Goal: Task Accomplishment & Management: Manage account settings

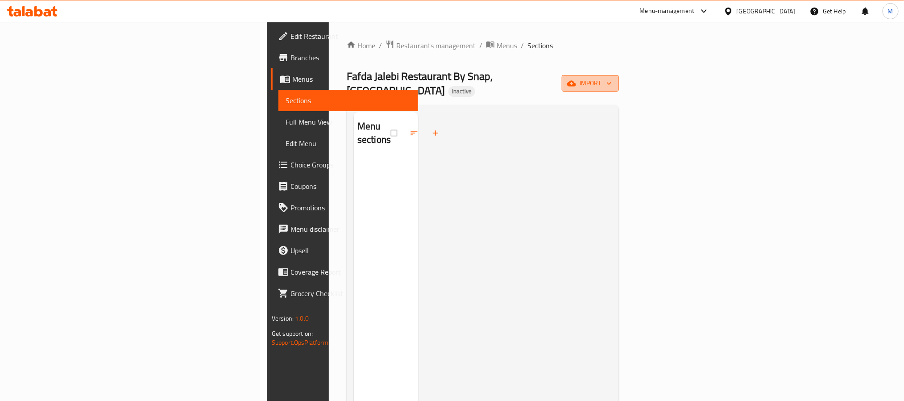
click at [612, 78] on span "import" at bounding box center [590, 83] width 43 height 11
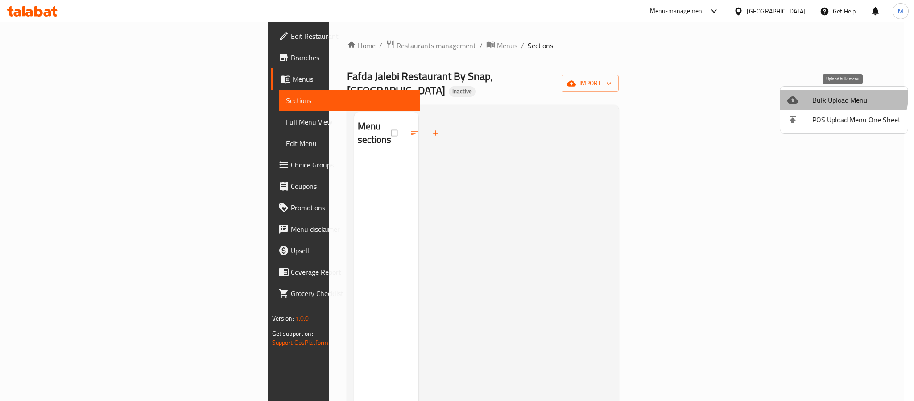
click at [832, 92] on li "Bulk Upload Menu" at bounding box center [845, 100] width 128 height 20
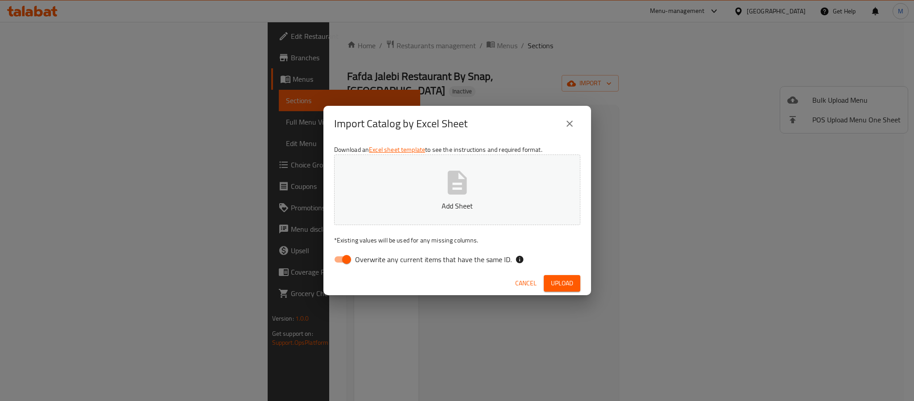
click at [408, 262] on span "Overwrite any current items that have the same ID." at bounding box center [433, 259] width 157 height 11
click at [372, 262] on input "Overwrite any current items that have the same ID." at bounding box center [346, 259] width 51 height 17
checkbox input "false"
click at [570, 285] on span "Upload" at bounding box center [562, 283] width 22 height 11
click at [562, 286] on span "Upload" at bounding box center [562, 283] width 22 height 11
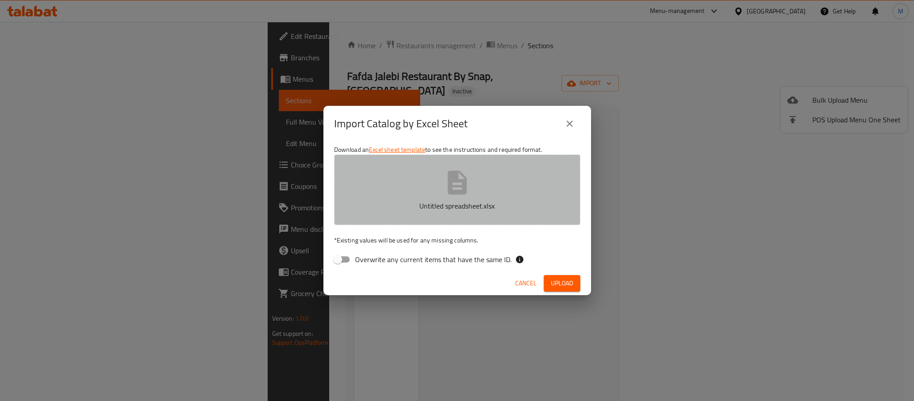
click at [524, 193] on button "Untitled spreadsheet.xlsx" at bounding box center [457, 189] width 246 height 71
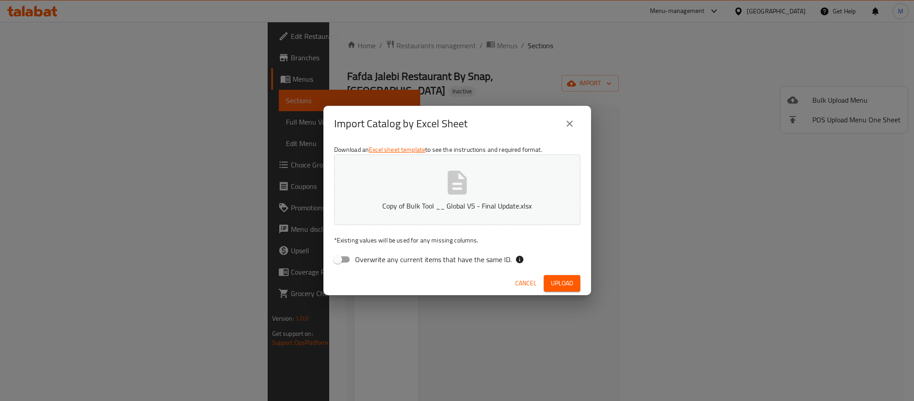
click at [564, 284] on span "Upload" at bounding box center [562, 283] width 22 height 11
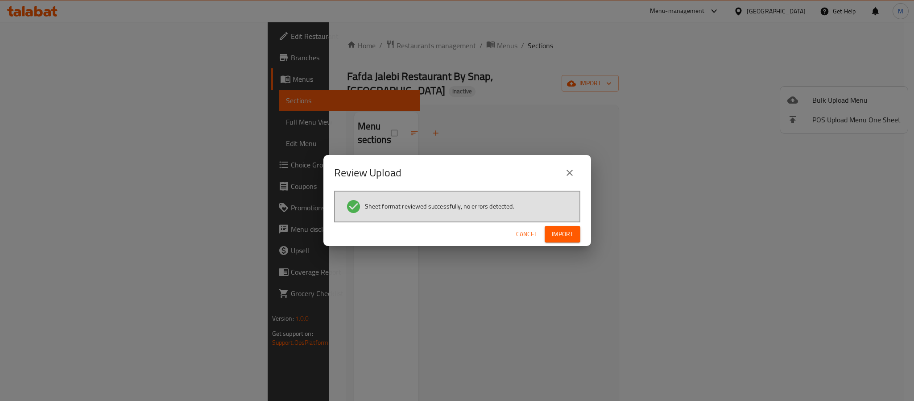
click at [572, 229] on span "Import" at bounding box center [562, 234] width 21 height 11
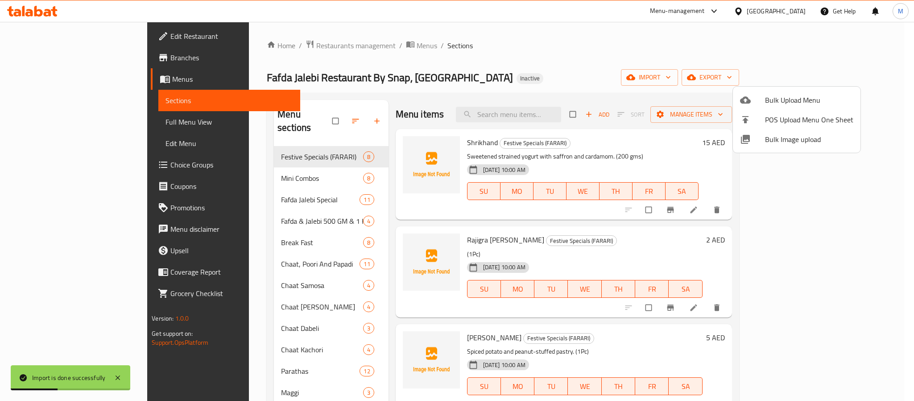
click at [555, 81] on div at bounding box center [457, 200] width 914 height 401
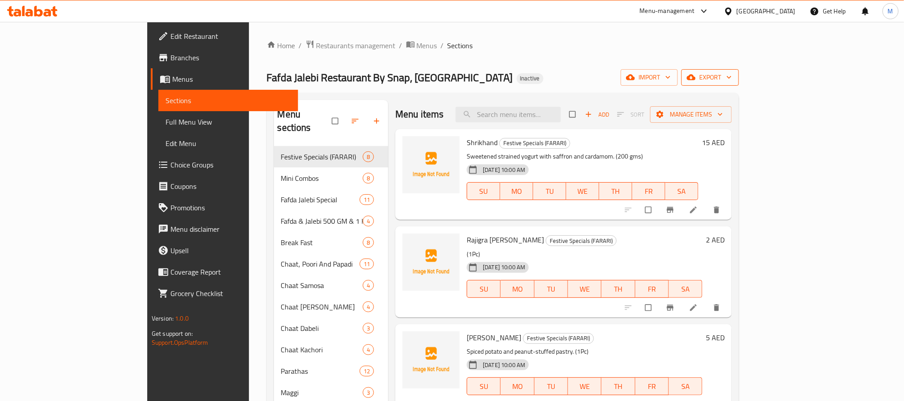
click at [739, 84] on button "export" at bounding box center [711, 77] width 58 height 17
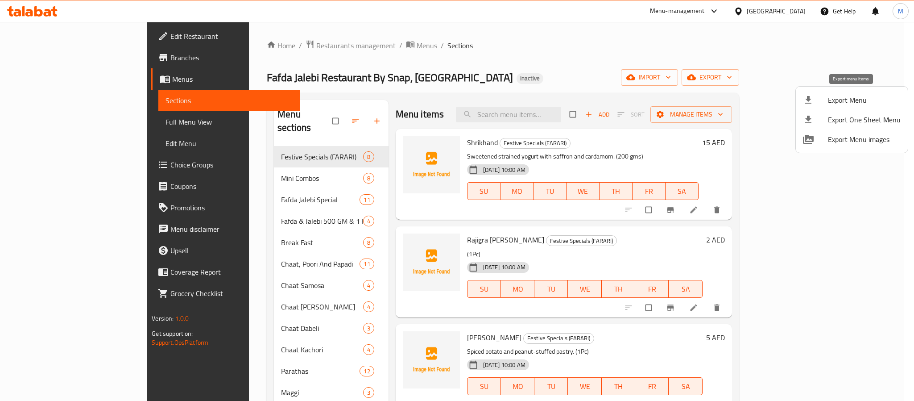
click at [838, 96] on span "Export Menu" at bounding box center [864, 100] width 73 height 11
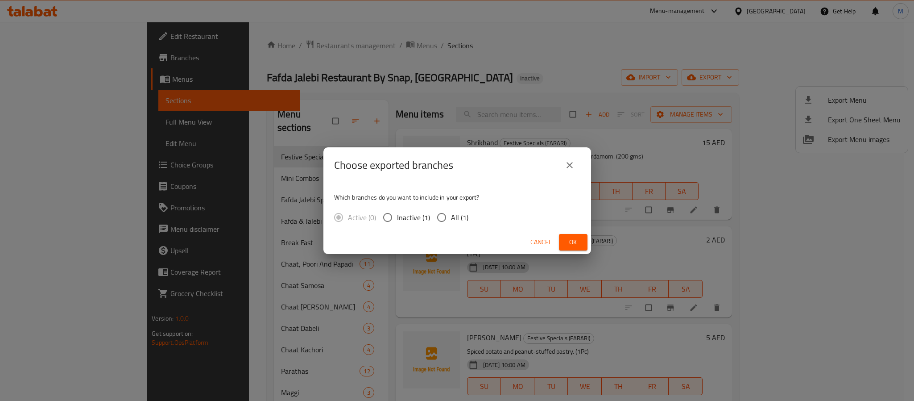
click at [458, 217] on span "All (1)" at bounding box center [459, 217] width 17 height 11
click at [451, 217] on input "All (1)" at bounding box center [441, 217] width 19 height 19
radio input "true"
click at [568, 234] on button "Ok" at bounding box center [573, 242] width 29 height 17
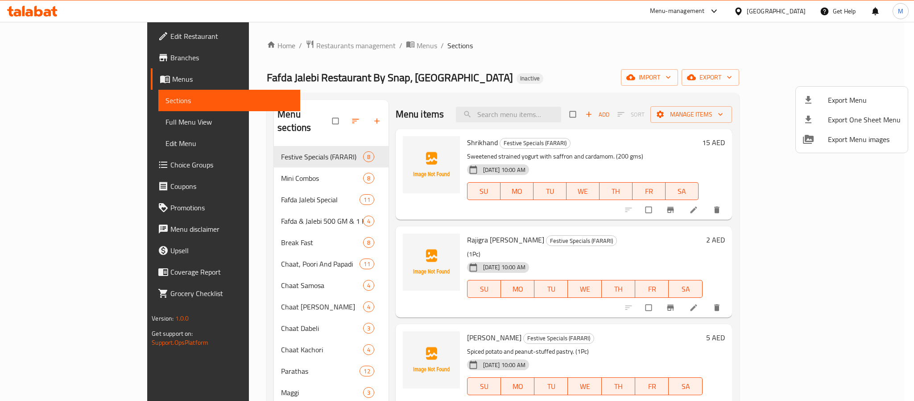
click at [299, 113] on div at bounding box center [457, 200] width 914 height 401
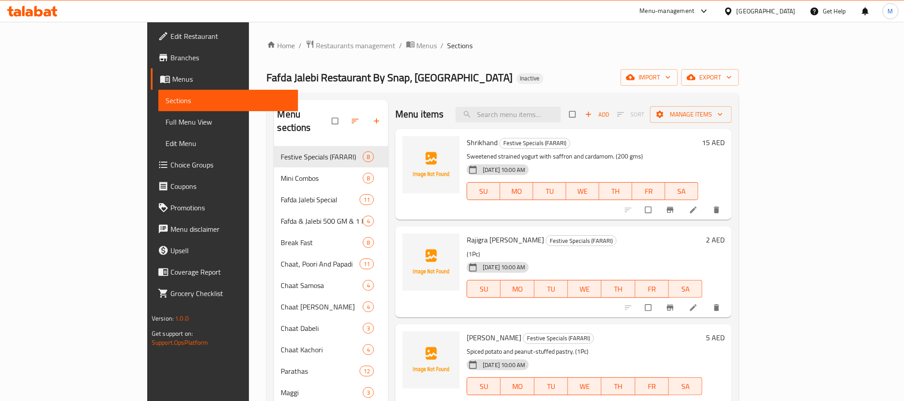
click at [327, 116] on input "checkbox" at bounding box center [336, 120] width 19 height 17
click at [327, 117] on input "checkbox" at bounding box center [336, 120] width 19 height 17
click at [327, 114] on input "checkbox" at bounding box center [336, 120] width 19 height 17
click at [327, 116] on input "checkbox" at bounding box center [336, 120] width 19 height 17
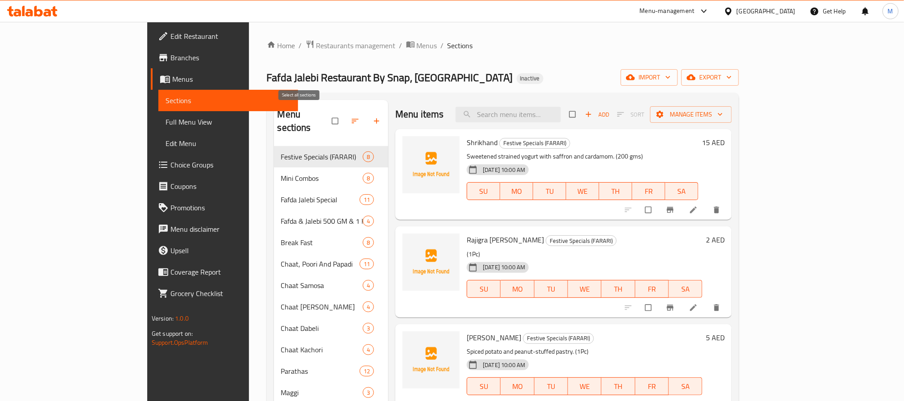
click at [327, 114] on input "checkbox" at bounding box center [336, 120] width 19 height 17
click at [454, 104] on div "Menu items Add Sort Manage items" at bounding box center [563, 114] width 337 height 29
click at [327, 112] on input "checkbox" at bounding box center [336, 120] width 19 height 17
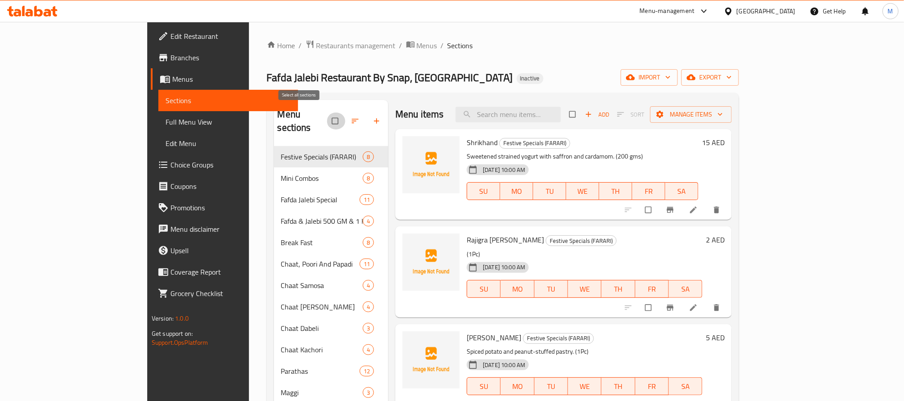
click at [327, 121] on input "checkbox" at bounding box center [336, 120] width 19 height 17
checkbox input "false"
click at [327, 112] on input "checkbox" at bounding box center [336, 120] width 19 height 17
checkbox input "true"
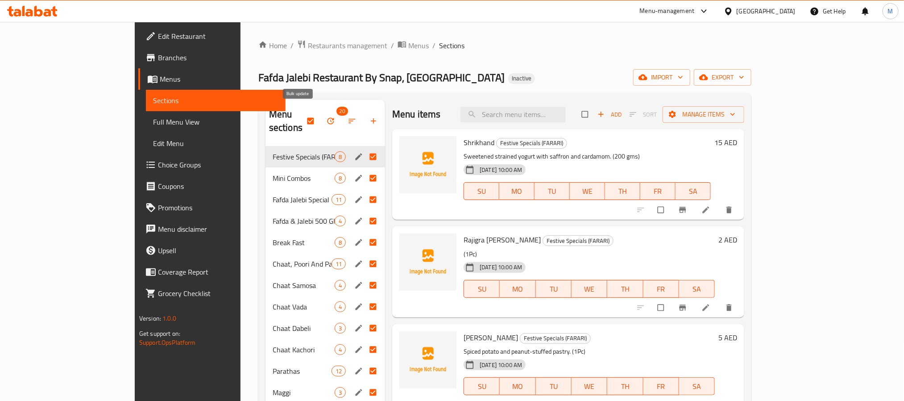
click at [326, 116] on span "button" at bounding box center [331, 120] width 11 height 9
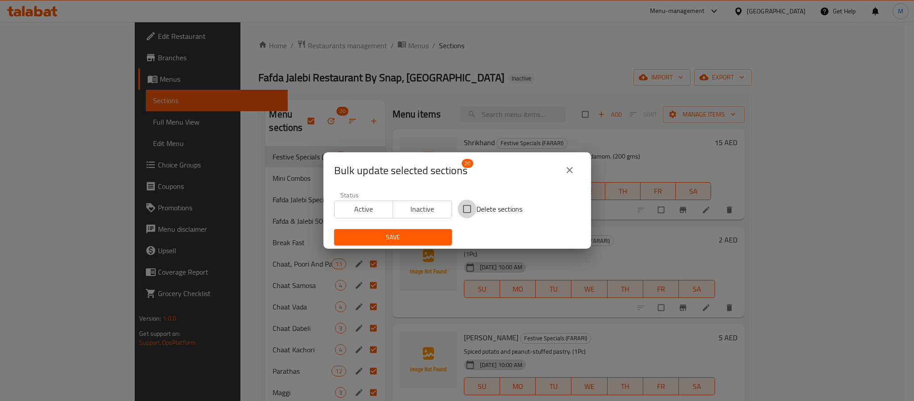
click at [458, 211] on input "Delete sections" at bounding box center [467, 209] width 19 height 19
checkbox input "true"
click at [417, 240] on span "Save" at bounding box center [393, 237] width 104 height 11
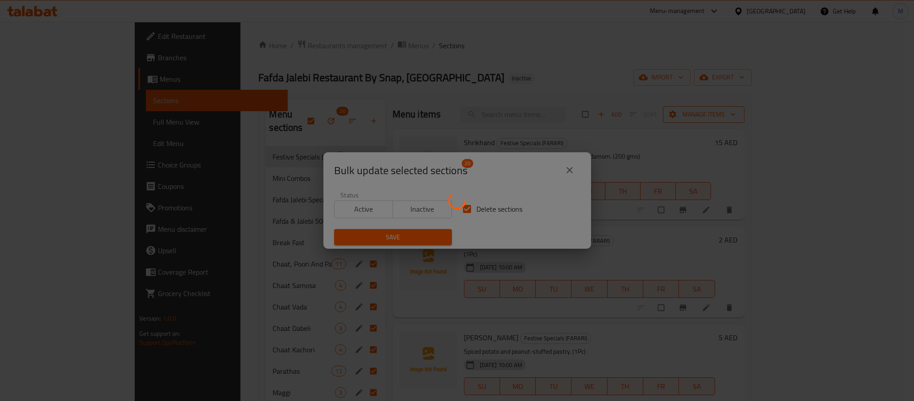
checkbox input "false"
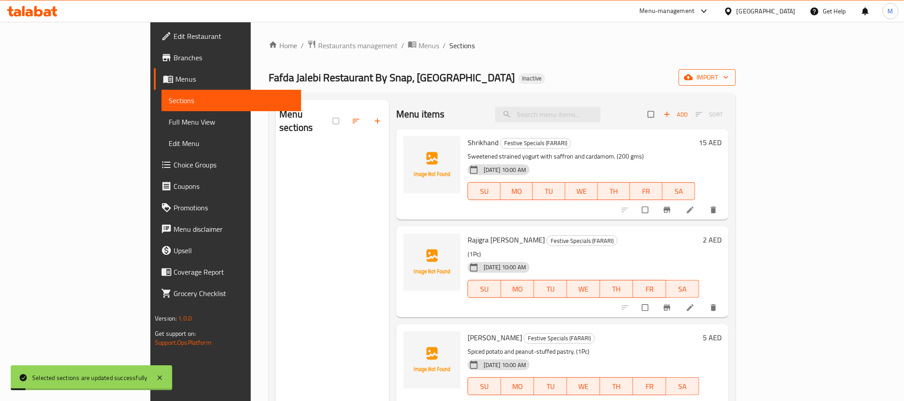
click at [729, 74] on span "import" at bounding box center [707, 77] width 43 height 11
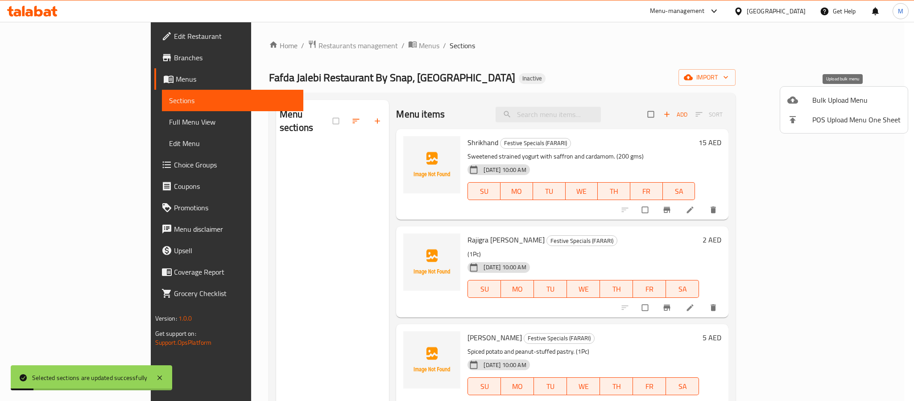
click at [835, 90] on li "Bulk Upload Menu" at bounding box center [845, 100] width 128 height 20
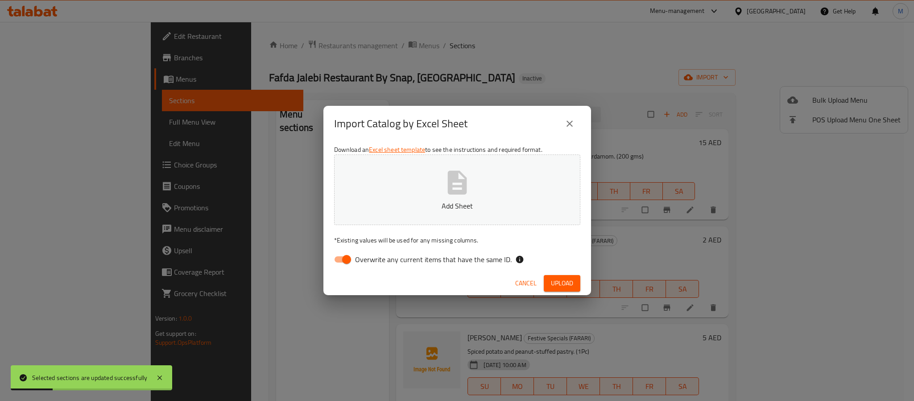
click at [470, 264] on span "Overwrite any current items that have the same ID." at bounding box center [433, 259] width 157 height 11
click at [372, 264] on input "Overwrite any current items that have the same ID." at bounding box center [346, 259] width 51 height 17
checkbox input "false"
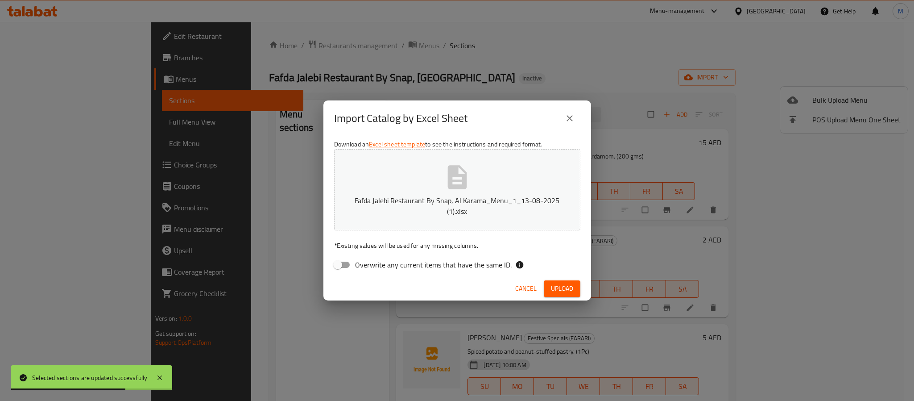
click at [568, 288] on span "Upload" at bounding box center [562, 288] width 22 height 11
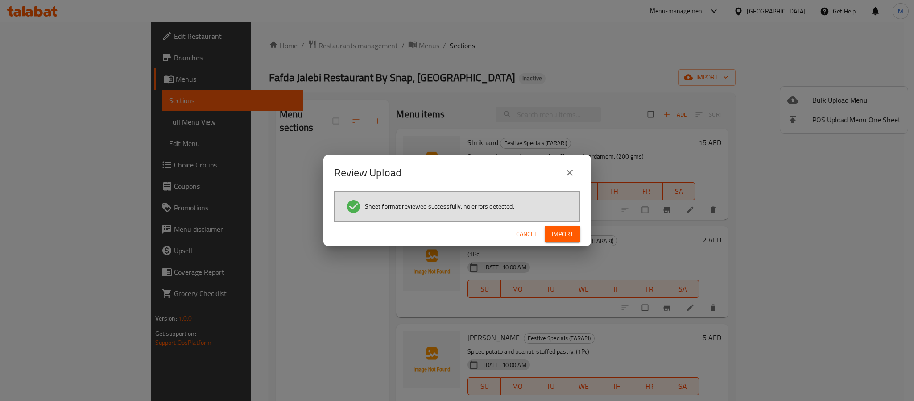
click at [560, 232] on span "Import" at bounding box center [562, 234] width 21 height 11
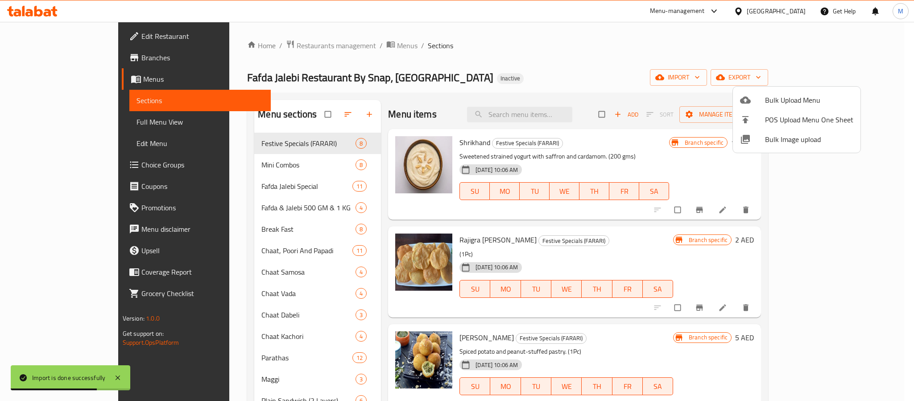
click at [482, 85] on div at bounding box center [457, 200] width 914 height 401
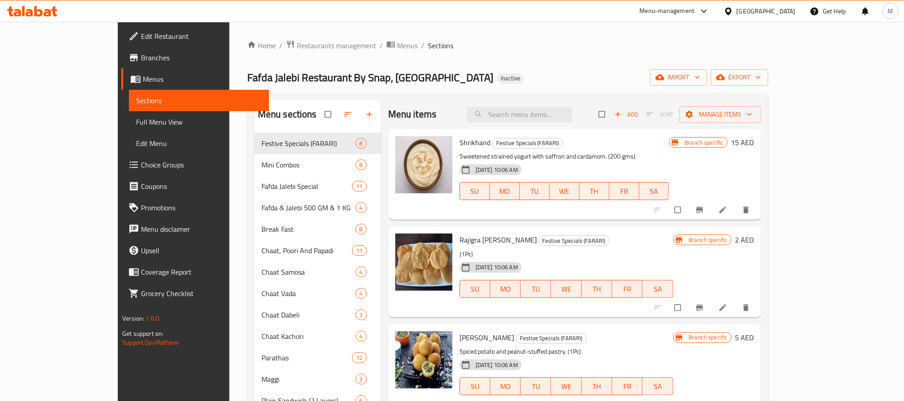
drag, startPoint x: 79, startPoint y: 118, endPoint x: 470, endPoint y: 0, distance: 407.8
click at [136, 118] on span "Full Menu View" at bounding box center [198, 121] width 125 height 11
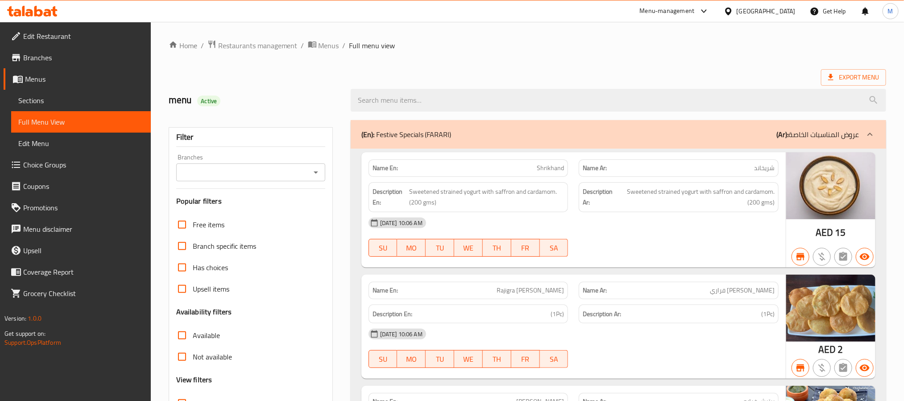
click at [315, 170] on icon "Open" at bounding box center [316, 172] width 11 height 11
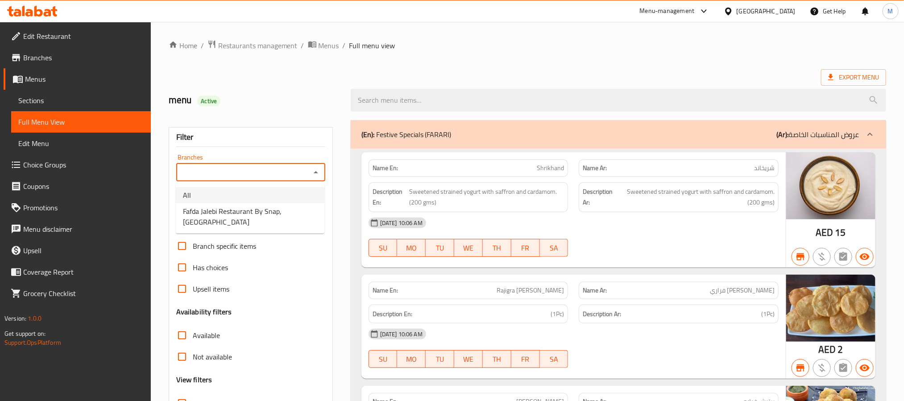
click at [457, 74] on div "Export Menu" at bounding box center [528, 77] width 718 height 17
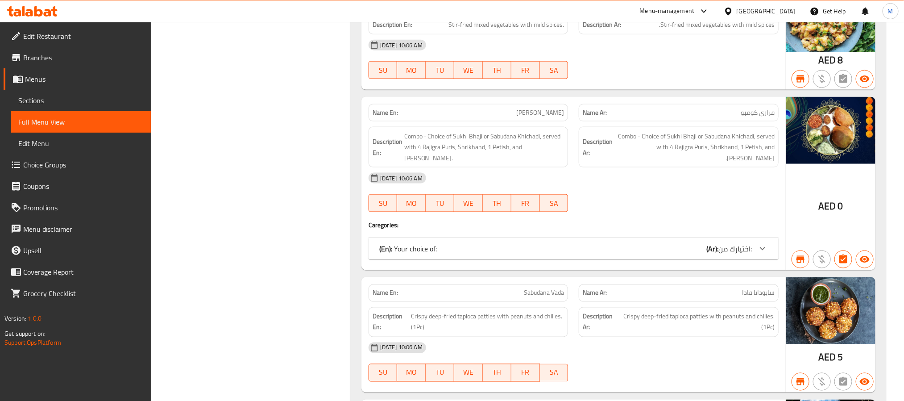
scroll to position [628, 0]
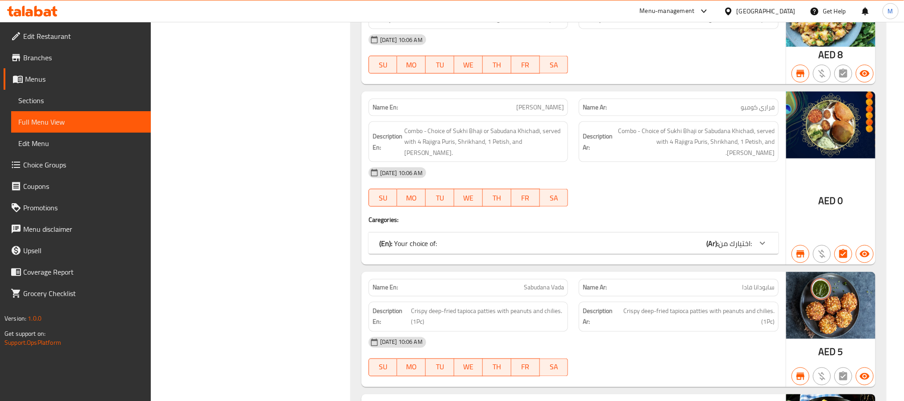
click at [697, 240] on div "(En): Your choice of: (Ar): اختيارك من:" at bounding box center [565, 243] width 373 height 11
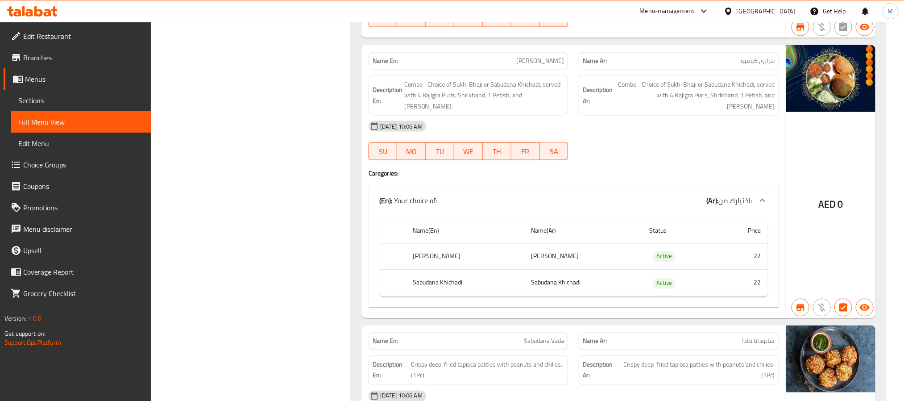
scroll to position [695, 0]
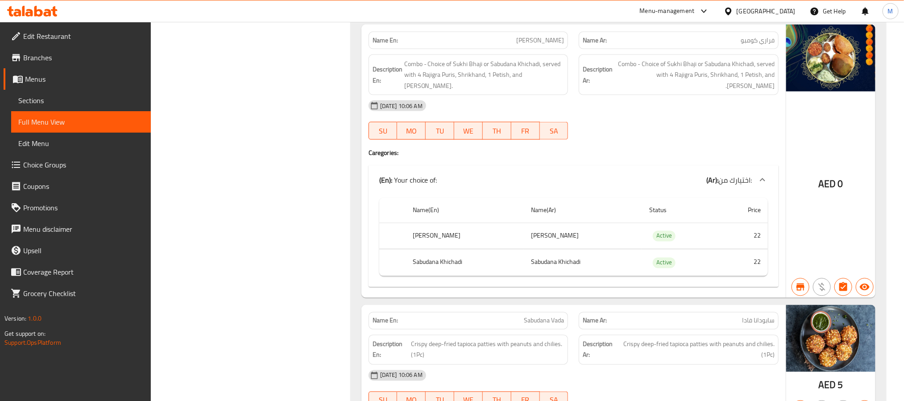
click at [420, 235] on th "Sukhi Bhaji" at bounding box center [465, 236] width 118 height 26
copy th "Sukhi Bhaji"
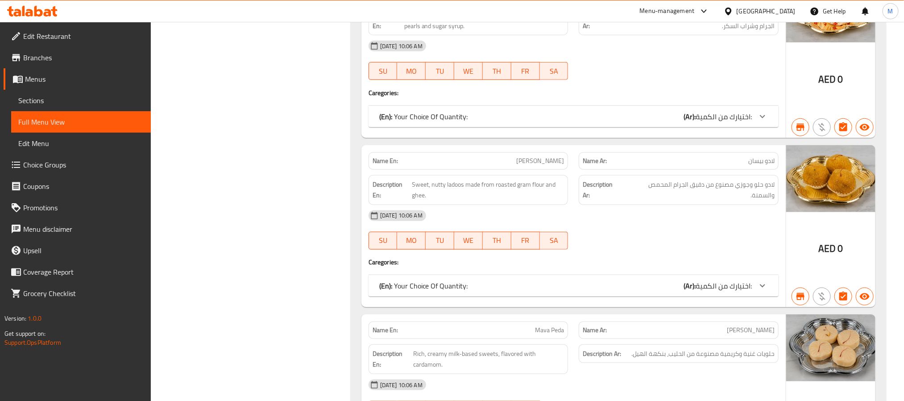
scroll to position [18444, 0]
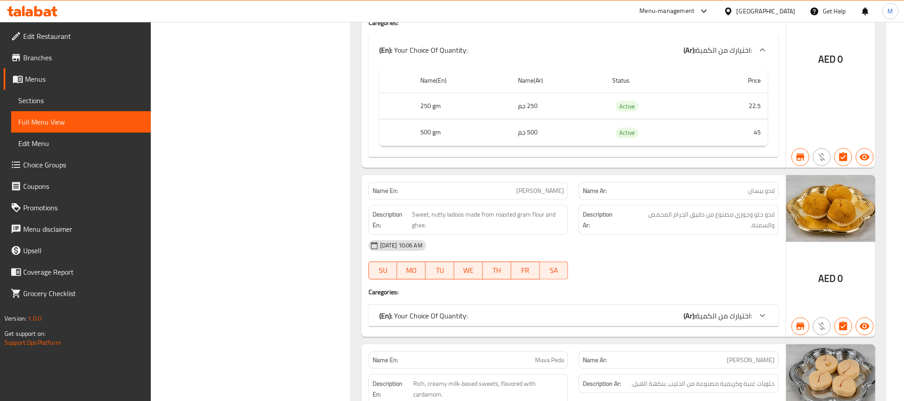
scroll to position [18511, 0]
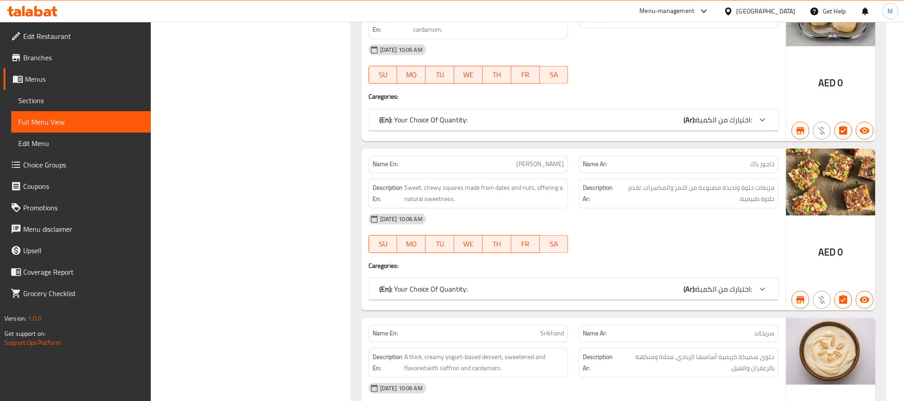
scroll to position [19021, 0]
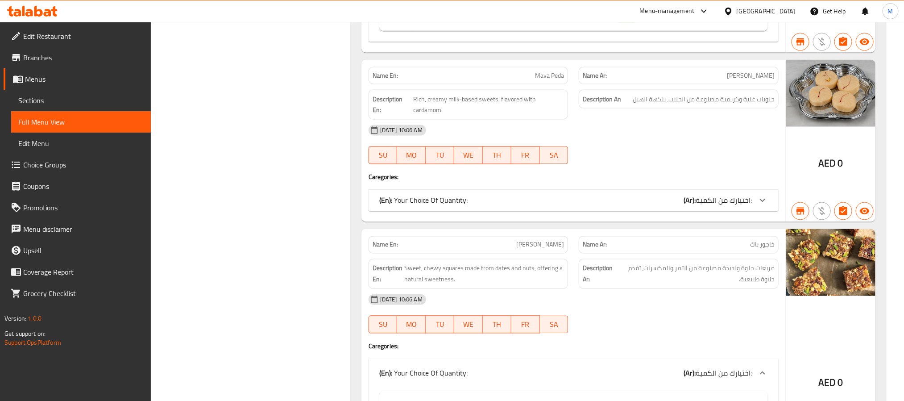
scroll to position [18888, 0]
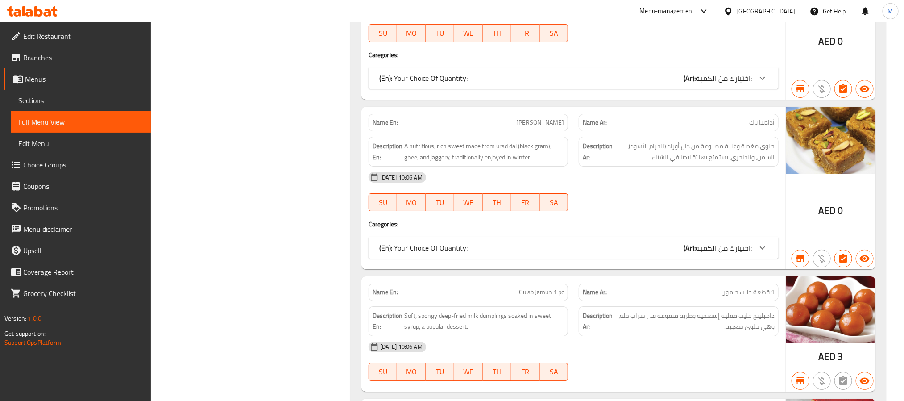
scroll to position [19709, 0]
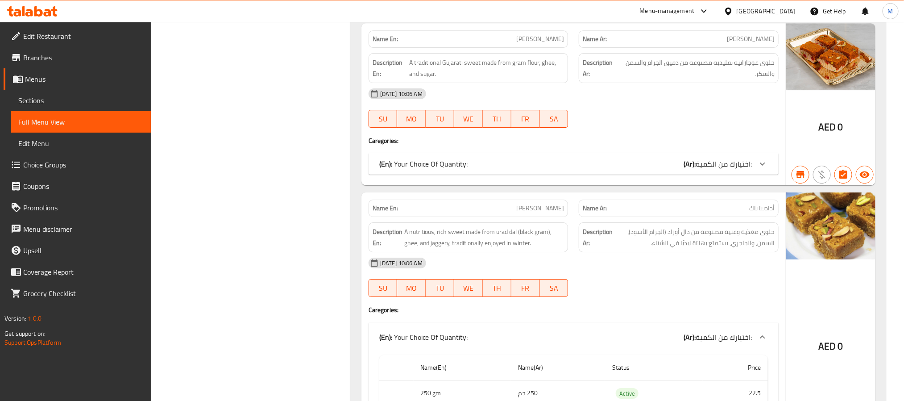
scroll to position [19642, 0]
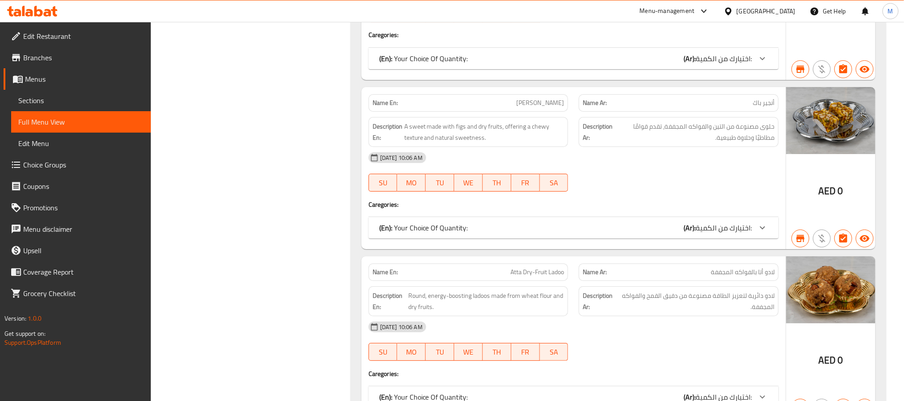
scroll to position [17969, 0]
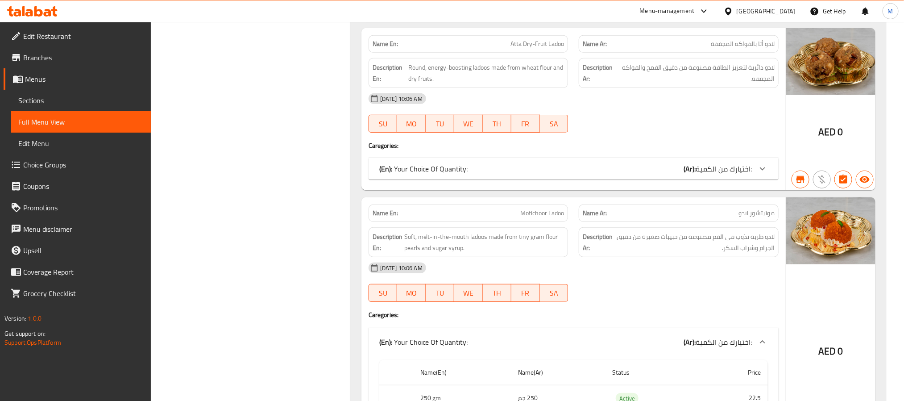
scroll to position [18303, 0]
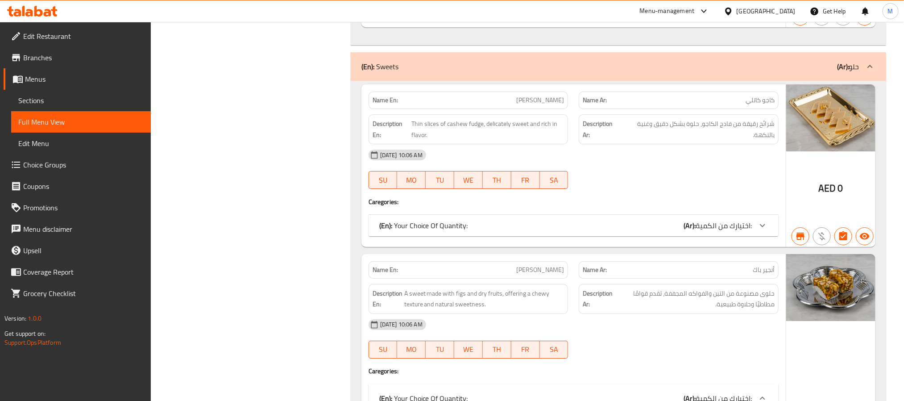
scroll to position [17835, 0]
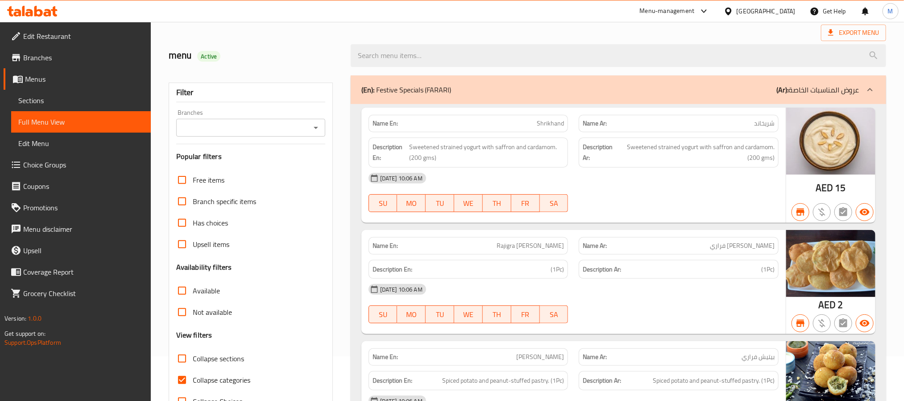
scroll to position [0, 0]
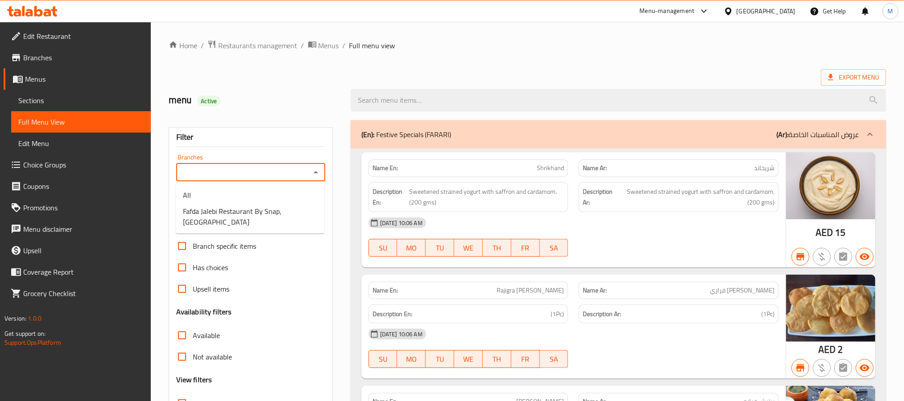
click at [301, 169] on input "Branches" at bounding box center [243, 172] width 129 height 12
click at [292, 206] on span "Fafda Jalebi Restaurant By Snap, Al Karama" at bounding box center [250, 216] width 134 height 21
type input "Fafda Jalebi Restaurant By Snap, Al Karama"
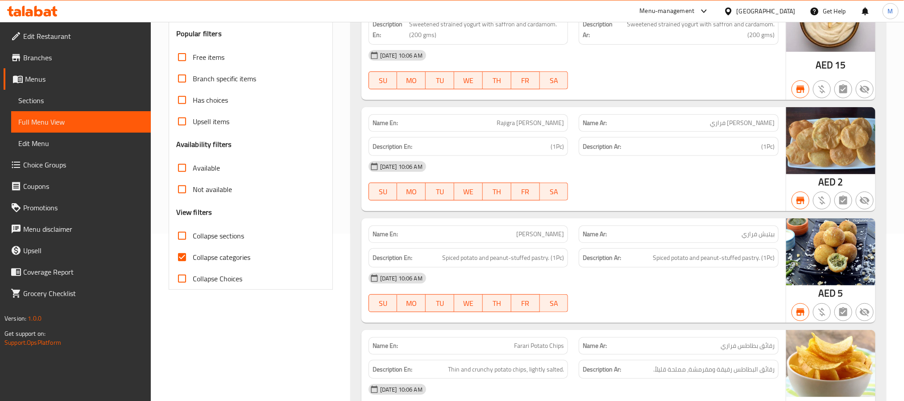
scroll to position [201, 0]
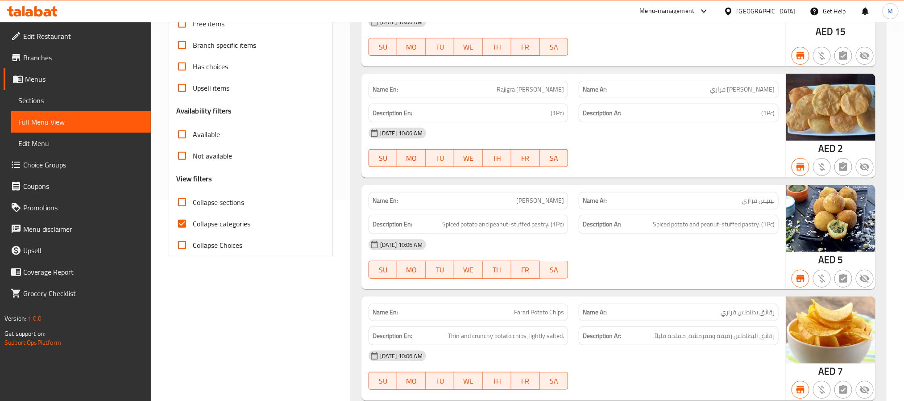
click at [189, 227] on input "Collapse categories" at bounding box center [181, 223] width 21 height 21
checkbox input "false"
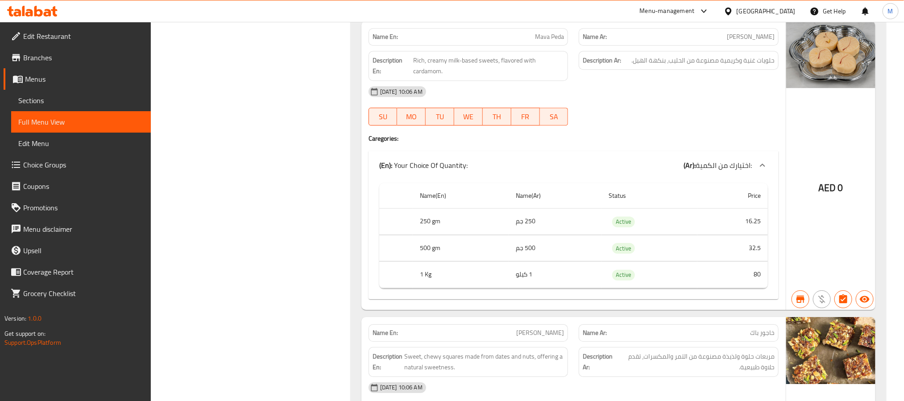
scroll to position [19493, 0]
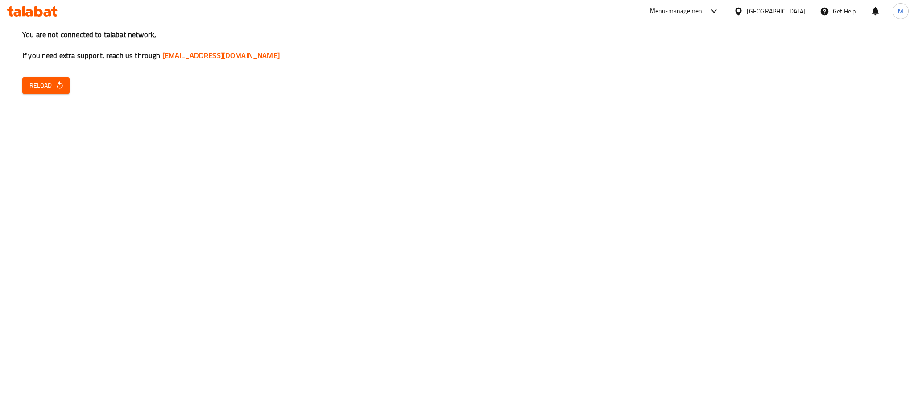
drag, startPoint x: 29, startPoint y: 86, endPoint x: 36, endPoint y: 89, distance: 8.2
click at [29, 86] on span "Reload" at bounding box center [45, 85] width 33 height 11
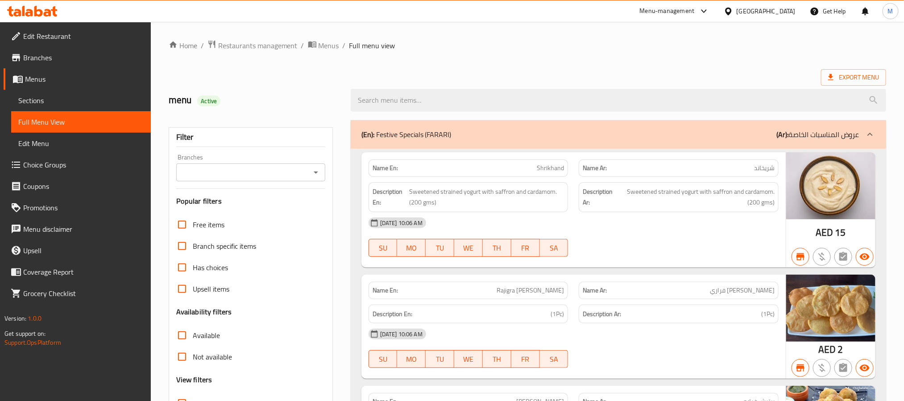
click at [47, 95] on span "Sections" at bounding box center [80, 100] width 125 height 11
click at [39, 99] on span "Sections" at bounding box center [80, 100] width 125 height 11
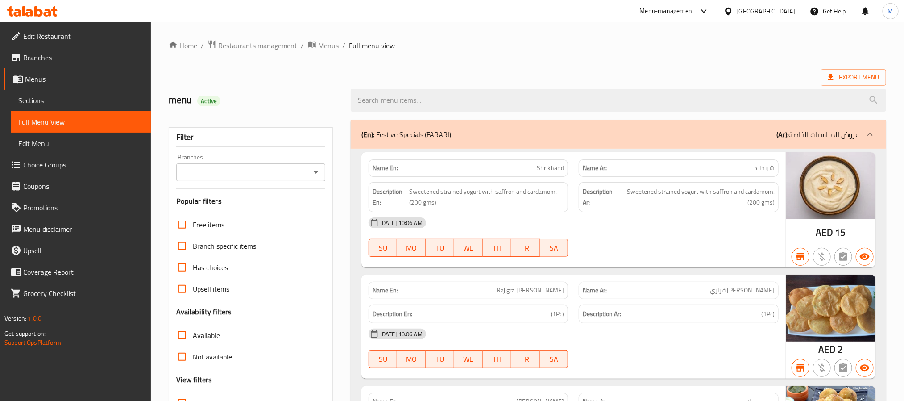
click at [39, 99] on span "Sections" at bounding box center [80, 100] width 125 height 11
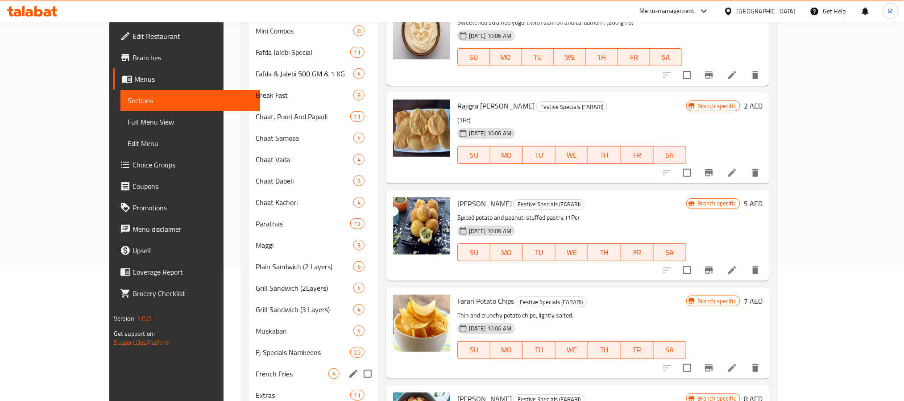
scroll to position [188, 0]
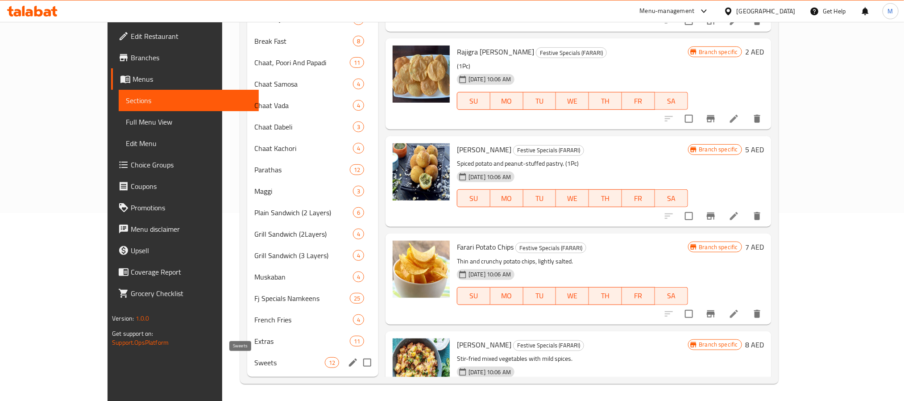
click at [254, 364] on span "Sweets" at bounding box center [289, 362] width 70 height 11
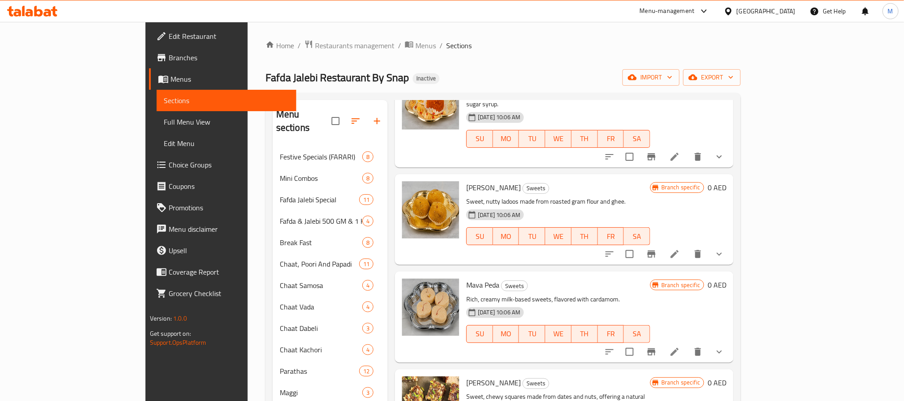
scroll to position [431, 0]
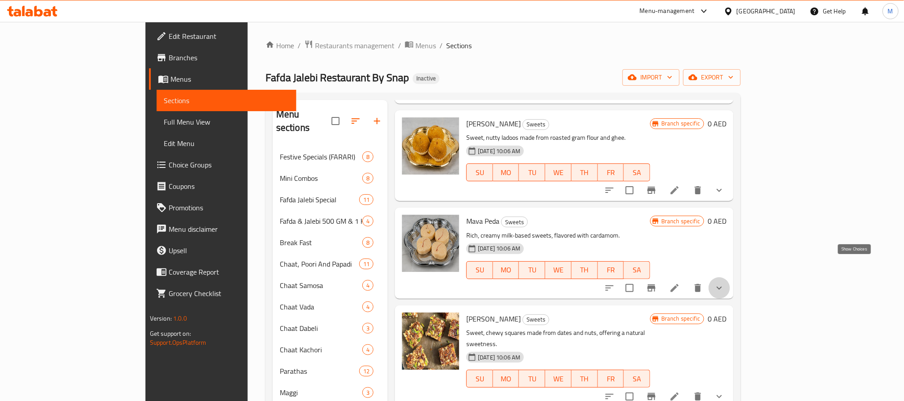
click at [725, 283] on icon "show more" at bounding box center [719, 288] width 11 height 11
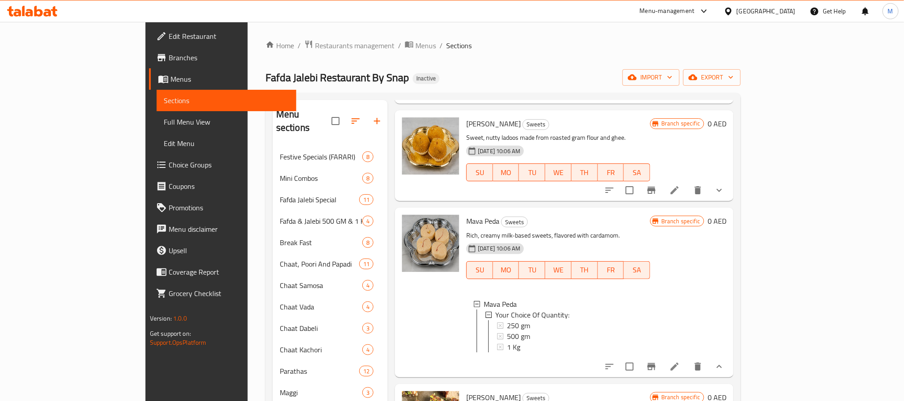
scroll to position [1, 0]
click at [513, 319] on div "250 gm" at bounding box center [575, 324] width 136 height 11
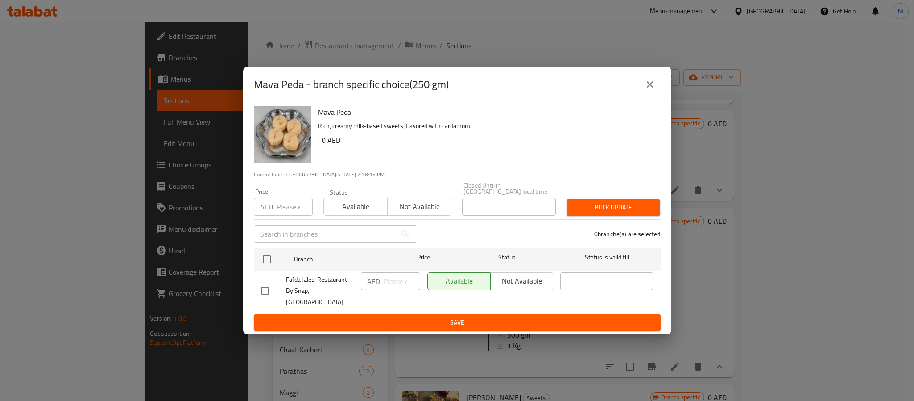
click at [271, 286] on input "checkbox" at bounding box center [265, 290] width 19 height 19
checkbox input "true"
click at [384, 286] on input "number" at bounding box center [402, 281] width 37 height 18
type input "20"
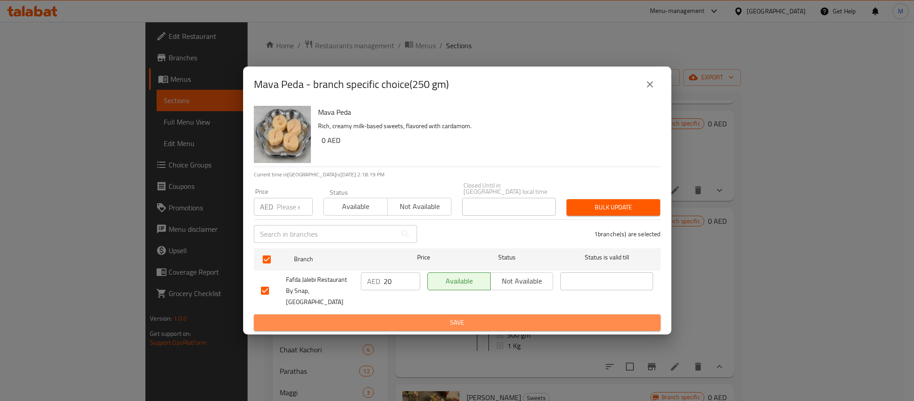
click at [539, 317] on span "Save" at bounding box center [457, 322] width 393 height 11
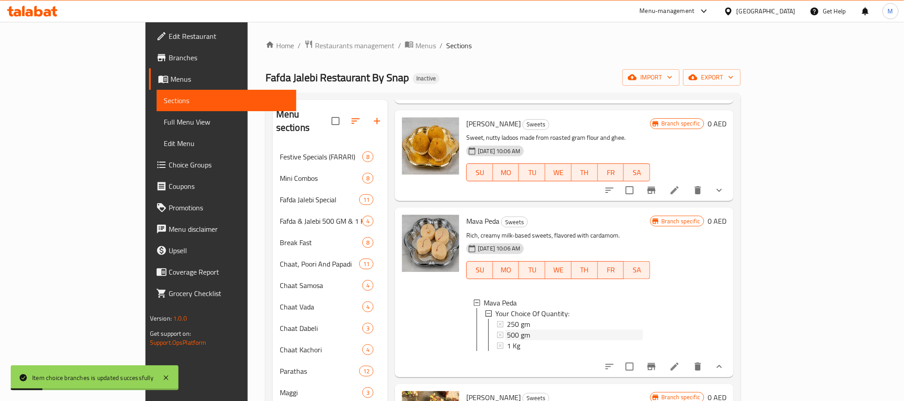
click at [626, 329] on div "500 gm" at bounding box center [575, 334] width 136 height 11
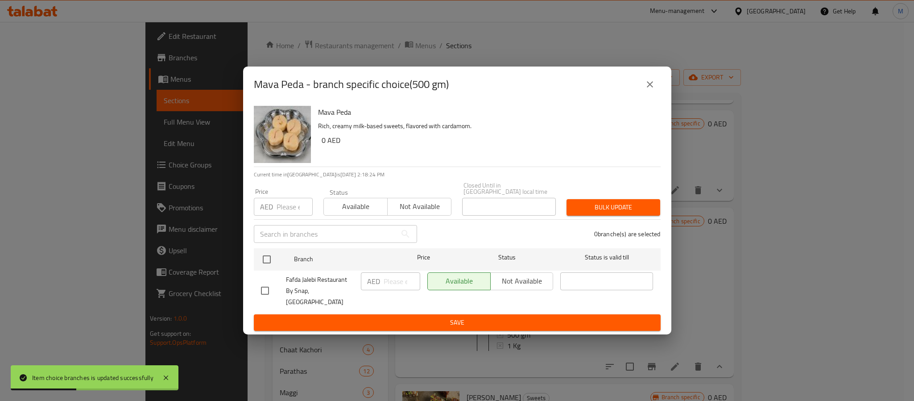
click at [268, 289] on input "checkbox" at bounding box center [265, 290] width 19 height 19
checkbox input "true"
click at [392, 290] on input "number" at bounding box center [402, 281] width 37 height 18
type input "40"
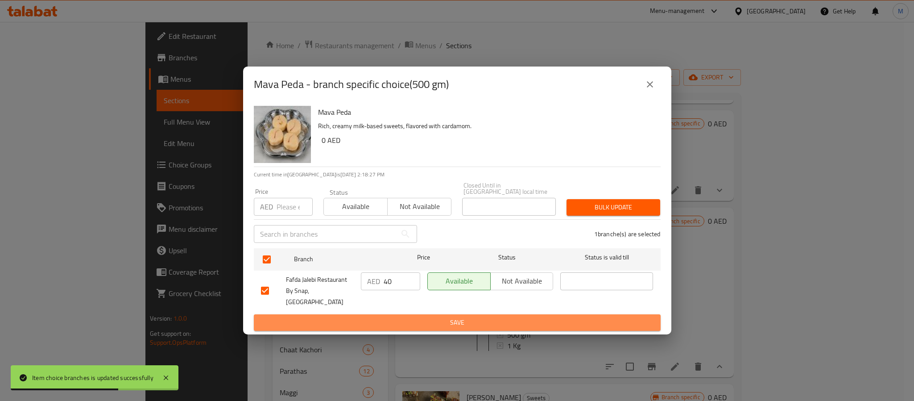
click at [442, 317] on span "Save" at bounding box center [457, 322] width 393 height 11
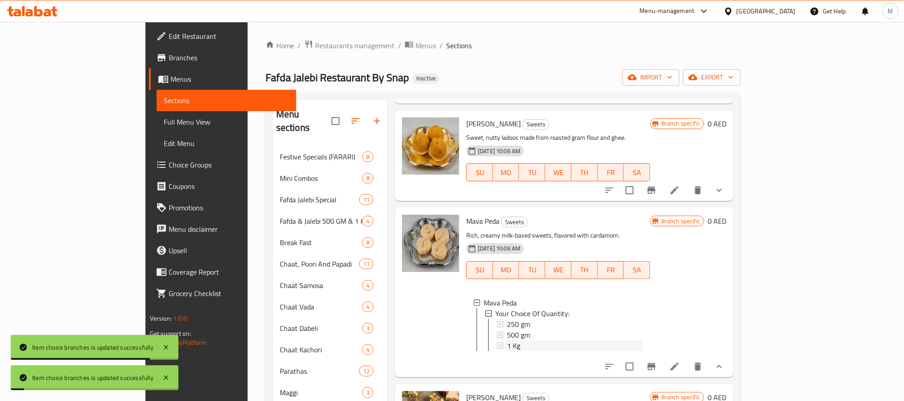
click at [524, 340] on div "1 Kg" at bounding box center [575, 345] width 136 height 11
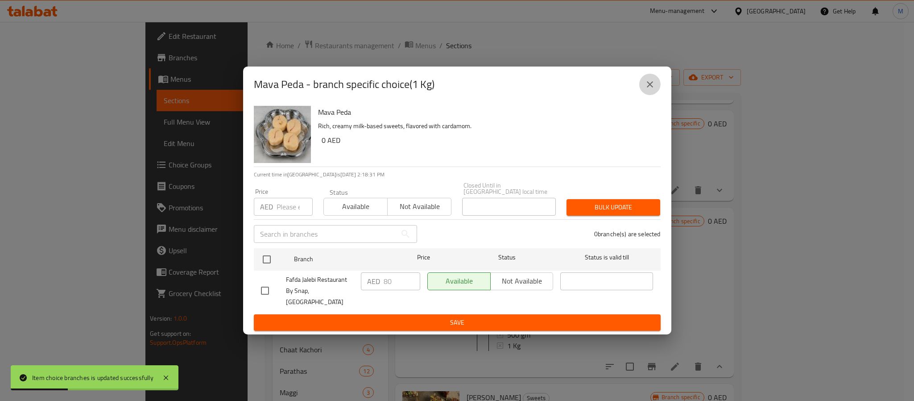
click at [653, 90] on icon "close" at bounding box center [650, 84] width 11 height 11
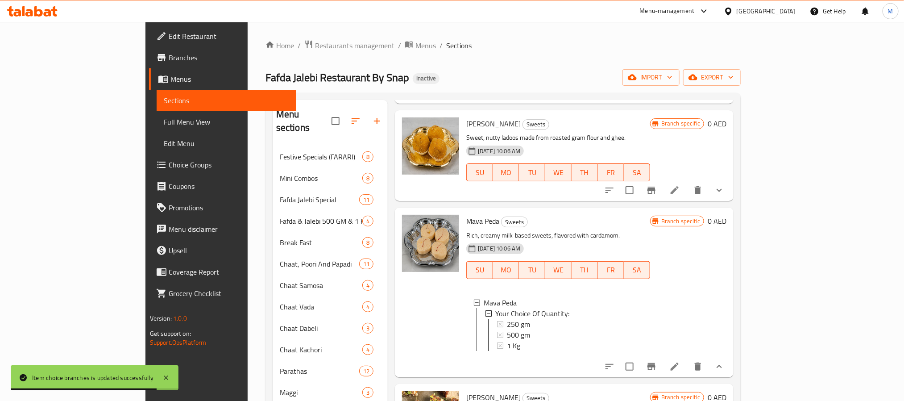
click at [627, 66] on div "Home / Restaurants management / Menus / Sections Fafda Jalebi Restaurant By Sna…" at bounding box center [503, 312] width 475 height 545
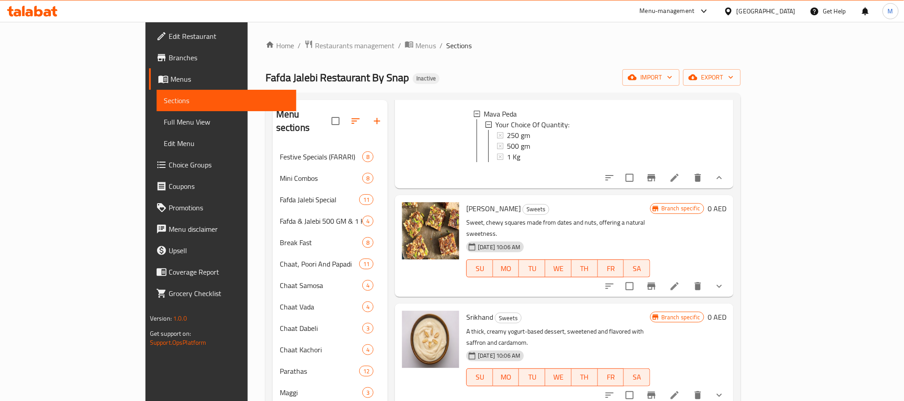
scroll to position [632, 0]
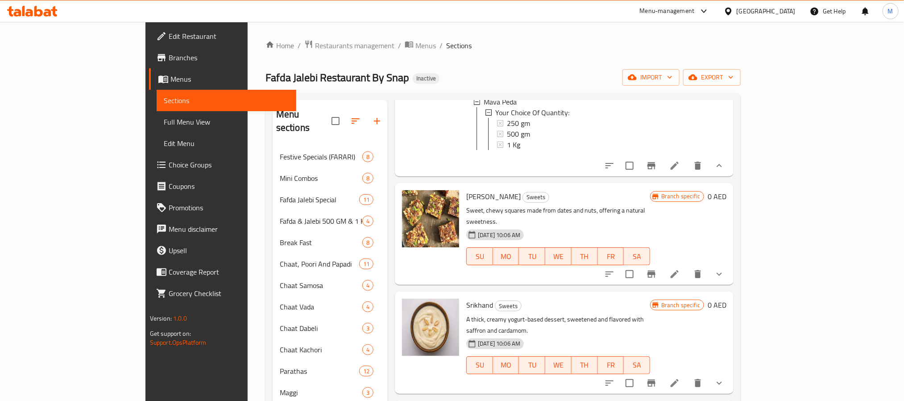
click at [730, 263] on button "show more" at bounding box center [719, 273] width 21 height 21
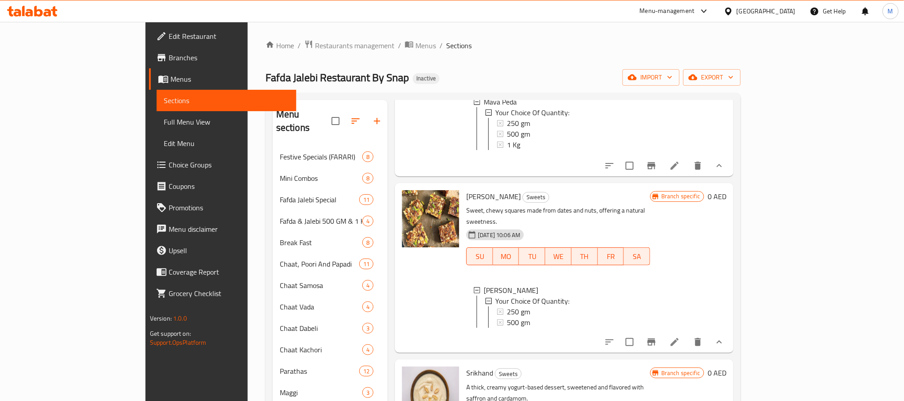
scroll to position [1, 0]
click at [636, 305] on div "250 gm" at bounding box center [575, 310] width 136 height 11
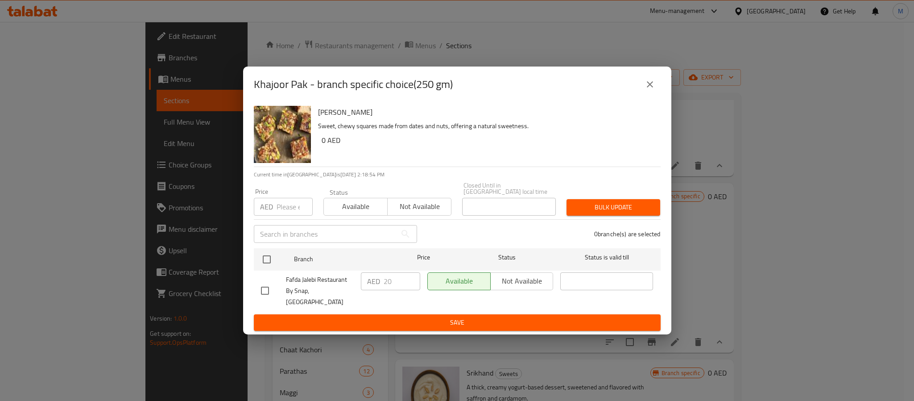
click at [266, 283] on input "checkbox" at bounding box center [265, 290] width 19 height 19
checkbox input "true"
drag, startPoint x: 397, startPoint y: 284, endPoint x: 357, endPoint y: 288, distance: 40.3
click at [357, 288] on div "AED 20 ​" at bounding box center [390, 291] width 67 height 44
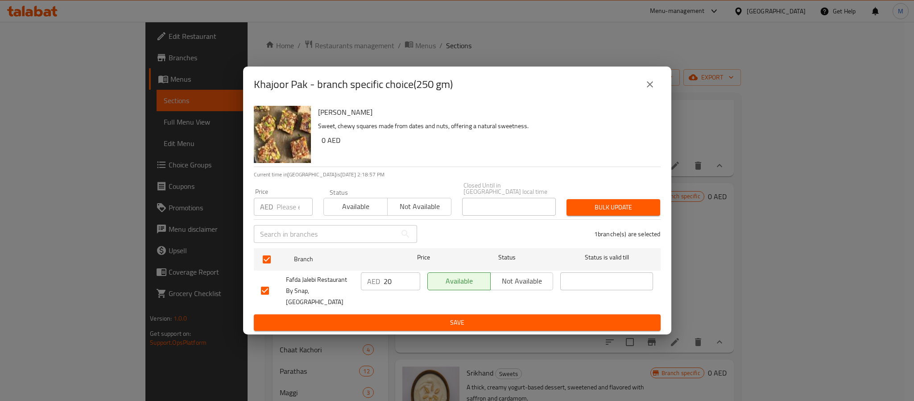
drag, startPoint x: 406, startPoint y: 370, endPoint x: 391, endPoint y: 288, distance: 83.5
click at [391, 288] on input "20" at bounding box center [402, 281] width 37 height 18
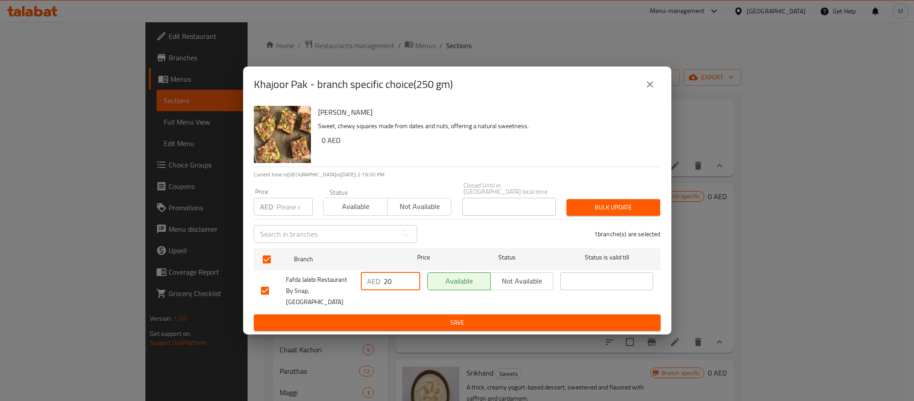
type input "2"
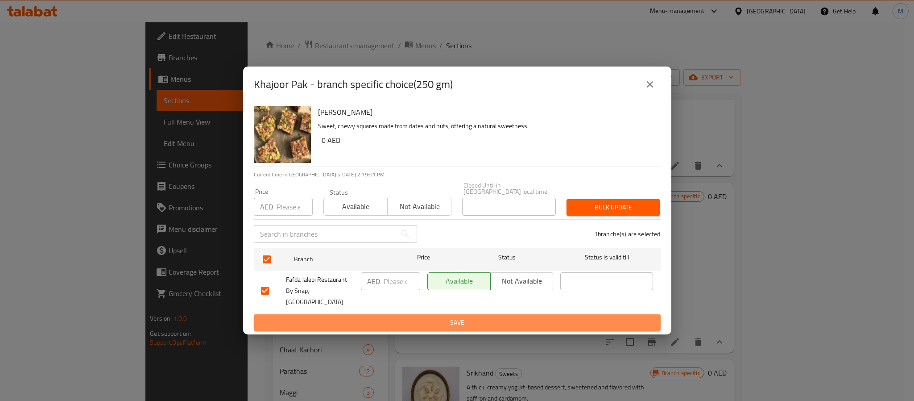
click at [482, 319] on span "Save" at bounding box center [457, 322] width 393 height 11
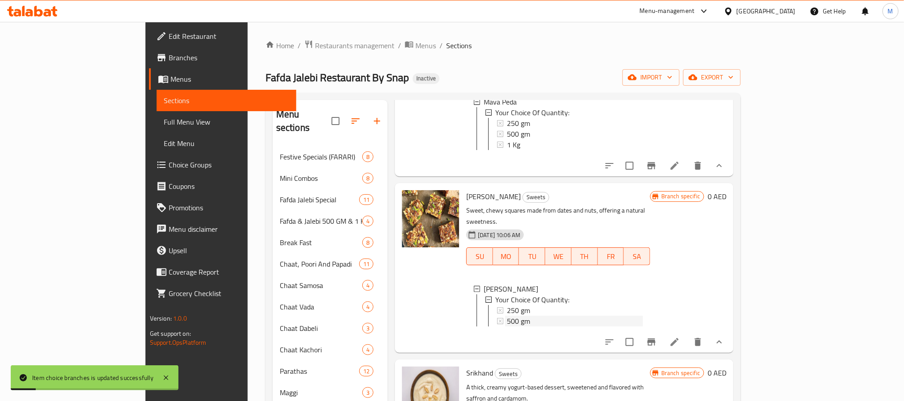
click at [507, 316] on div "500 gm" at bounding box center [575, 321] width 136 height 11
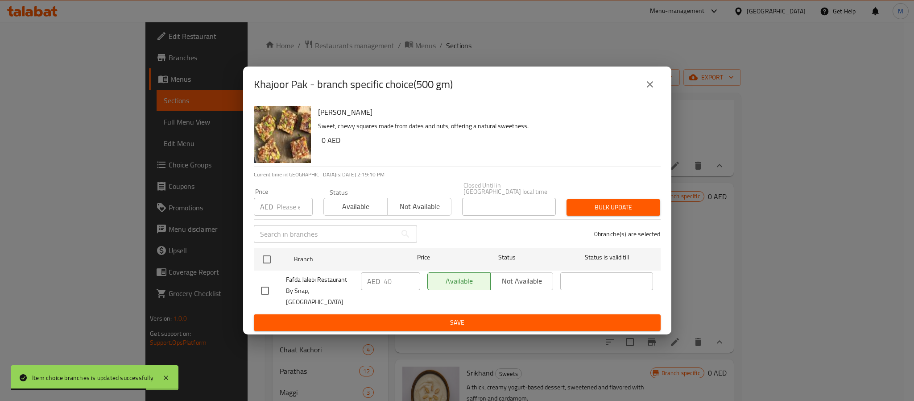
click at [267, 290] on input "checkbox" at bounding box center [265, 290] width 19 height 19
checkbox input "true"
drag, startPoint x: 393, startPoint y: 285, endPoint x: 343, endPoint y: 294, distance: 50.7
click at [347, 292] on div "Fafda Jalebi Restaurant By Snap, Al Karama AED 40 ​ Available Not available ​" at bounding box center [458, 291] width 400 height 44
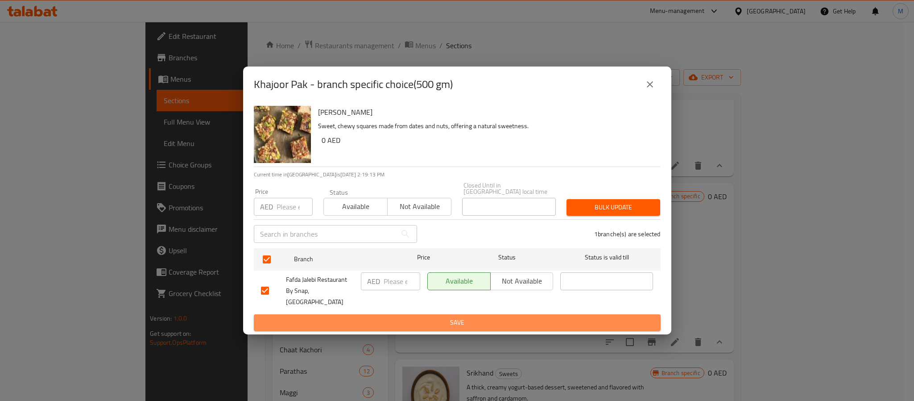
click at [454, 317] on span "Save" at bounding box center [457, 322] width 393 height 11
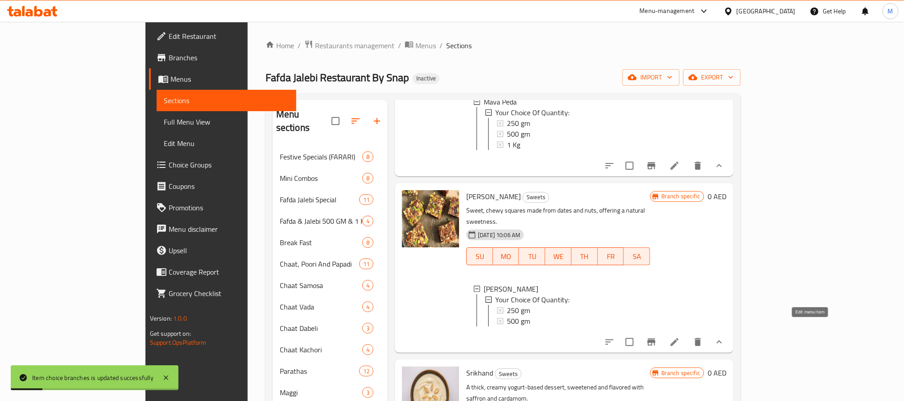
click at [680, 337] on icon at bounding box center [674, 342] width 11 height 11
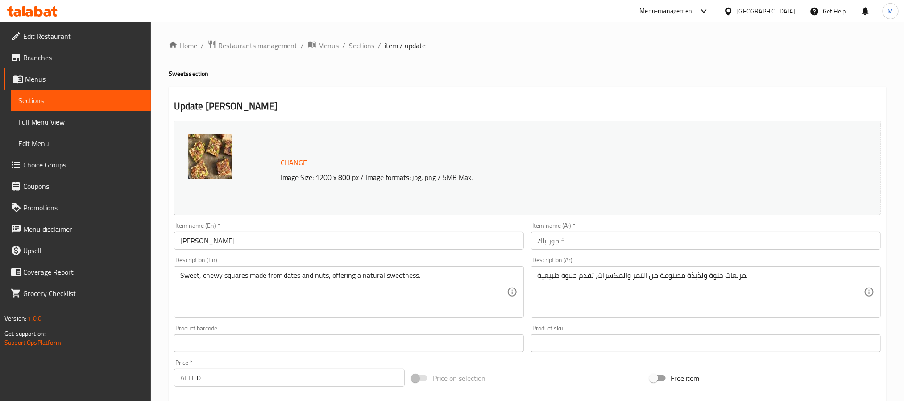
drag, startPoint x: 356, startPoint y: 41, endPoint x: 466, endPoint y: 65, distance: 112.4
click at [356, 41] on span "Sections" at bounding box center [361, 45] width 25 height 11
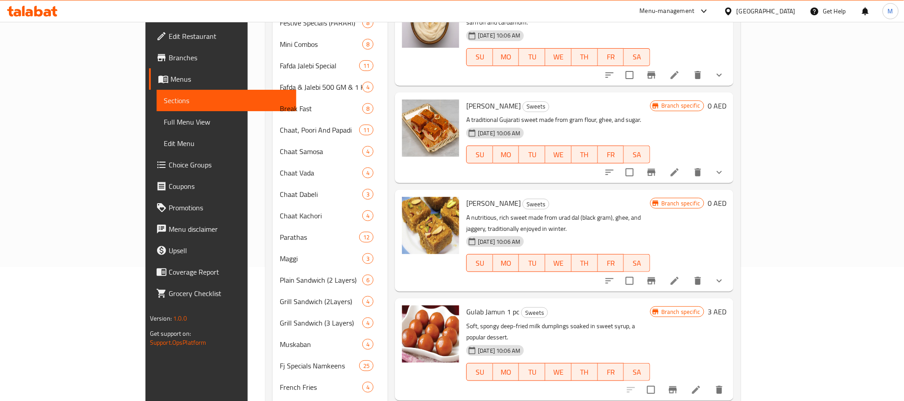
scroll to position [188, 0]
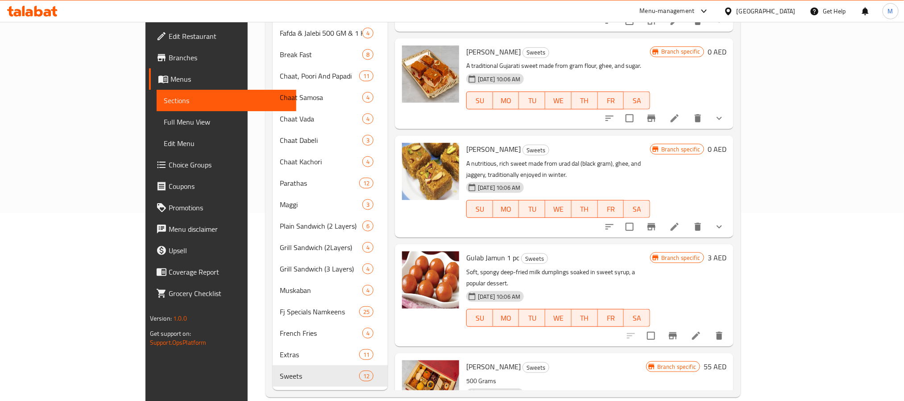
click at [650, 251] on h6 "Gulab Jamun 1 pc Sweets" at bounding box center [558, 257] width 184 height 12
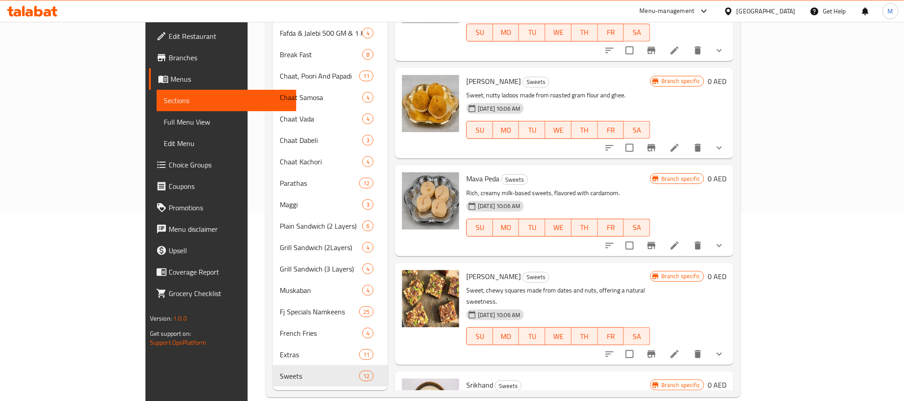
scroll to position [335, 0]
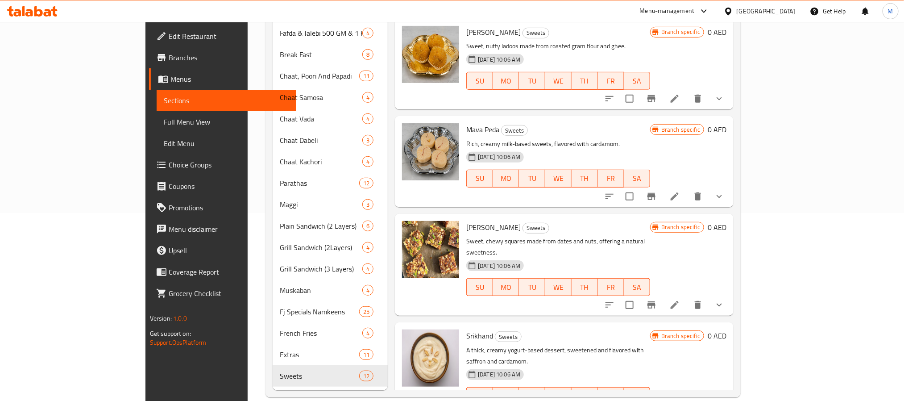
click at [725, 191] on icon "show more" at bounding box center [719, 196] width 11 height 11
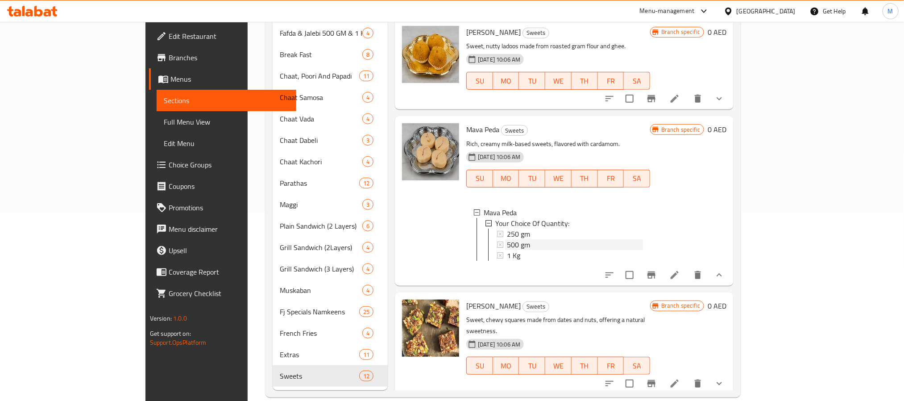
click at [562, 239] on div "500 gm" at bounding box center [575, 244] width 136 height 11
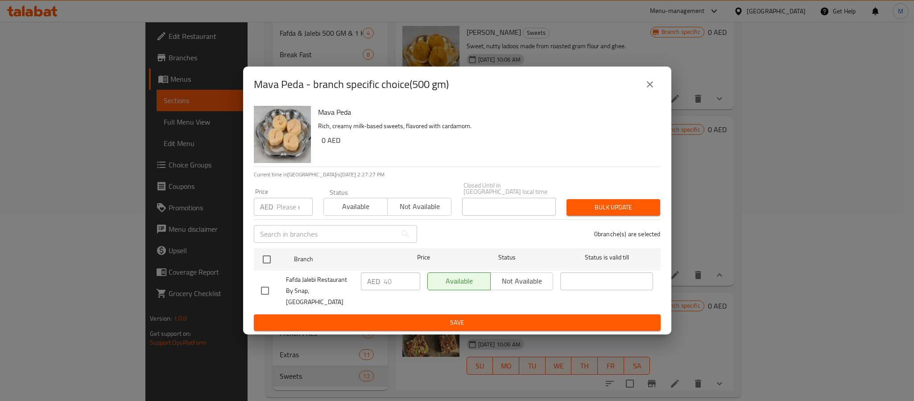
click at [712, 242] on div "Mava Peda - branch specific choice(500 gm) Mava Peda Rich, creamy milk-based sw…" at bounding box center [457, 200] width 914 height 401
click at [650, 84] on icon "close" at bounding box center [650, 84] width 11 height 11
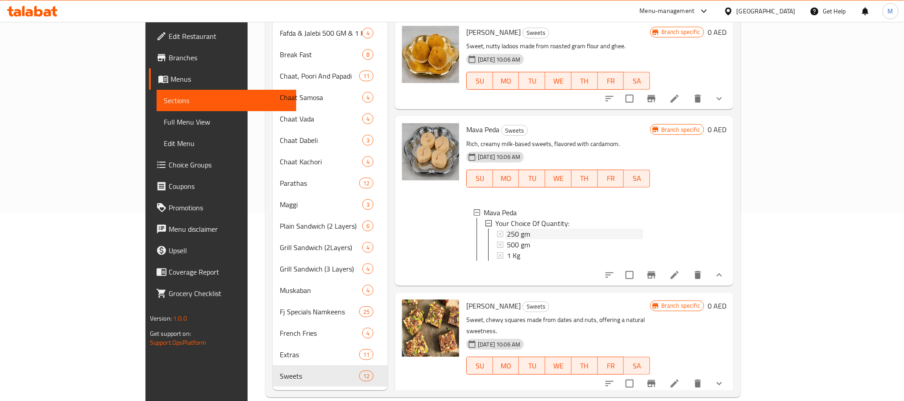
click at [507, 229] on span "250 gm" at bounding box center [518, 234] width 23 height 11
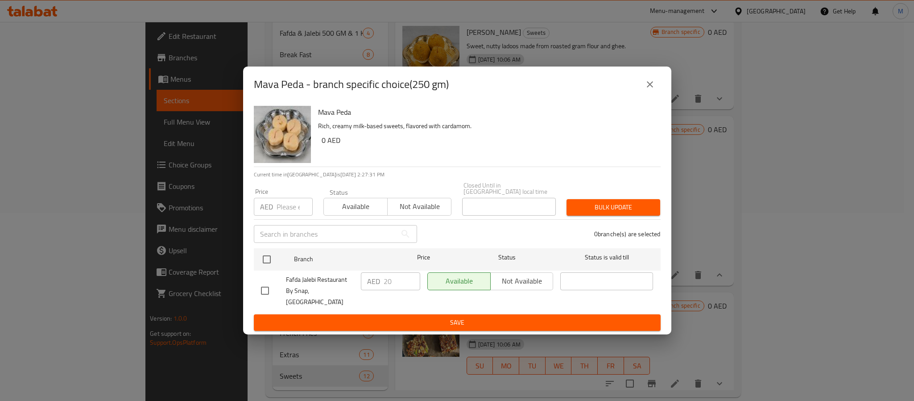
click at [728, 238] on div "Mava Peda - branch specific choice(250 gm) Mava Peda Rich, creamy milk-based sw…" at bounding box center [457, 200] width 914 height 401
click at [648, 90] on icon "close" at bounding box center [650, 84] width 11 height 11
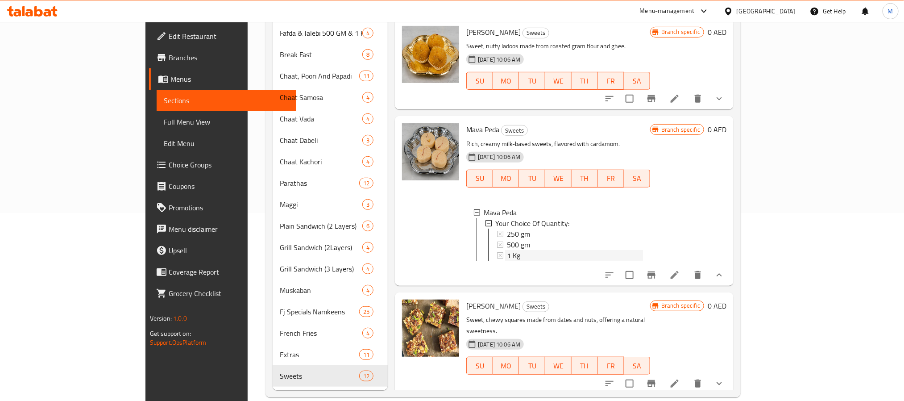
click at [507, 250] on div "1 Kg" at bounding box center [575, 255] width 136 height 11
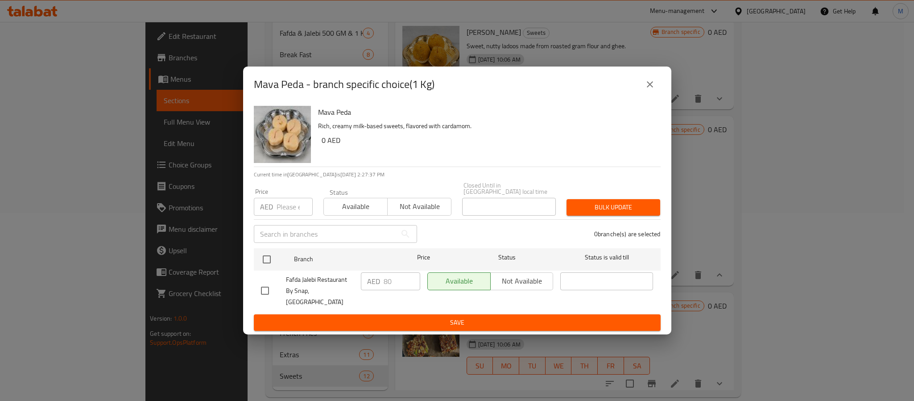
click at [706, 228] on div "Mava Peda - branch specific choice(1 Kg) Mava Peda Rich, creamy milk-based swee…" at bounding box center [457, 200] width 914 height 401
click at [643, 90] on button "close" at bounding box center [650, 84] width 21 height 21
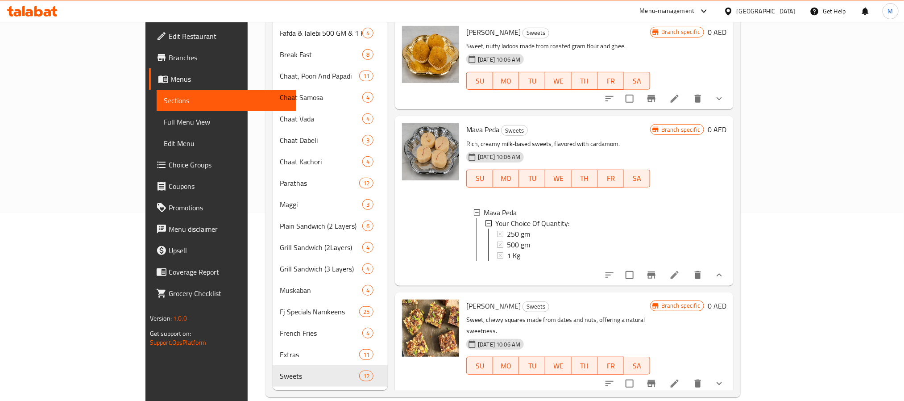
click at [730, 175] on div "Mava Peda Sweets Rich, creamy milk-based sweets, flavored with cardamom. 13-08-…" at bounding box center [596, 201] width 267 height 162
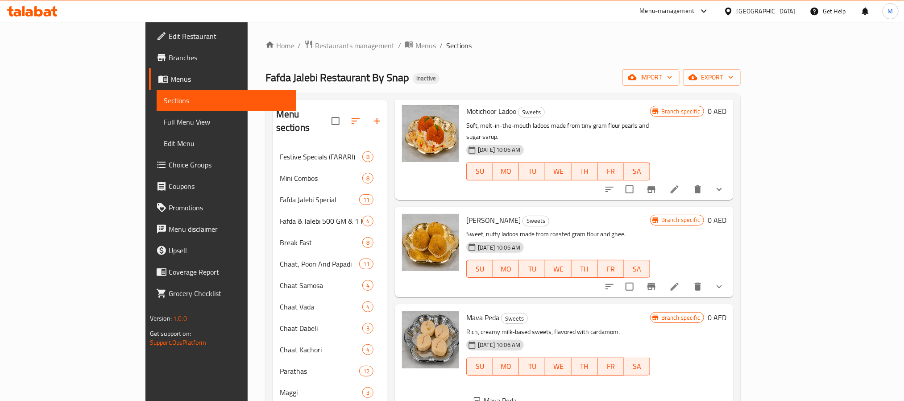
scroll to position [0, 0]
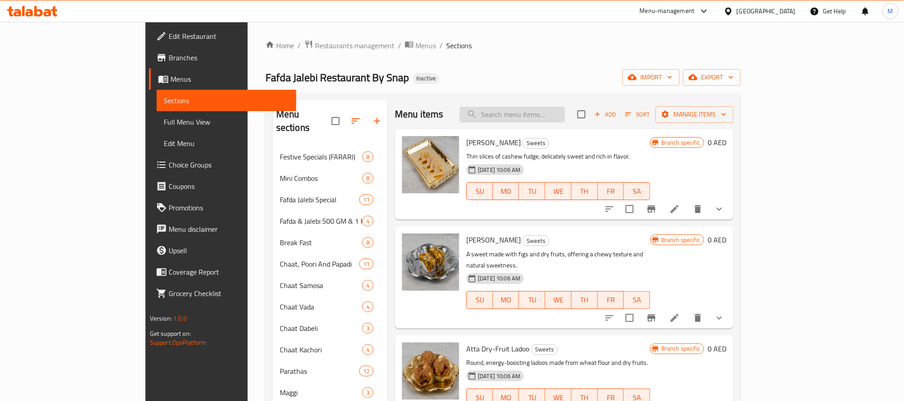
click at [561, 112] on input "search" at bounding box center [512, 115] width 105 height 16
paste input "Sukhi Bhaji"
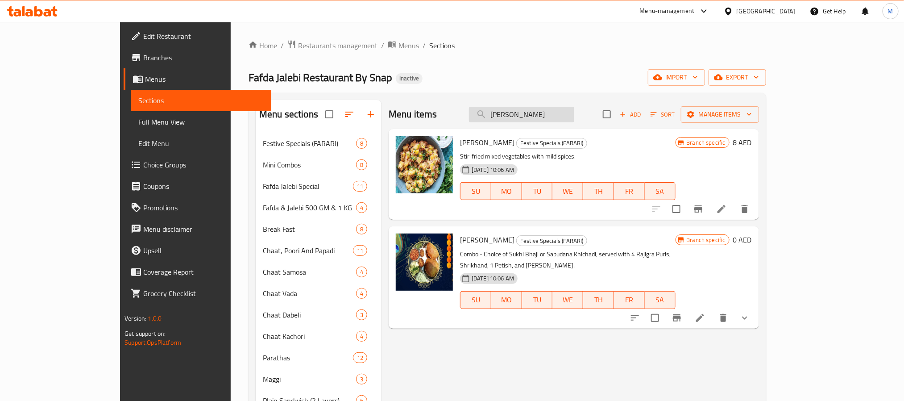
click at [574, 112] on input "Sukhi Bhaji" at bounding box center [521, 115] width 105 height 16
paste input "Farari Combo"
click at [574, 112] on input "Farari Combo" at bounding box center [521, 115] width 105 height 16
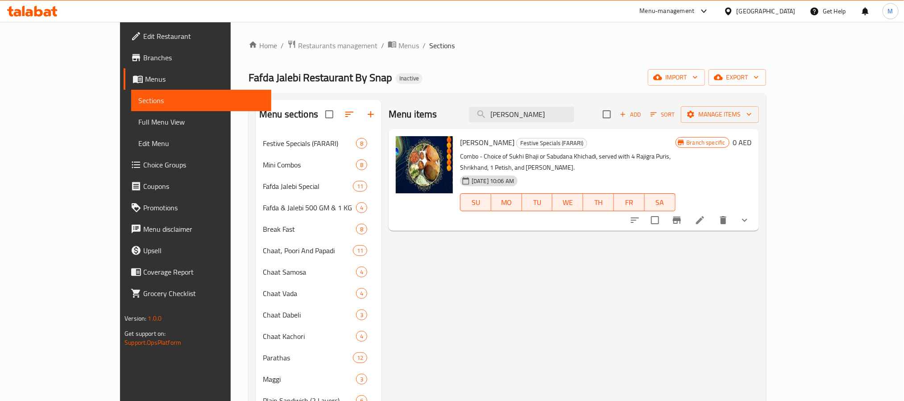
type input "Farari Combo"
click at [756, 213] on button "show more" at bounding box center [744, 219] width 21 height 21
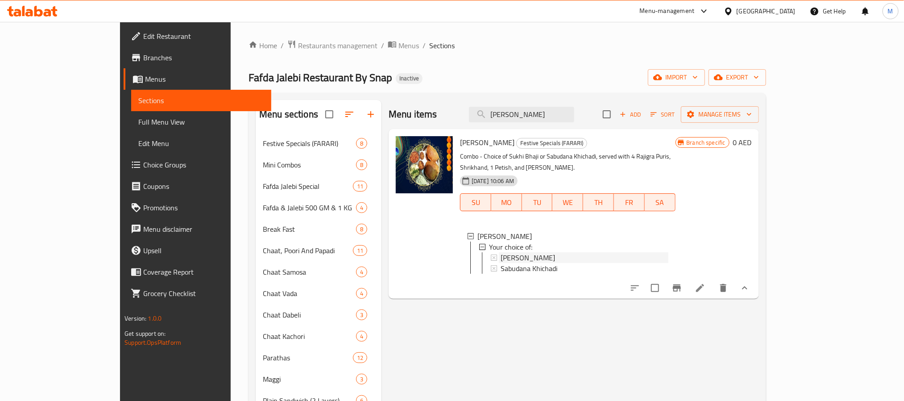
click at [603, 252] on div "Sukhi Bhaji" at bounding box center [584, 257] width 167 height 11
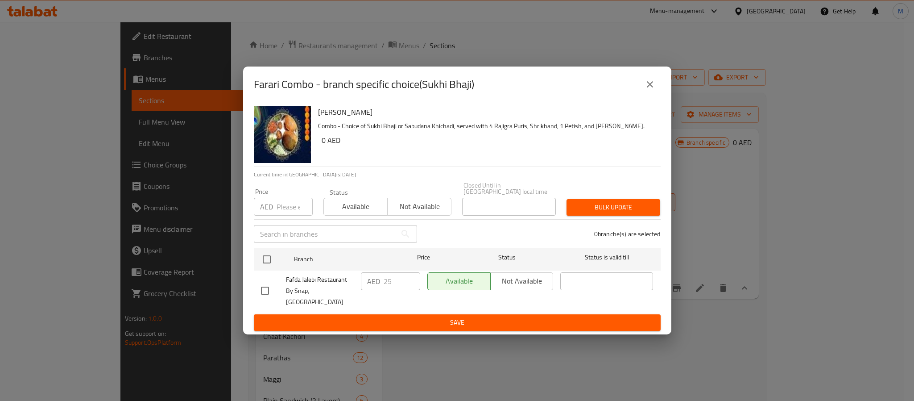
click at [691, 258] on div "Farari Combo - branch specific choice(Sukhi Bhaji) Farari Combo Combo - Choice …" at bounding box center [457, 200] width 914 height 401
click at [712, 254] on div "Farari Combo - branch specific choice(Sukhi Bhaji) Farari Combo Combo - Choice …" at bounding box center [457, 200] width 914 height 401
click at [651, 84] on icon "close" at bounding box center [650, 84] width 11 height 11
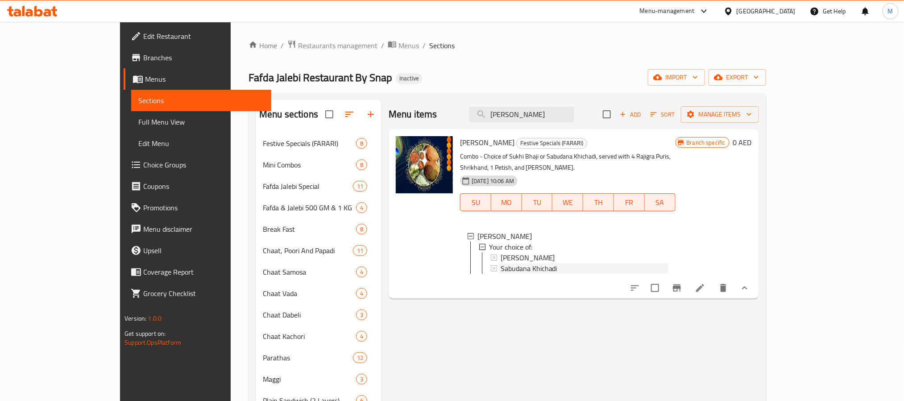
click at [612, 263] on div "Sabudana Khichadi" at bounding box center [584, 268] width 167 height 11
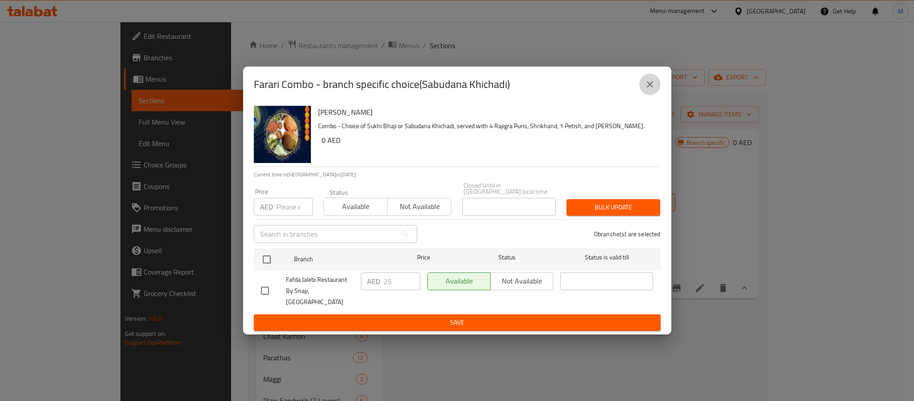
click at [656, 94] on button "close" at bounding box center [650, 84] width 21 height 21
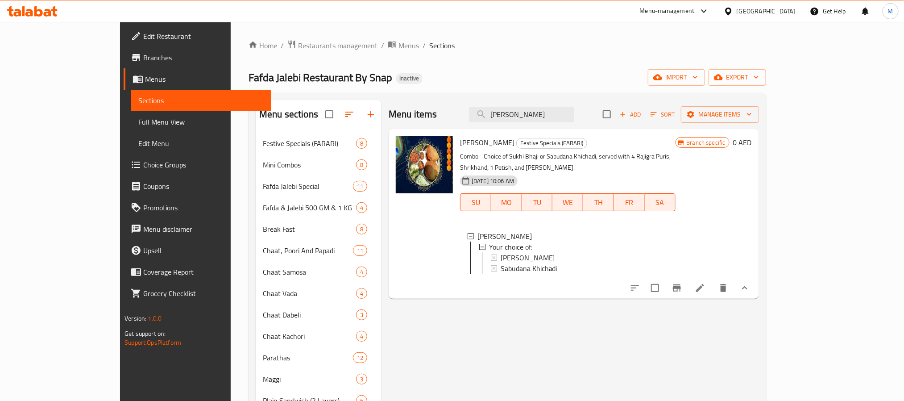
click at [706, 289] on icon at bounding box center [700, 288] width 11 height 11
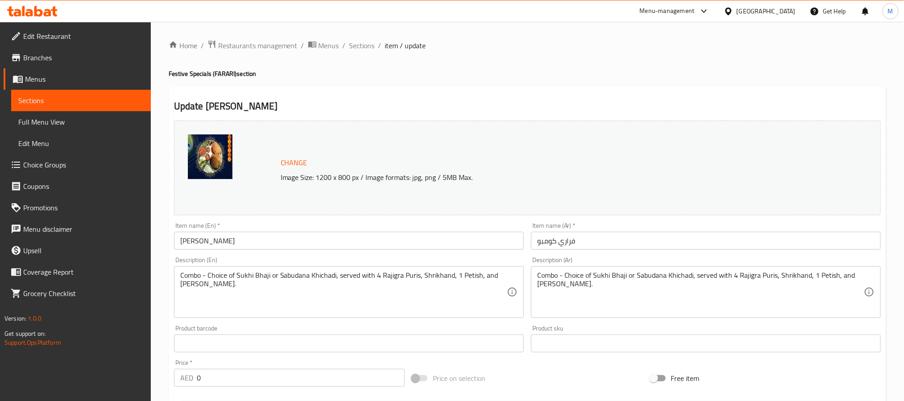
click at [544, 330] on div "Home / Restaurants management / Menus / Sections / item / update Festive Specia…" at bounding box center [528, 343] width 718 height 606
drag, startPoint x: 355, startPoint y: 46, endPoint x: 362, endPoint y: 54, distance: 10.5
click at [355, 46] on span "Sections" at bounding box center [361, 45] width 25 height 11
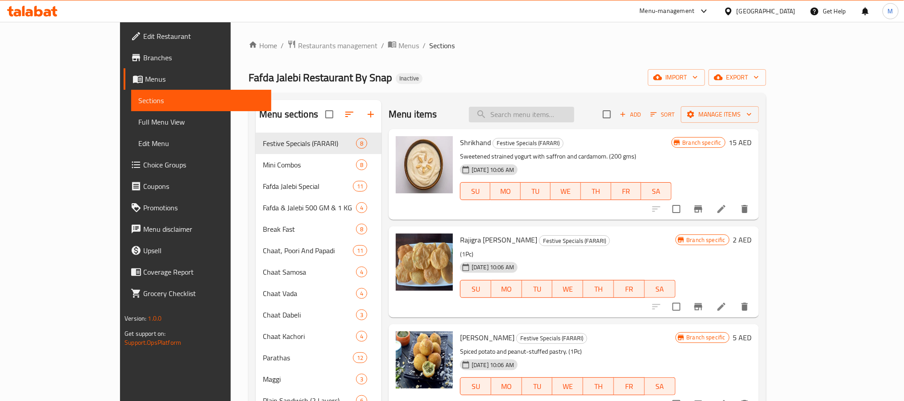
click at [553, 119] on input "search" at bounding box center [521, 115] width 105 height 16
paste input "Vada 1 Piece"
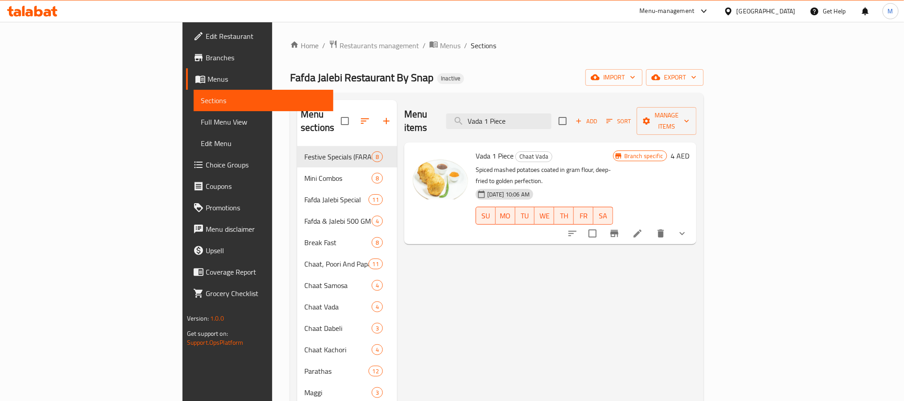
type input "Vada 1 Piece"
click at [693, 223] on button "show more" at bounding box center [682, 233] width 21 height 21
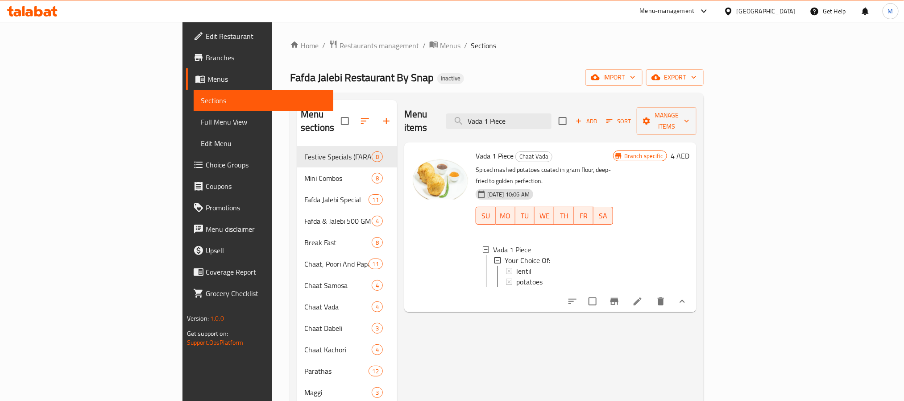
click at [650, 293] on li at bounding box center [637, 301] width 25 height 16
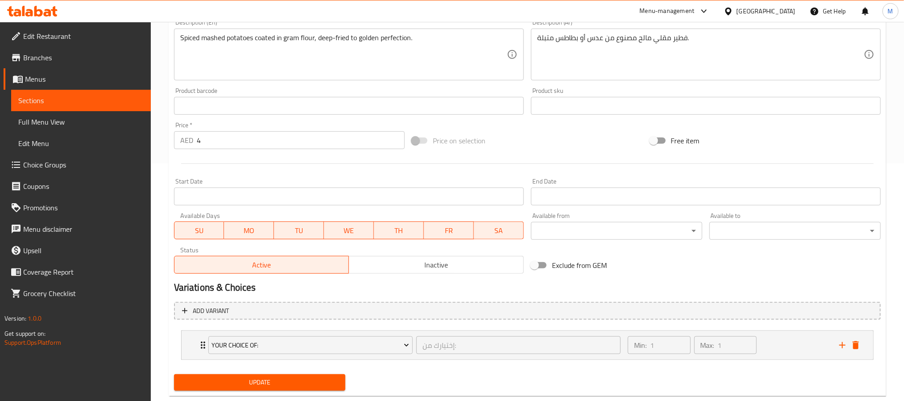
scroll to position [258, 0]
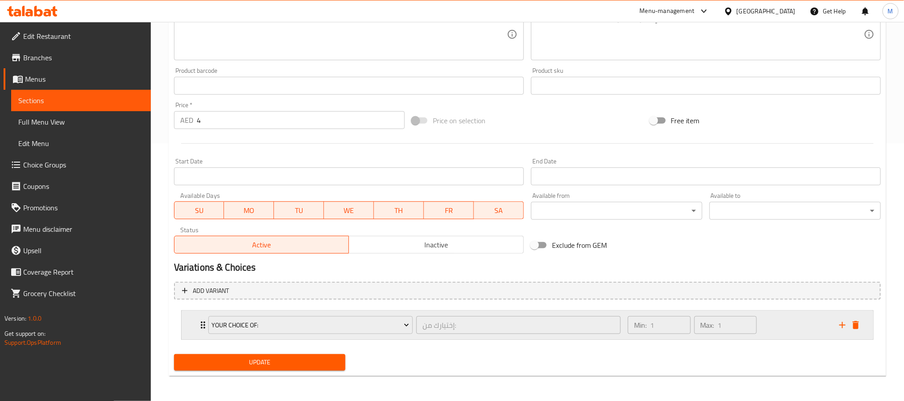
click at [781, 331] on div "Min: 1 ​ Max: 1 ​" at bounding box center [729, 325] width 212 height 29
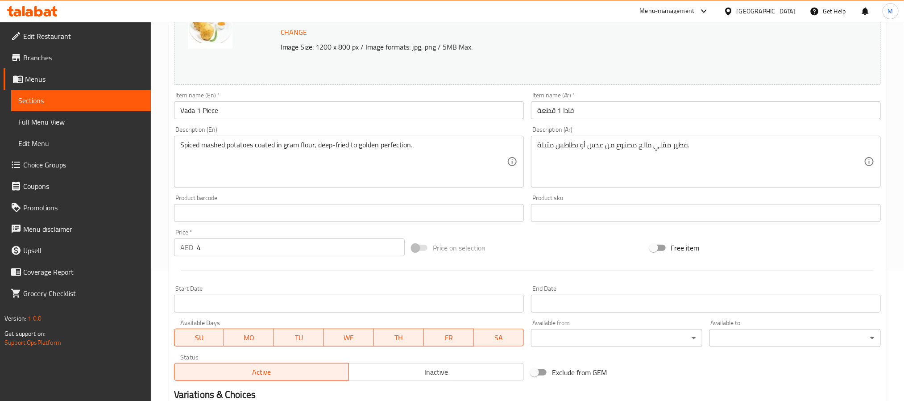
scroll to position [0, 0]
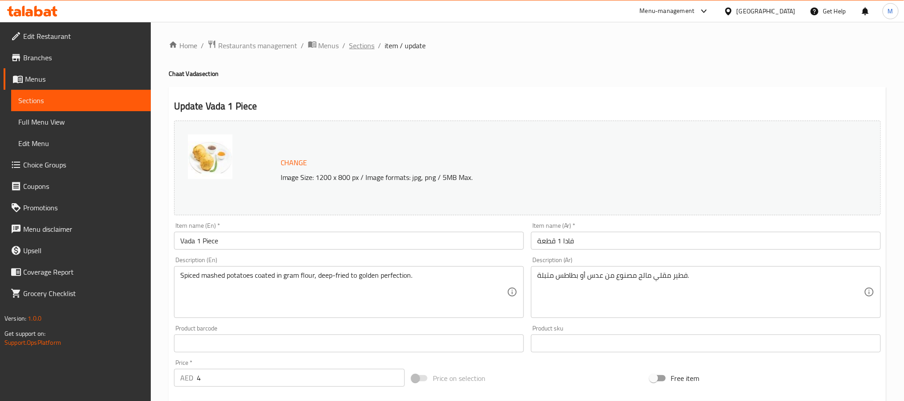
click at [365, 51] on span "Sections" at bounding box center [361, 45] width 25 height 11
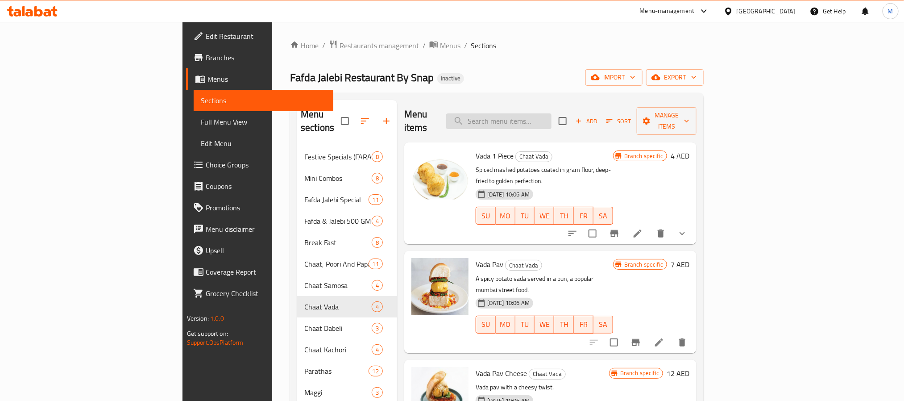
click at [551, 113] on input "search" at bounding box center [498, 121] width 105 height 16
paste input "Kachori 1 Pc"
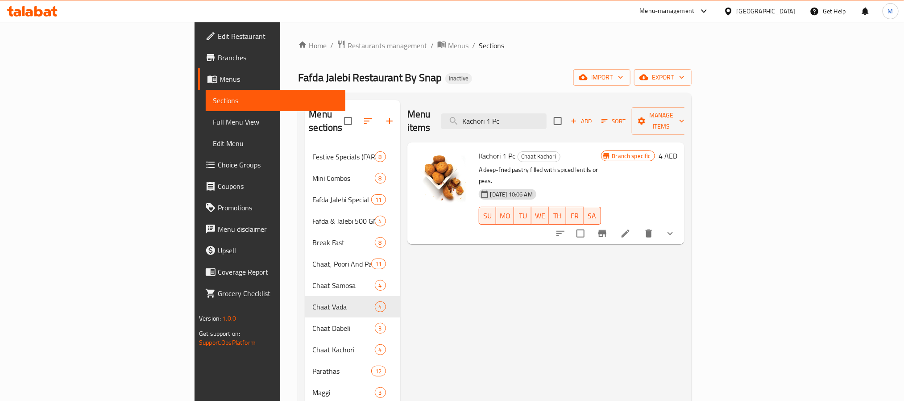
click at [673, 232] on icon "show more" at bounding box center [670, 233] width 5 height 3
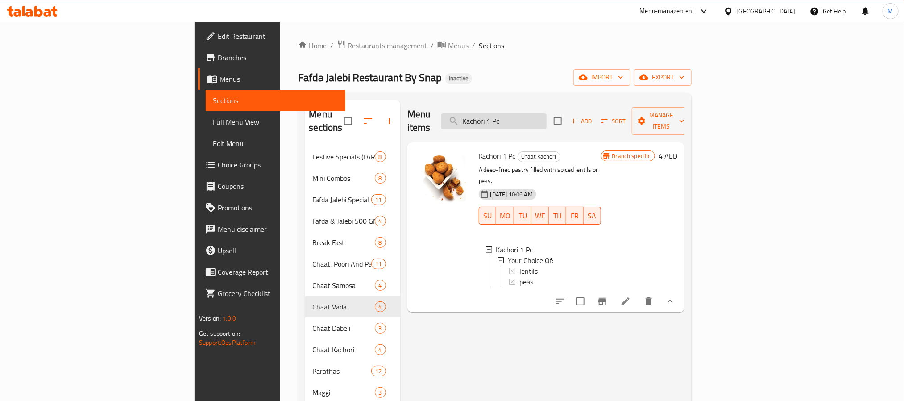
click at [547, 113] on input "Kachori 1 Pc" at bounding box center [493, 121] width 105 height 16
paste input "Salad (Papaya or Cabbage)"
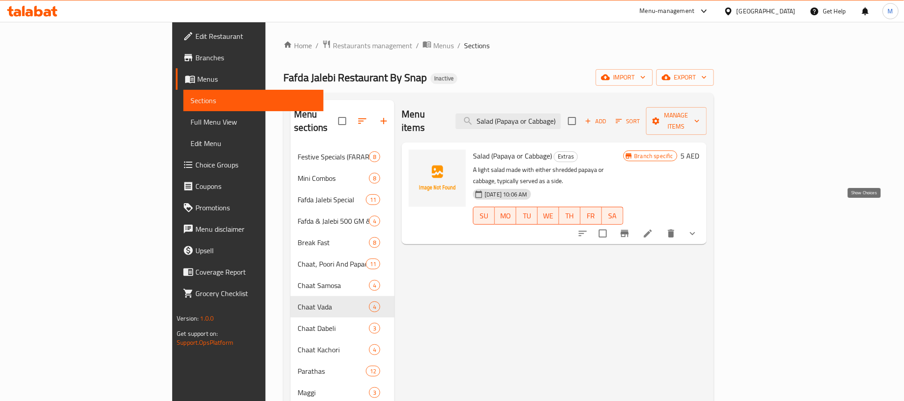
type input "Salad (Papaya or Cabbage)"
click at [698, 228] on icon "show more" at bounding box center [692, 233] width 11 height 11
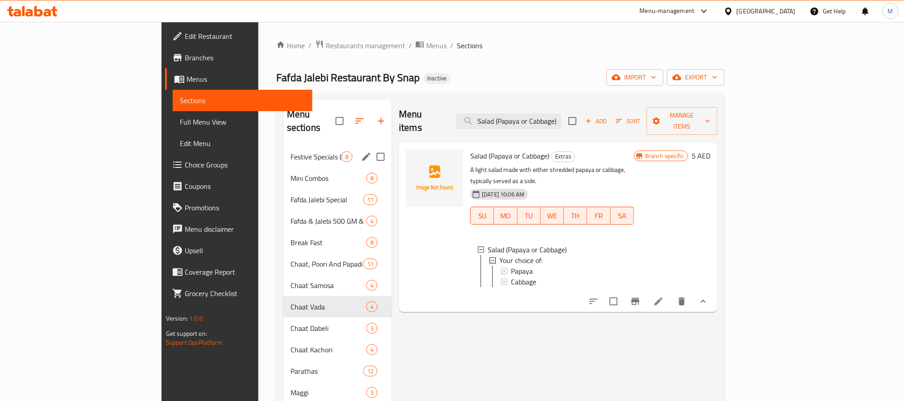
click at [283, 149] on div "Festive Specials (FARARI) 8" at bounding box center [337, 156] width 108 height 21
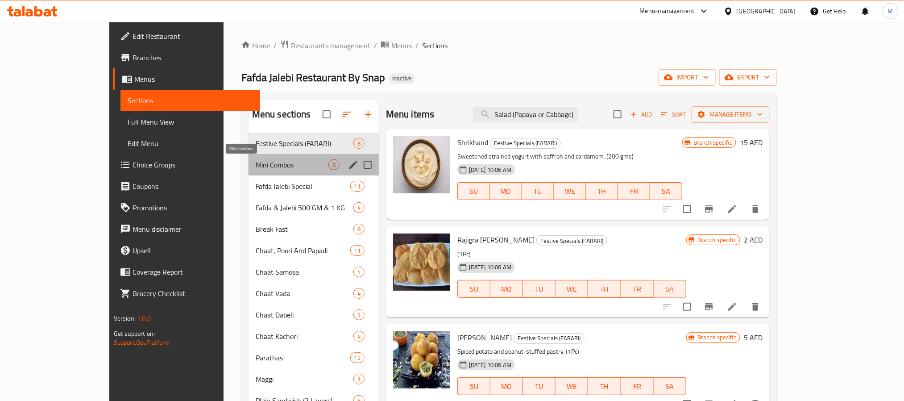
click at [258, 170] on span "Mini Combos" at bounding box center [292, 164] width 73 height 11
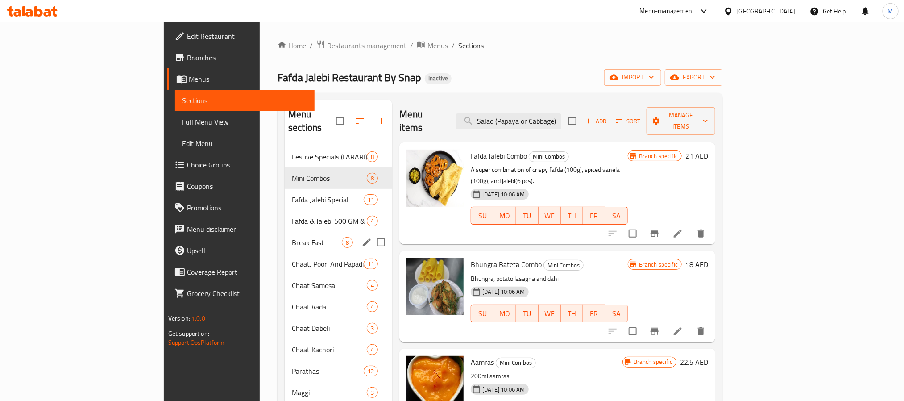
click at [285, 232] on div "Break Fast 8" at bounding box center [339, 242] width 108 height 21
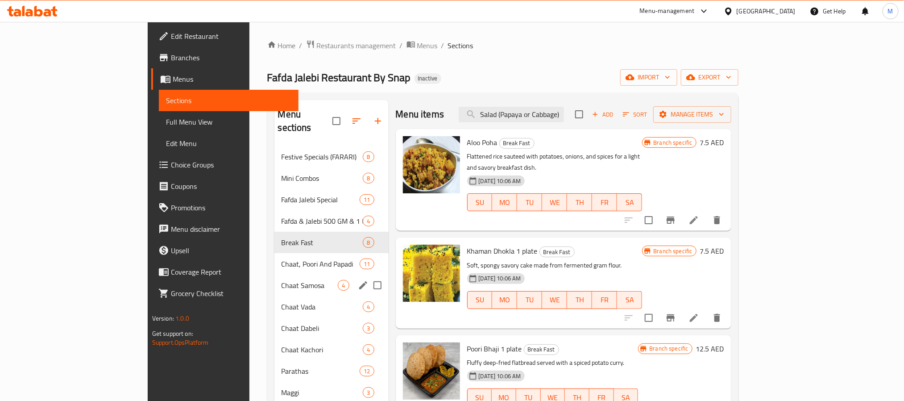
drag, startPoint x: 241, startPoint y: 281, endPoint x: 235, endPoint y: 312, distance: 31.9
click at [274, 281] on div "Chaat Samosa 4" at bounding box center [331, 284] width 114 height 21
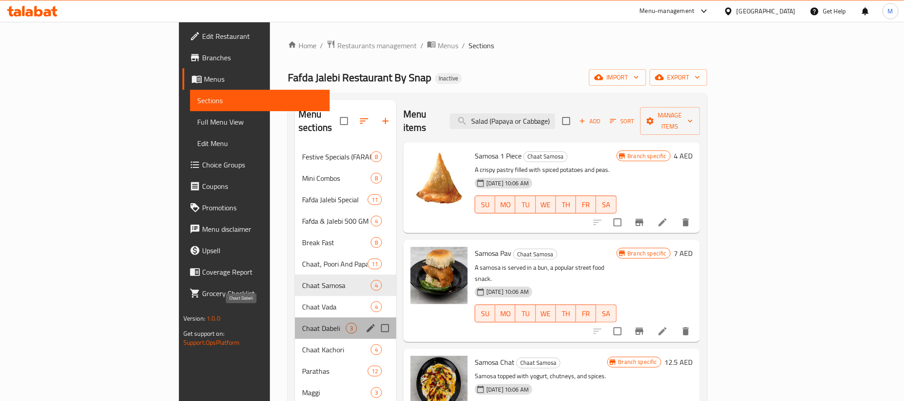
click at [302, 323] on span "Chaat Dabeli" at bounding box center [324, 328] width 44 height 11
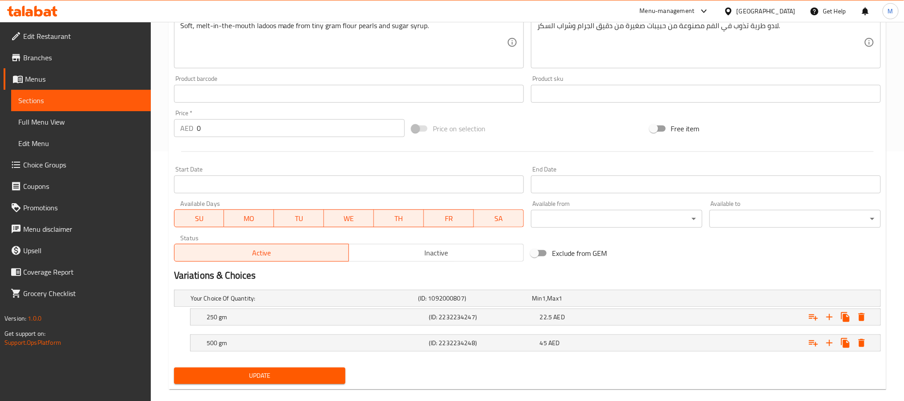
scroll to position [264, 0]
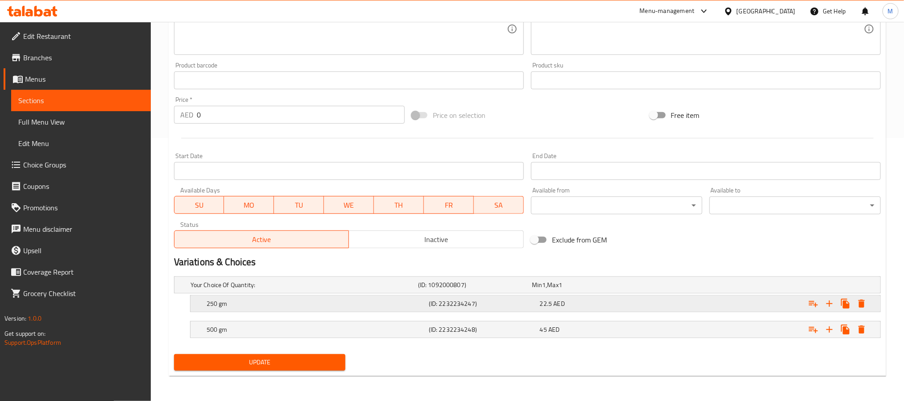
click at [528, 289] on h5 "(ID: 2232234247)" at bounding box center [473, 284] width 110 height 9
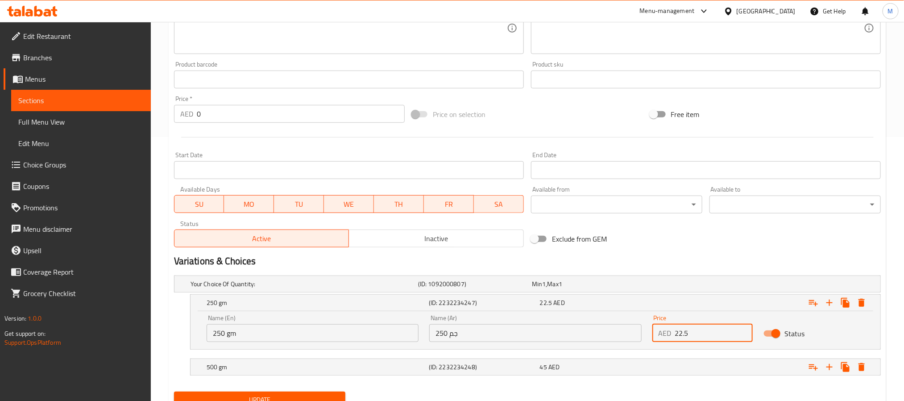
drag, startPoint x: 694, startPoint y: 335, endPoint x: 623, endPoint y: 333, distance: 71.0
click at [623, 333] on div "Name (En) 250 gm Name (En) Name (Ar) 250 جم Name (Ar) Price AED 22.5 Price Stat…" at bounding box center [535, 328] width 669 height 38
type input "16.25"
click at [638, 288] on div "45 AED" at bounding box center [587, 283] width 110 height 9
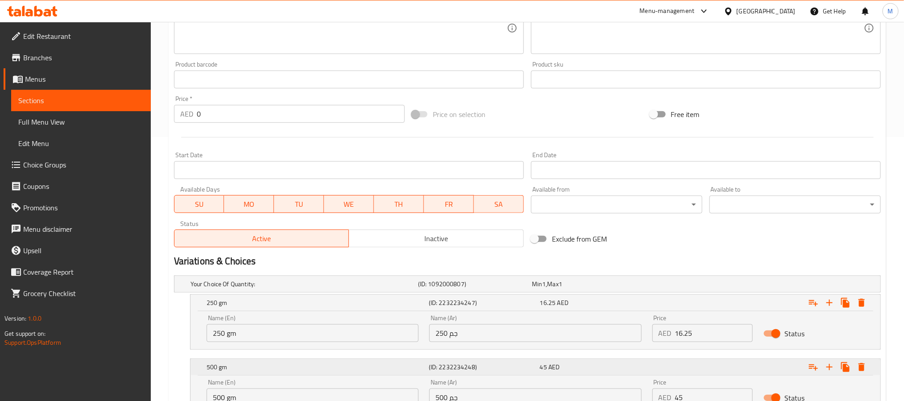
scroll to position [341, 0]
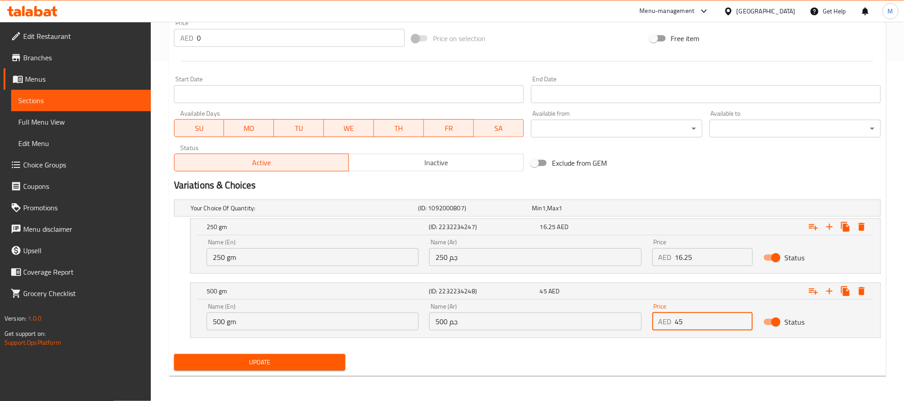
drag, startPoint x: 706, startPoint y: 326, endPoint x: 610, endPoint y: 350, distance: 99.4
click at [622, 319] on div "Name (En) 500 gm Name (En) Name (Ar) 500 جم Name (Ar) Price AED 45 Price Status" at bounding box center [535, 317] width 669 height 38
type input "32.5"
click at [314, 370] on button "Update" at bounding box center [259, 362] width 171 height 17
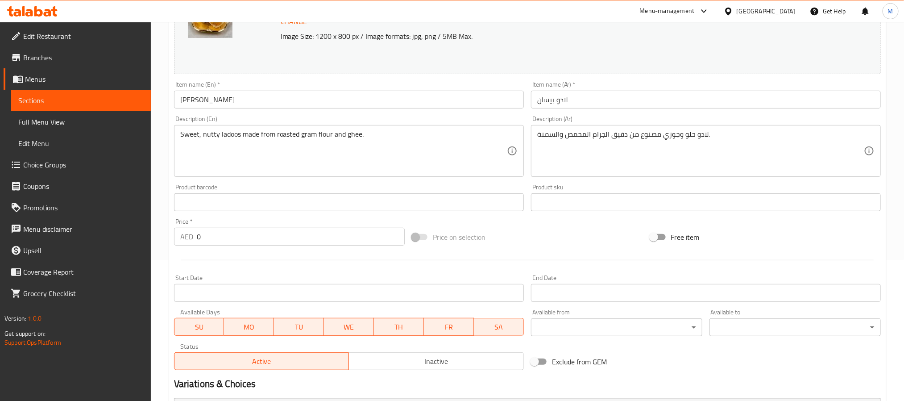
scroll to position [264, 0]
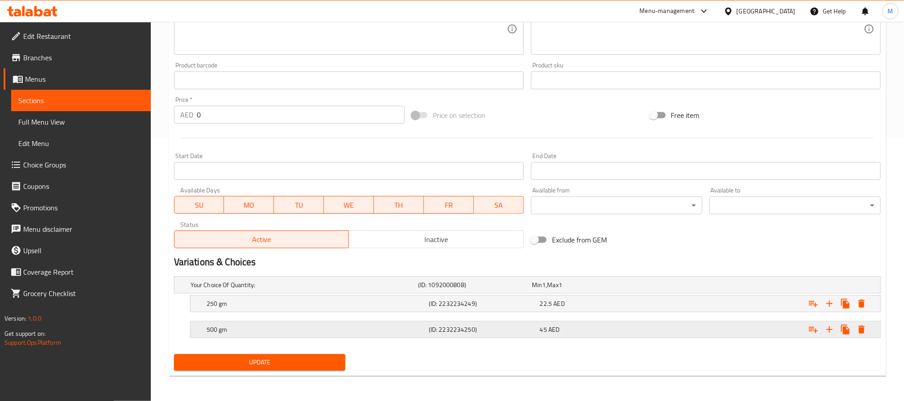
click at [598, 289] on div "45 AED" at bounding box center [587, 284] width 110 height 9
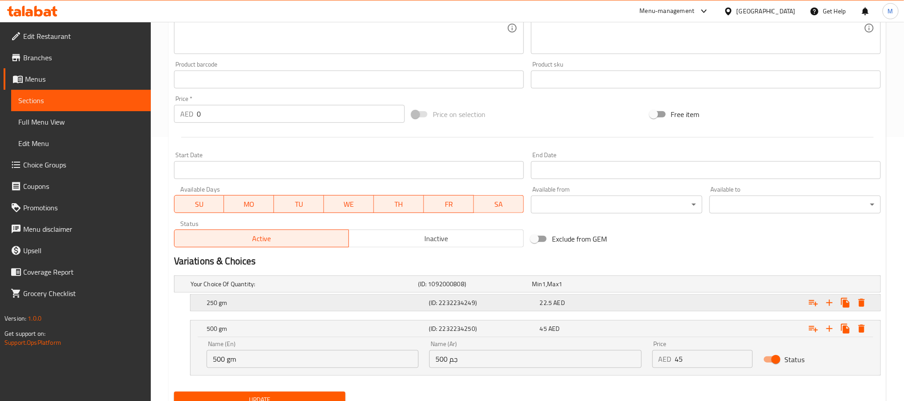
click at [607, 288] on div "22.5 AED" at bounding box center [587, 283] width 110 height 9
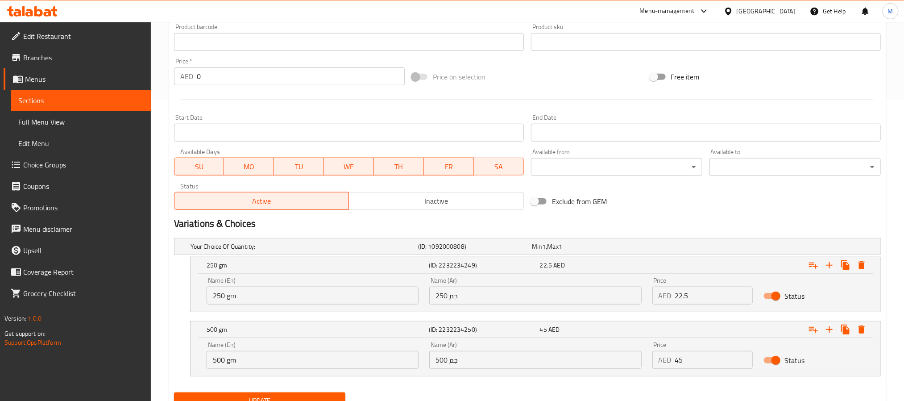
scroll to position [340, 0]
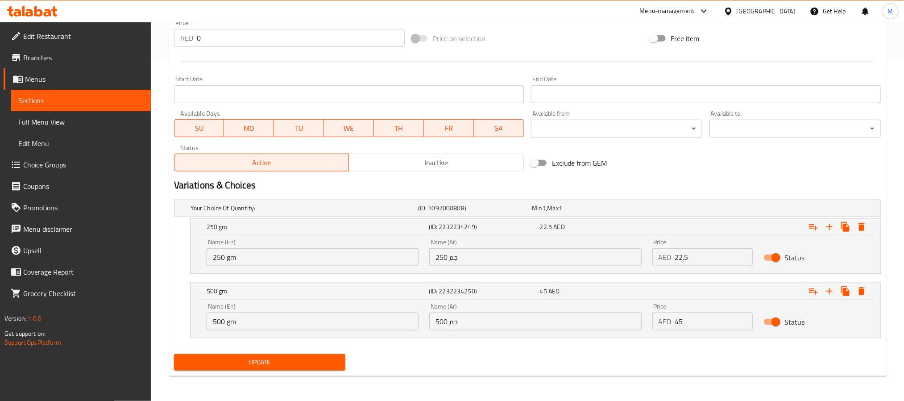
drag, startPoint x: 701, startPoint y: 255, endPoint x: 612, endPoint y: 243, distance: 89.6
click at [623, 243] on div "Name (En) 250 gm Name (En) Name (Ar) 250 جم Name (Ar) Price AED 22.5 Price Stat…" at bounding box center [535, 252] width 669 height 38
type input "16.25"
drag, startPoint x: 706, startPoint y: 321, endPoint x: 669, endPoint y: 320, distance: 36.6
click at [669, 320] on div "AED 45 Price" at bounding box center [703, 321] width 101 height 18
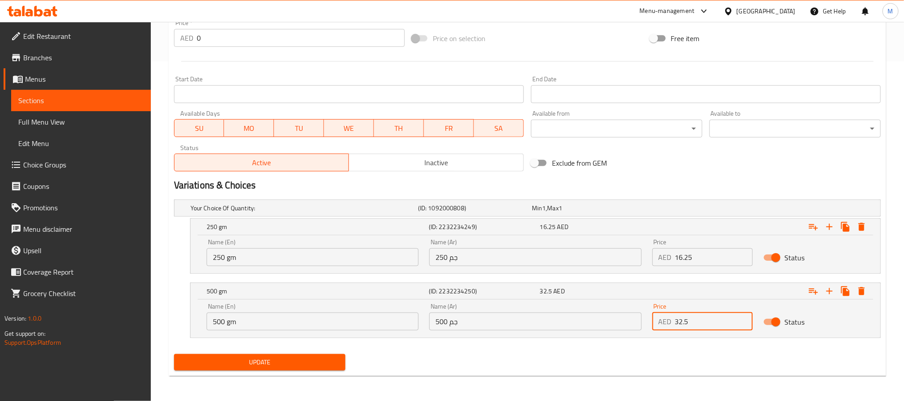
type input "32.5"
drag, startPoint x: 322, startPoint y: 366, endPoint x: 327, endPoint y: 366, distance: 5.4
click at [322, 367] on span "Update" at bounding box center [259, 362] width 157 height 11
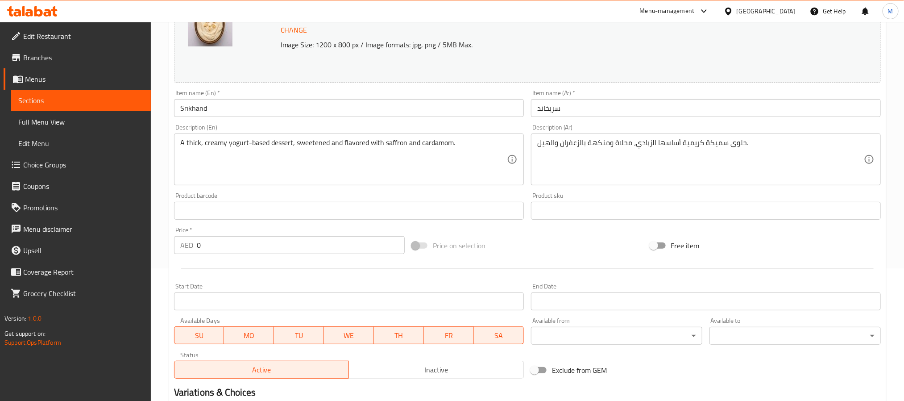
scroll to position [264, 0]
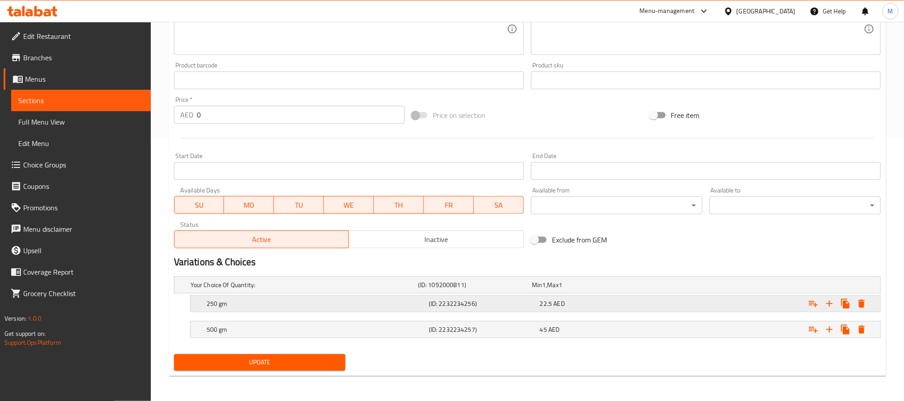
click at [650, 287] on div "Expand" at bounding box center [758, 285] width 228 height 4
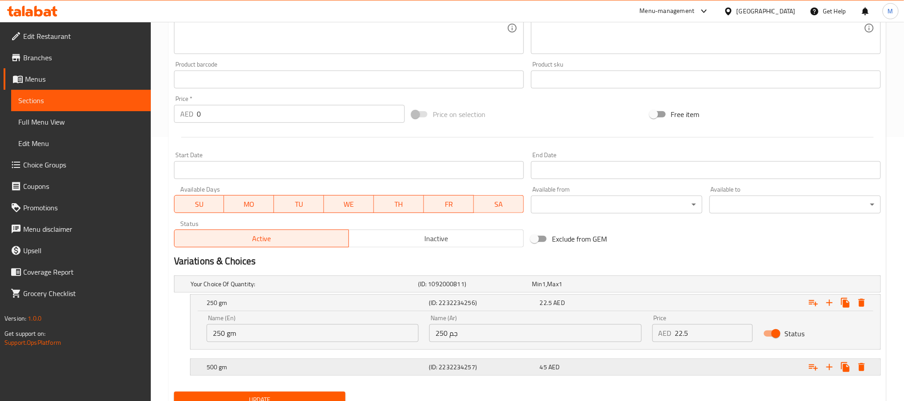
click at [649, 286] on div "Expand" at bounding box center [758, 284] width 228 height 4
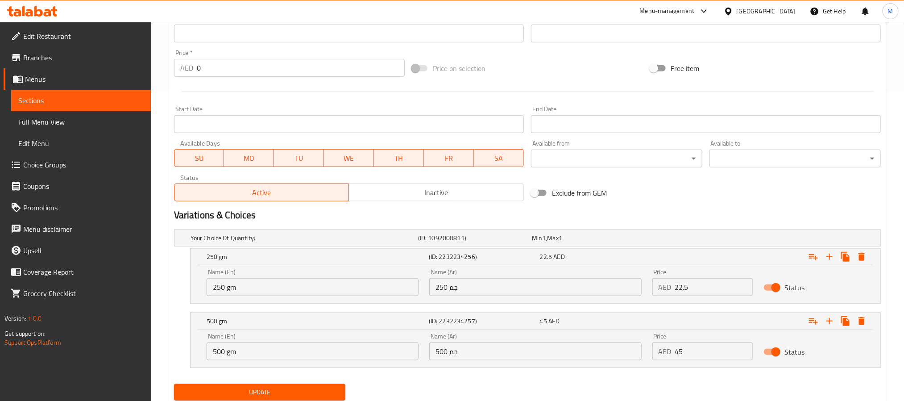
scroll to position [341, 0]
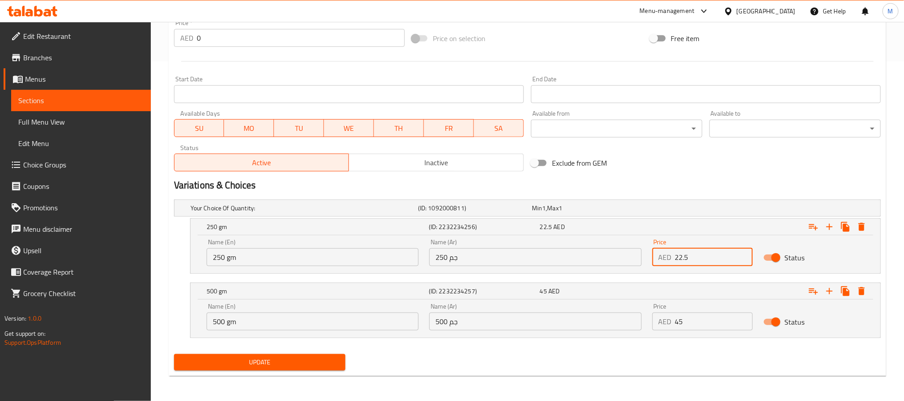
drag, startPoint x: 697, startPoint y: 261, endPoint x: 624, endPoint y: 258, distance: 72.8
click at [631, 257] on div "Name (En) 250 gm Name (En) Name (Ar) 250 جم Name (Ar) Price AED 22.5 Price Stat…" at bounding box center [535, 252] width 669 height 38
type input "16.25"
drag, startPoint x: 707, startPoint y: 327, endPoint x: 650, endPoint y: 327, distance: 57.1
click at [650, 327] on div "Price AED 45 Price" at bounding box center [703, 317] width 112 height 38
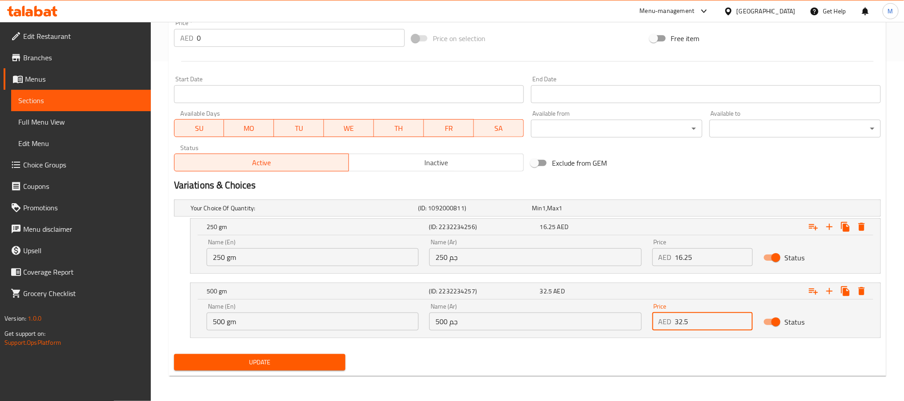
type input "32.5"
click at [332, 362] on span "Update" at bounding box center [259, 362] width 157 height 11
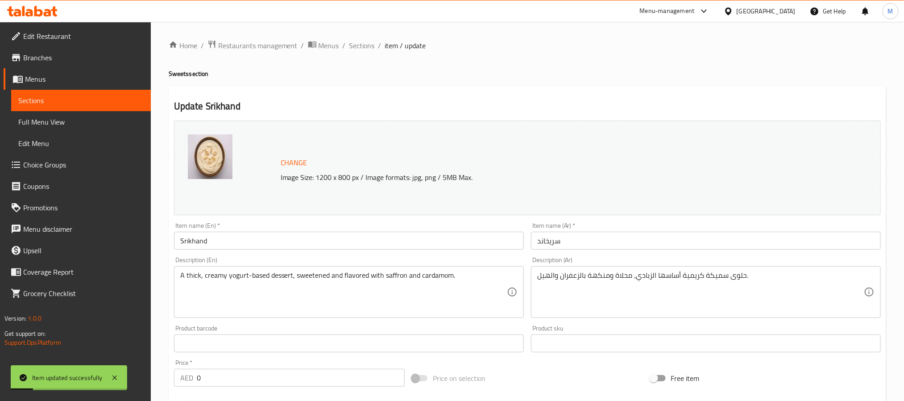
scroll to position [335, 0]
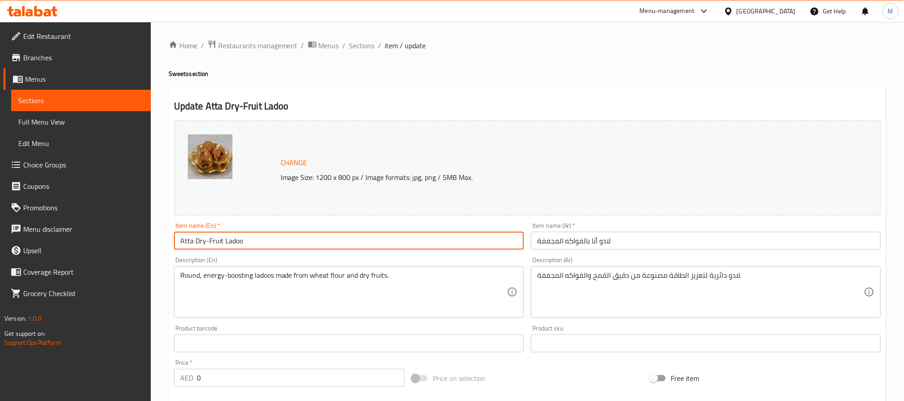
click at [258, 237] on input "Atta Dry-Fruit Ladoo" at bounding box center [349, 241] width 350 height 18
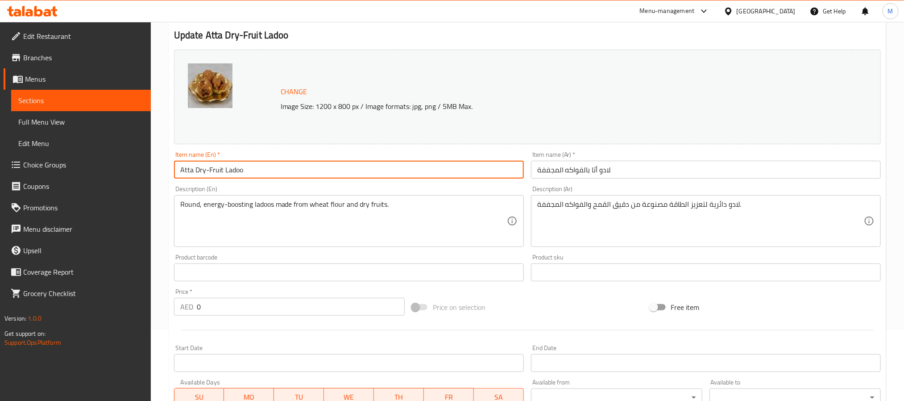
scroll to position [264, 0]
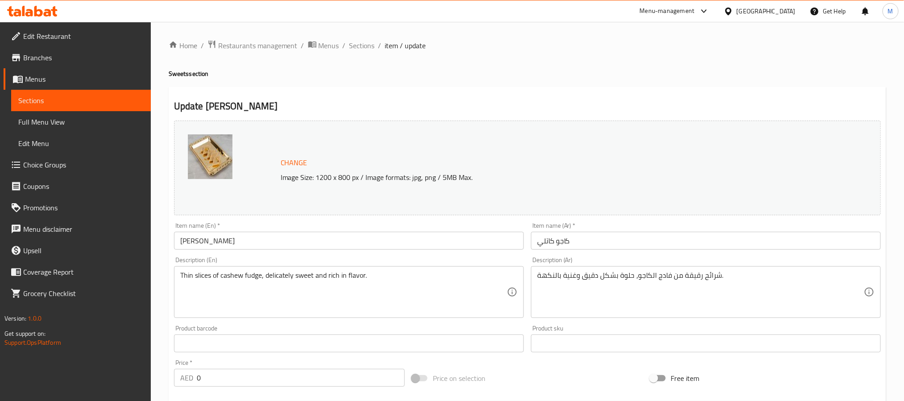
click at [309, 240] on input "[PERSON_NAME]" at bounding box center [349, 241] width 350 height 18
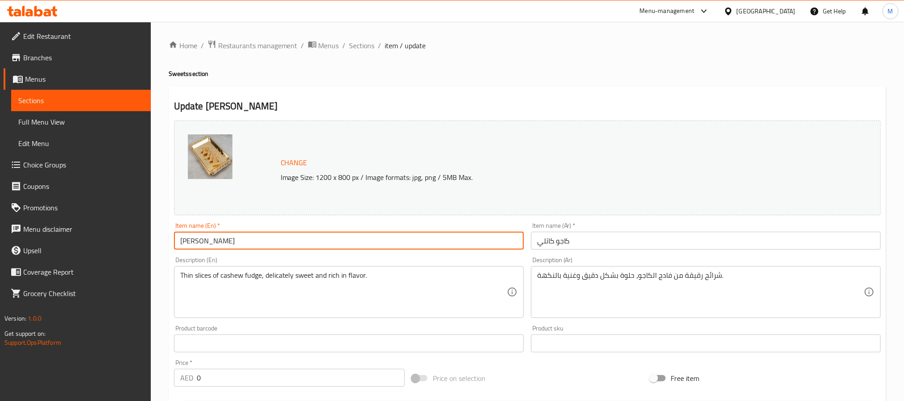
click at [309, 240] on input "[PERSON_NAME]" at bounding box center [349, 241] width 350 height 18
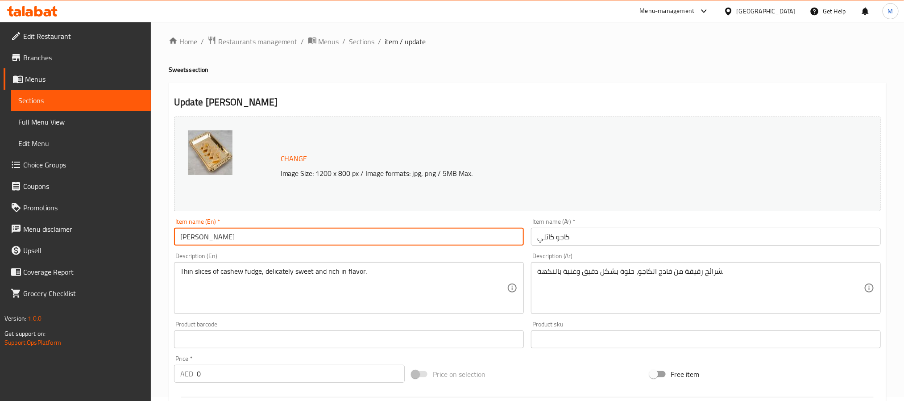
scroll to position [264, 0]
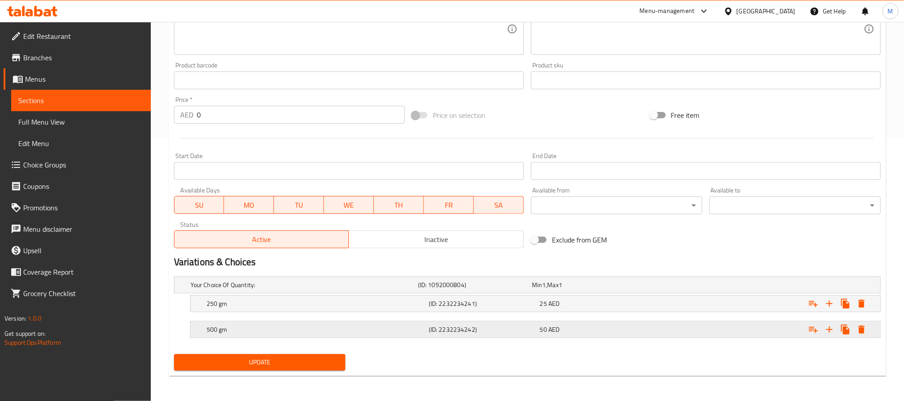
click at [607, 289] on div "50 AED" at bounding box center [587, 284] width 110 height 9
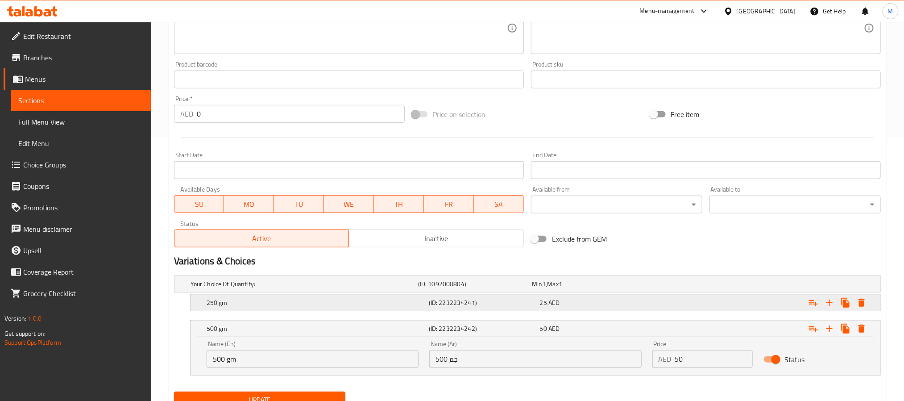
click at [601, 288] on div "25 AED" at bounding box center [587, 283] width 110 height 9
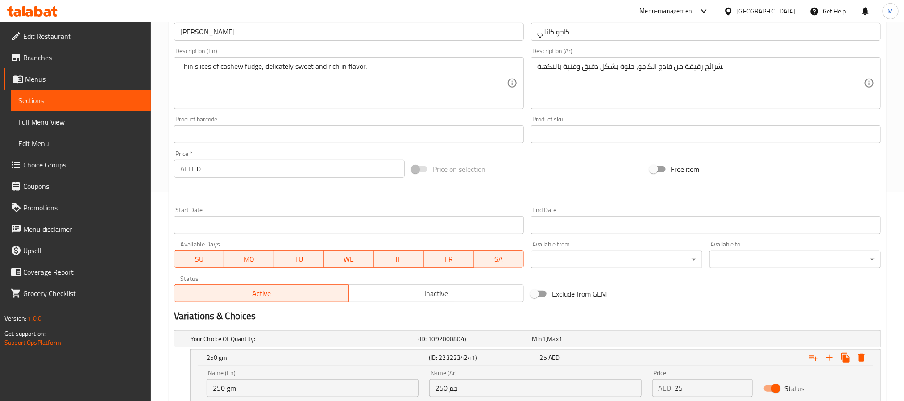
scroll to position [0, 0]
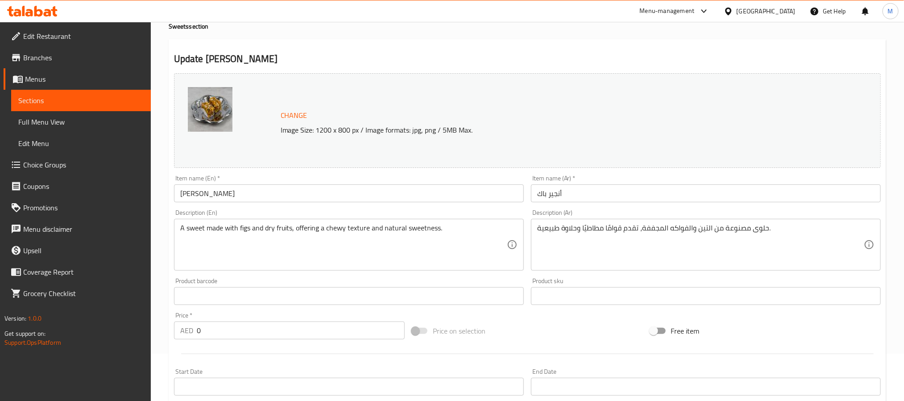
scroll to position [67, 0]
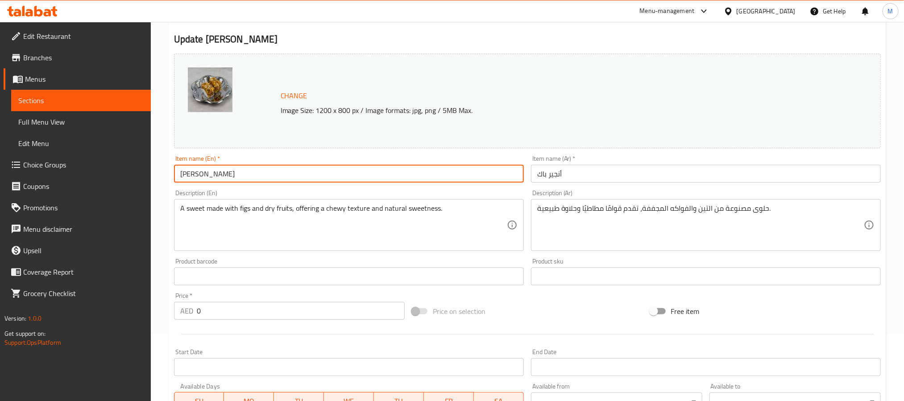
click at [317, 175] on input "[PERSON_NAME]" at bounding box center [349, 174] width 350 height 18
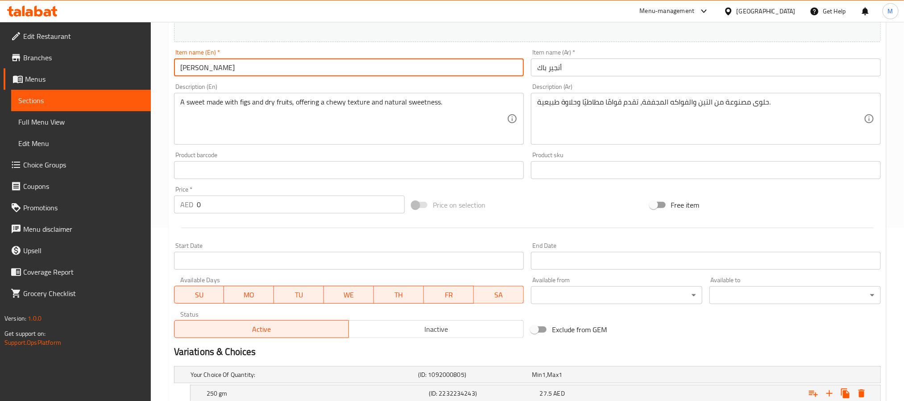
scroll to position [264, 0]
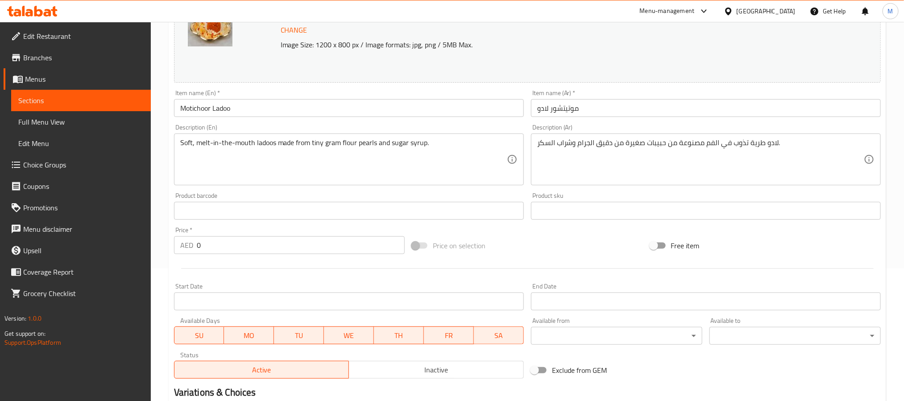
scroll to position [134, 0]
click at [292, 113] on input "Motichoor Ladoo" at bounding box center [349, 107] width 350 height 18
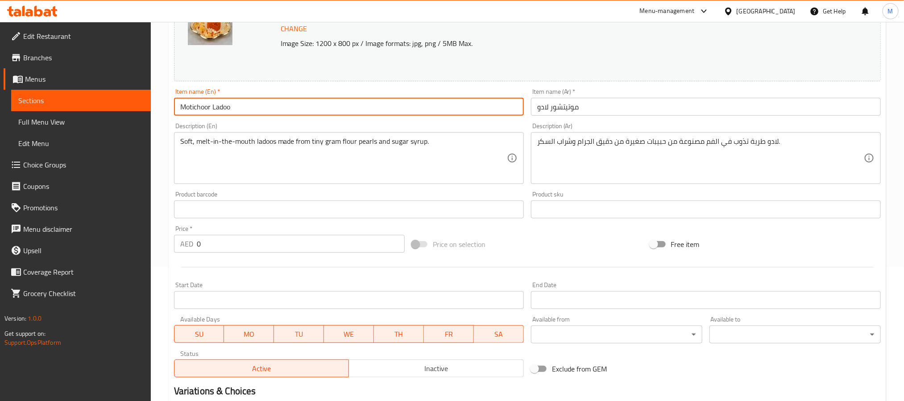
click at [292, 113] on input "Motichoor Ladoo" at bounding box center [349, 107] width 350 height 18
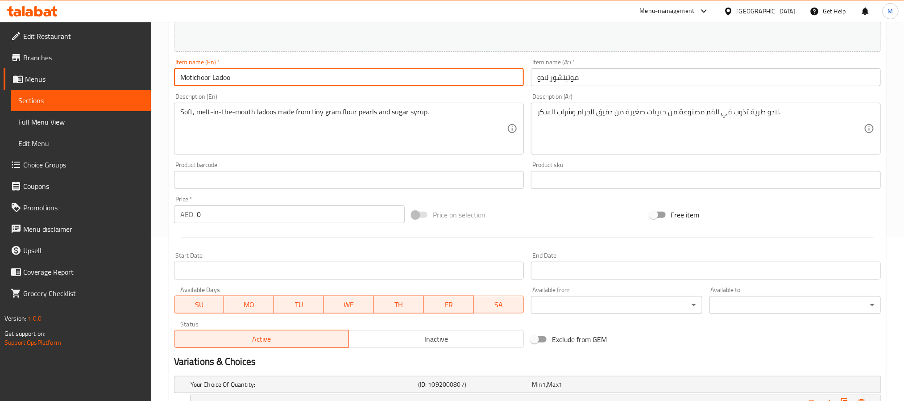
scroll to position [0, 0]
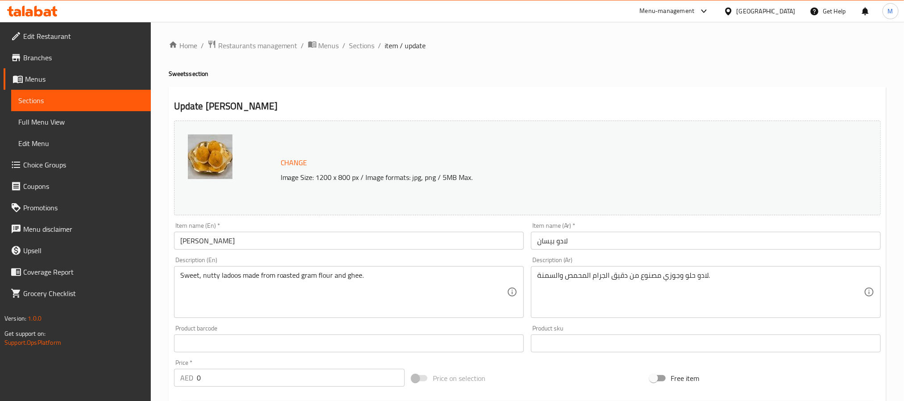
click at [340, 244] on input "Besan Ladoo" at bounding box center [349, 241] width 350 height 18
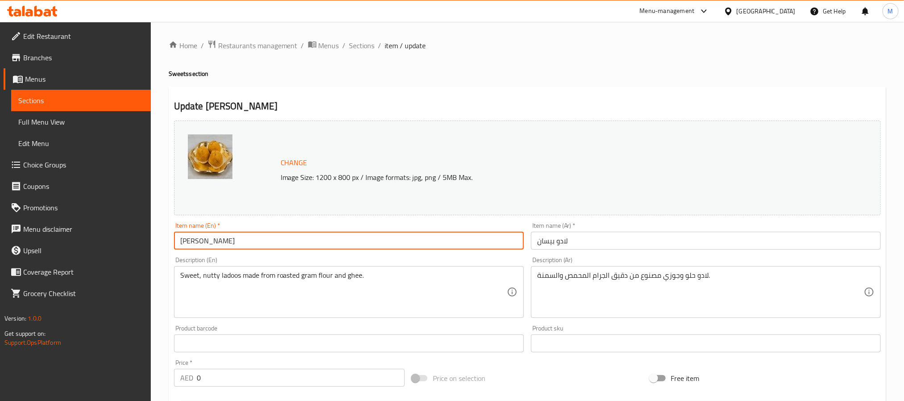
click at [340, 244] on input "Besan Ladoo" at bounding box center [349, 241] width 350 height 18
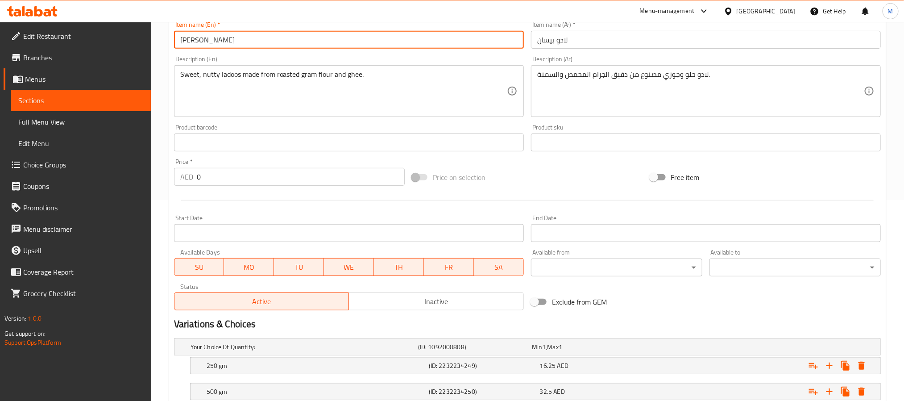
scroll to position [264, 0]
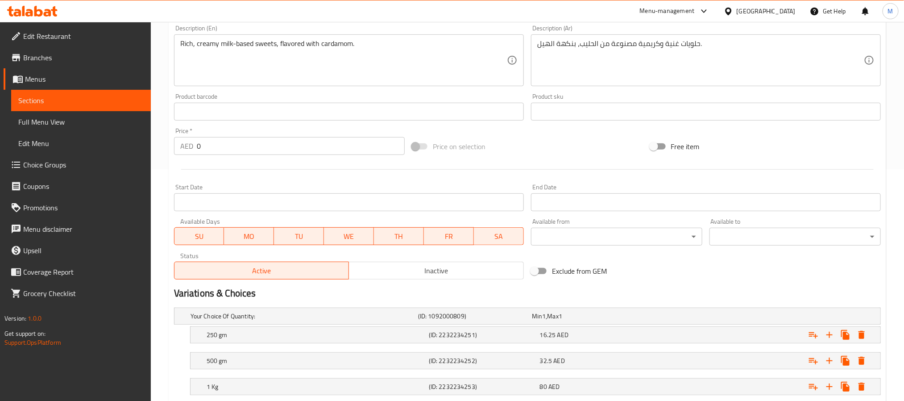
scroll to position [156, 0]
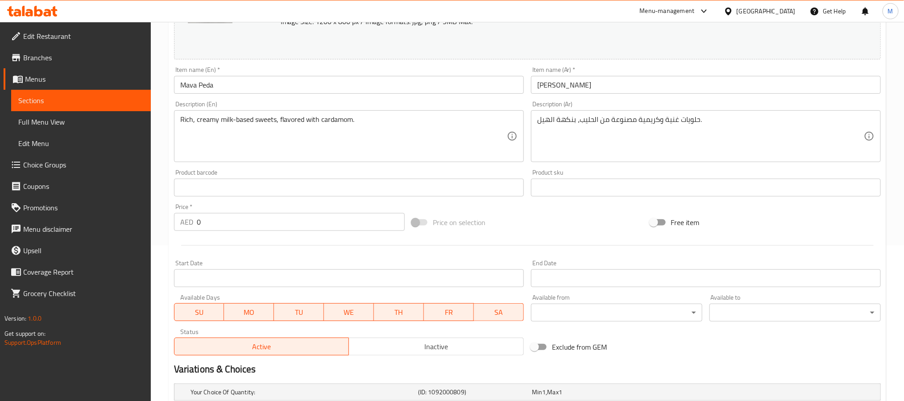
click at [256, 92] on input "Mava Peda" at bounding box center [349, 85] width 350 height 18
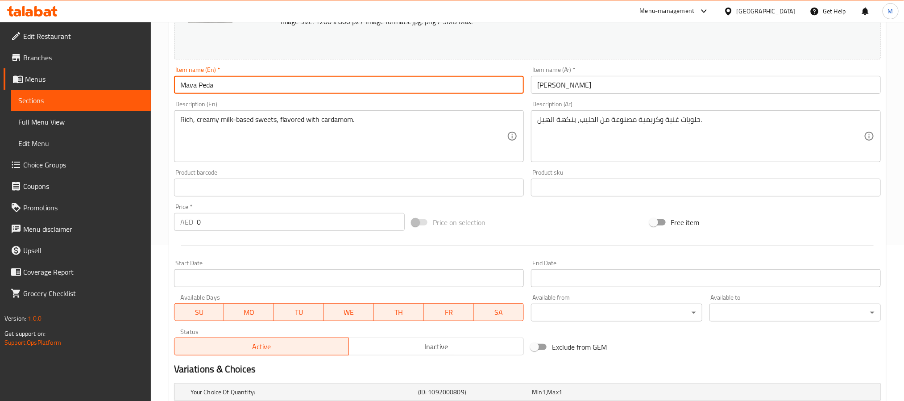
click at [256, 92] on input "Mava Peda" at bounding box center [349, 85] width 350 height 18
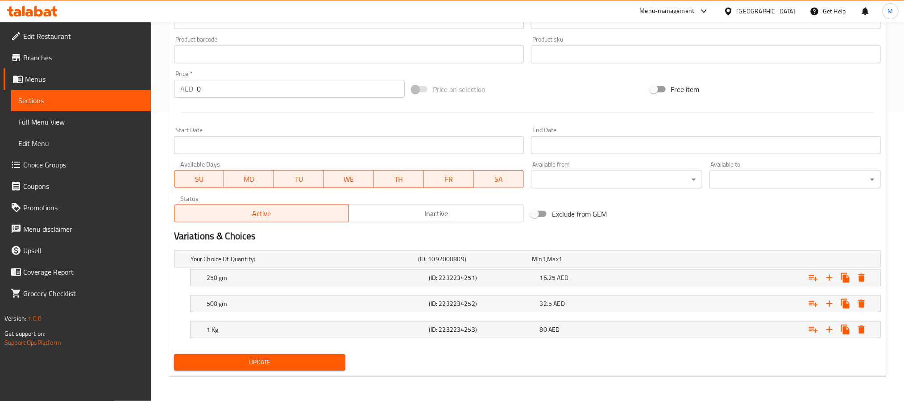
scroll to position [290, 0]
click at [576, 263] on div "32.5 AED" at bounding box center [587, 258] width 110 height 9
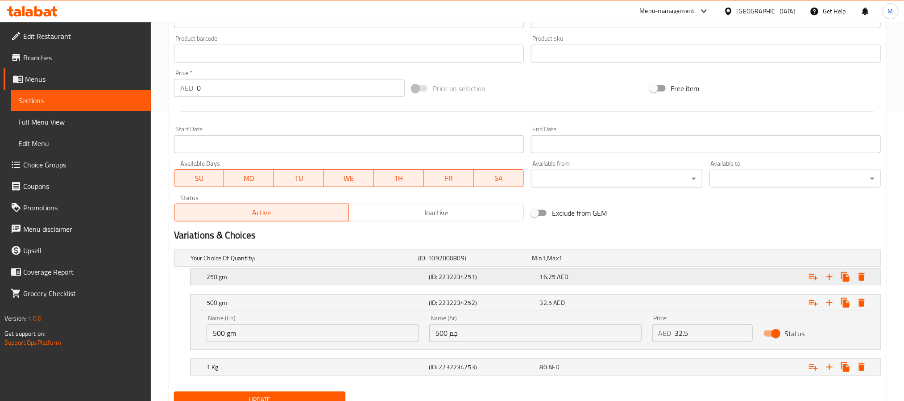
click at [572, 262] on div "16.25 AED" at bounding box center [587, 258] width 110 height 9
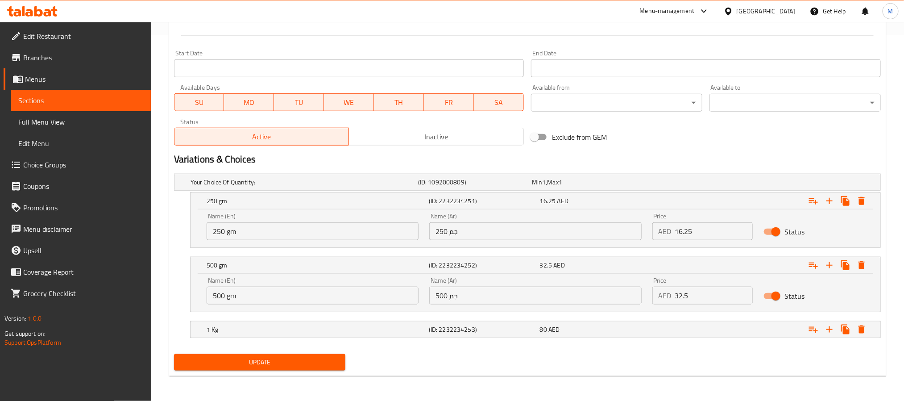
scroll to position [367, 0]
drag, startPoint x: 714, startPoint y: 233, endPoint x: 650, endPoint y: 232, distance: 63.8
click at [650, 232] on div "Price AED 16.25 Price" at bounding box center [703, 227] width 112 height 38
type input "25.5"
drag, startPoint x: 713, startPoint y: 296, endPoint x: 639, endPoint y: 293, distance: 74.2
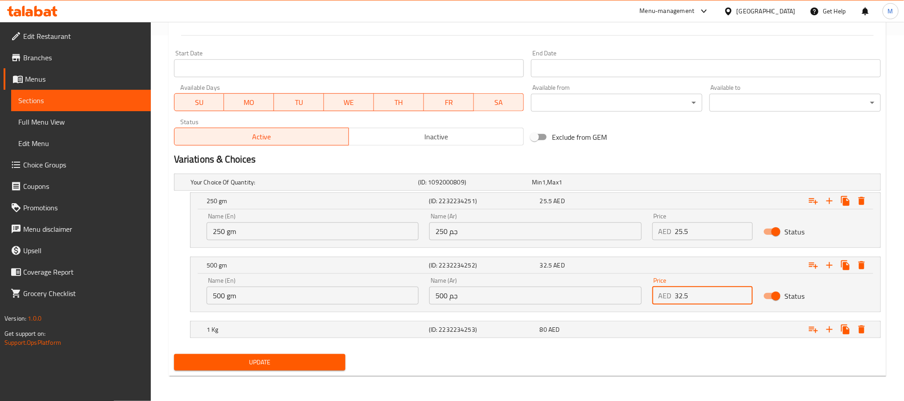
click at [640, 293] on div "Name (En) 500 gm Name (En) Name (Ar) 500 جم Name (Ar) Price AED 32.5 Price Stat…" at bounding box center [535, 291] width 669 height 38
drag, startPoint x: 712, startPoint y: 296, endPoint x: 636, endPoint y: 298, distance: 75.9
click at [636, 298] on div "Name (En) 500 gm Name (En) Name (Ar) 500 جم Name (Ar) Price AED 32 Price Status" at bounding box center [535, 291] width 669 height 38
type input "45"
click at [679, 228] on input "25.5" at bounding box center [714, 231] width 78 height 18
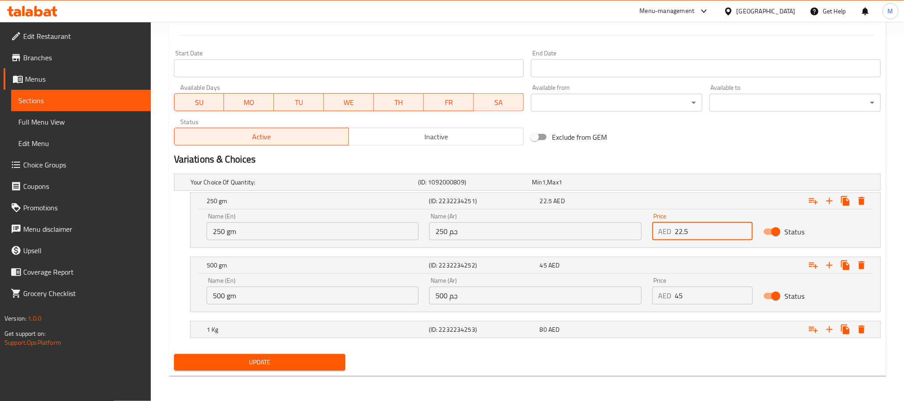
type input "22.5"
click at [613, 192] on div "1 Kg (ID: 2232234253) 80 AED" at bounding box center [530, 182] width 683 height 20
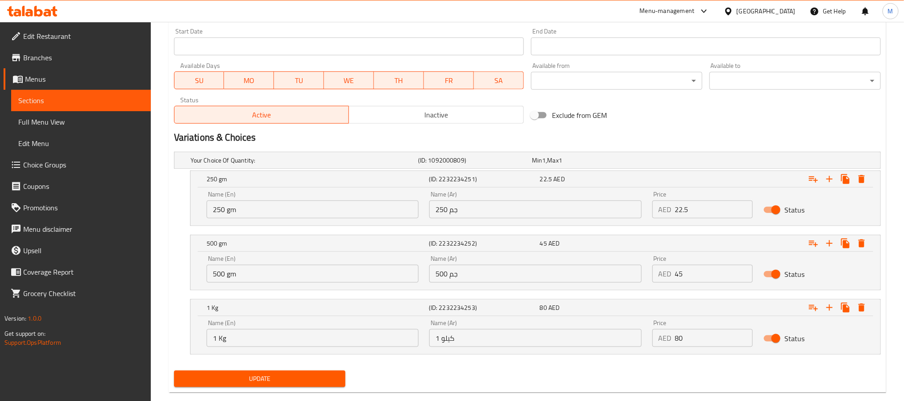
scroll to position [405, 0]
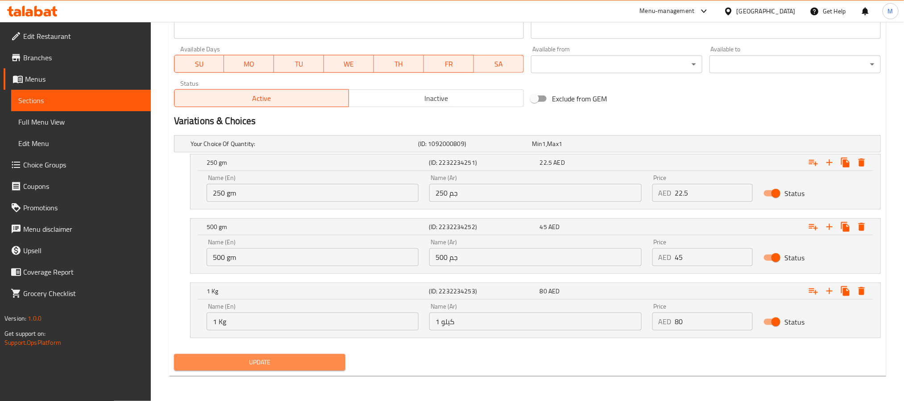
click at [325, 363] on span "Update" at bounding box center [259, 362] width 157 height 11
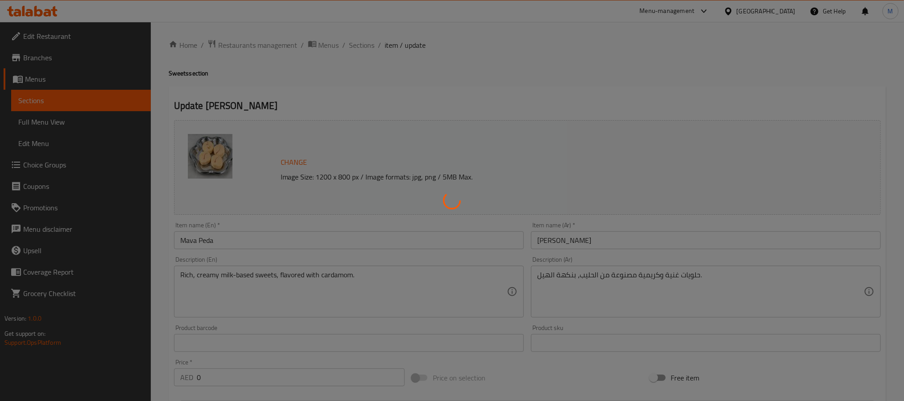
scroll to position [0, 0]
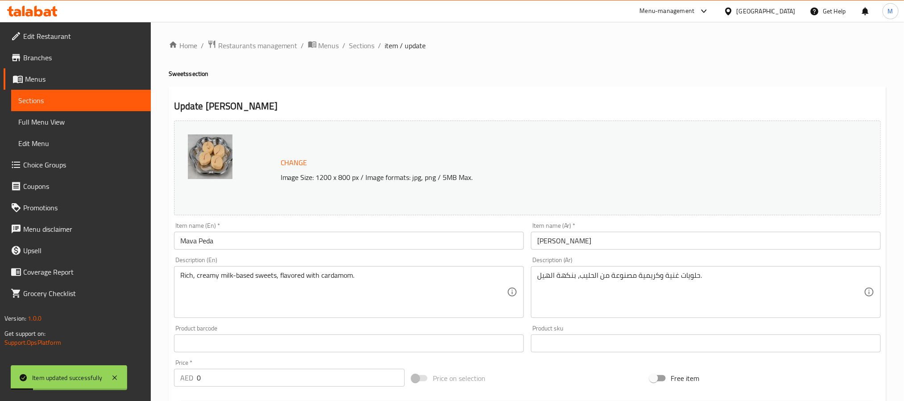
click at [266, 245] on input "Mava Peda" at bounding box center [349, 241] width 350 height 18
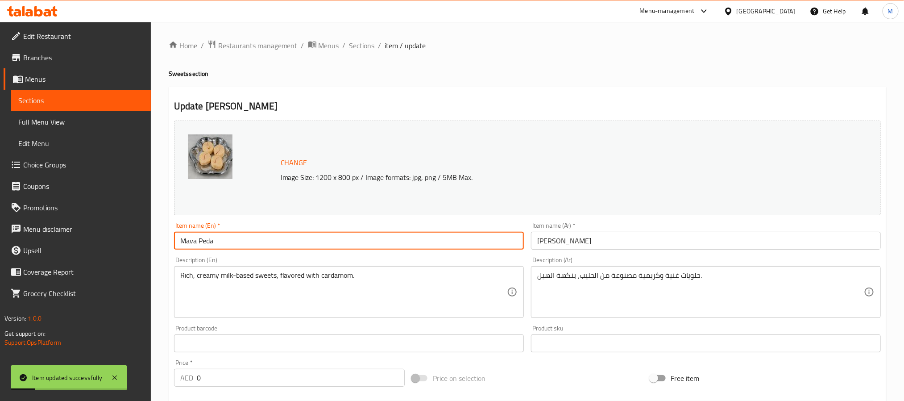
click at [266, 245] on input "Mava Peda" at bounding box center [349, 241] width 350 height 18
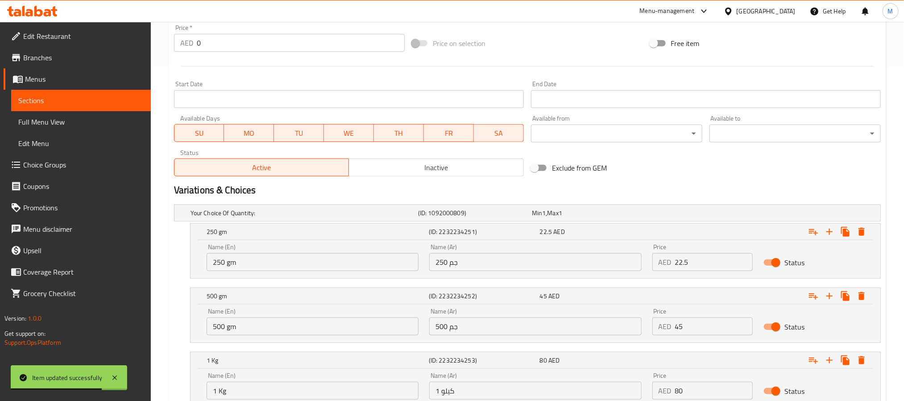
scroll to position [405, 0]
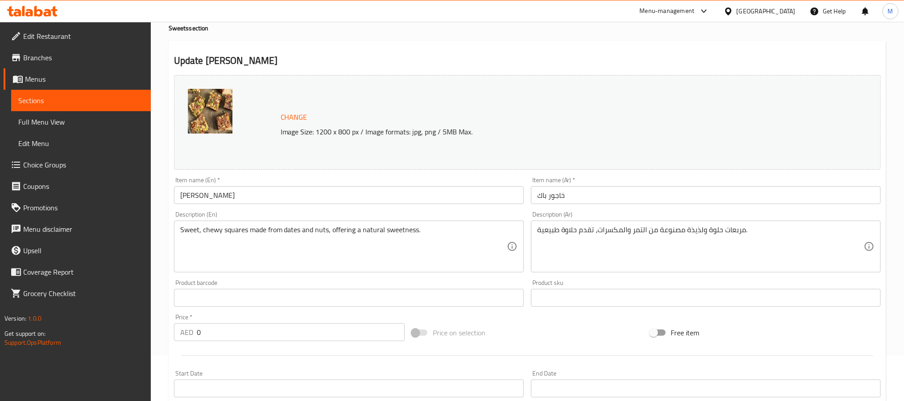
scroll to position [67, 0]
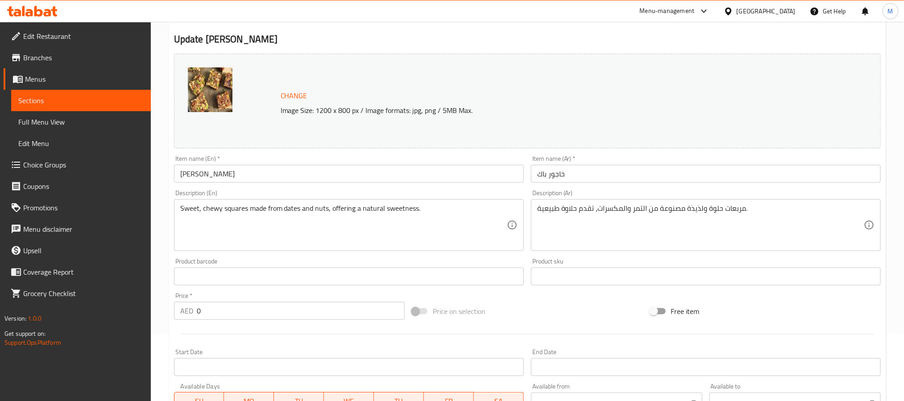
click at [274, 186] on div "Description (En) Sweet, chewy squares made from dates and nuts, offering a natu…" at bounding box center [348, 220] width 357 height 68
click at [275, 179] on input "[PERSON_NAME]" at bounding box center [349, 174] width 350 height 18
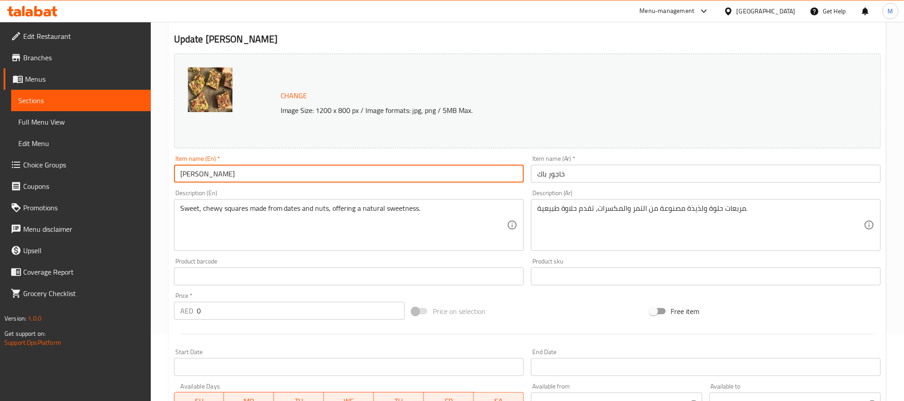
click at [275, 179] on input "[PERSON_NAME]" at bounding box center [349, 174] width 350 height 18
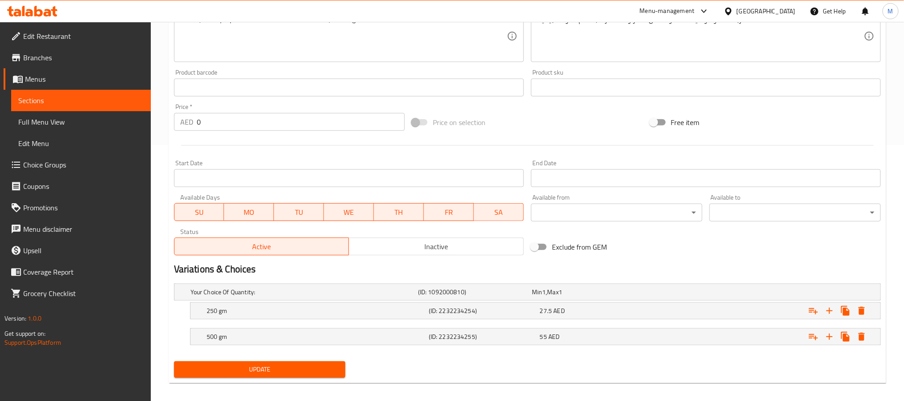
scroll to position [264, 0]
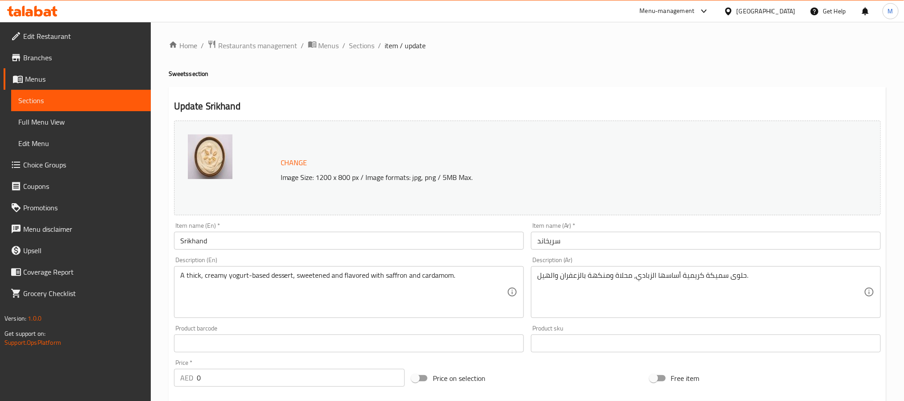
click at [396, 240] on input "Srikhand" at bounding box center [349, 241] width 350 height 18
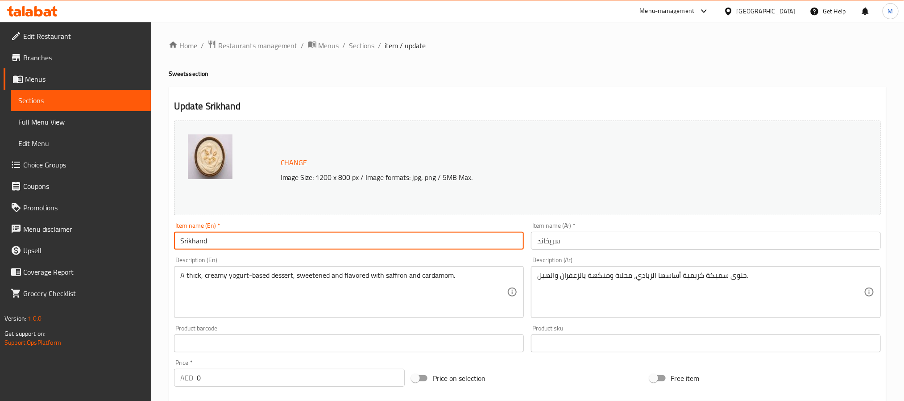
click at [396, 240] on input "Srikhand" at bounding box center [349, 241] width 350 height 18
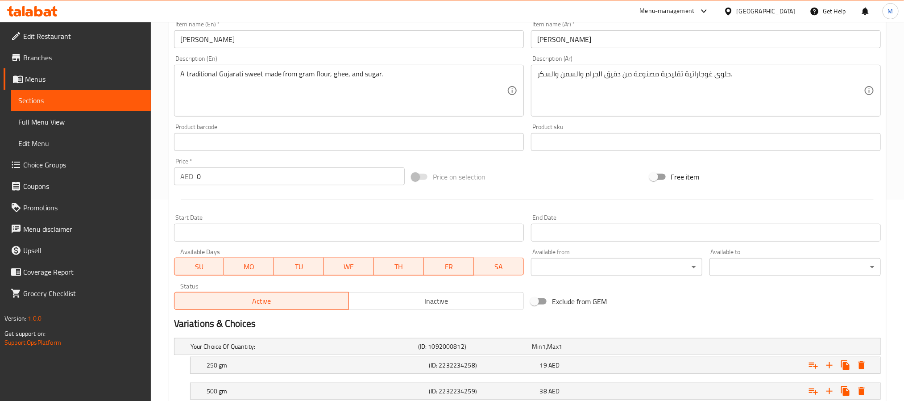
scroll to position [130, 0]
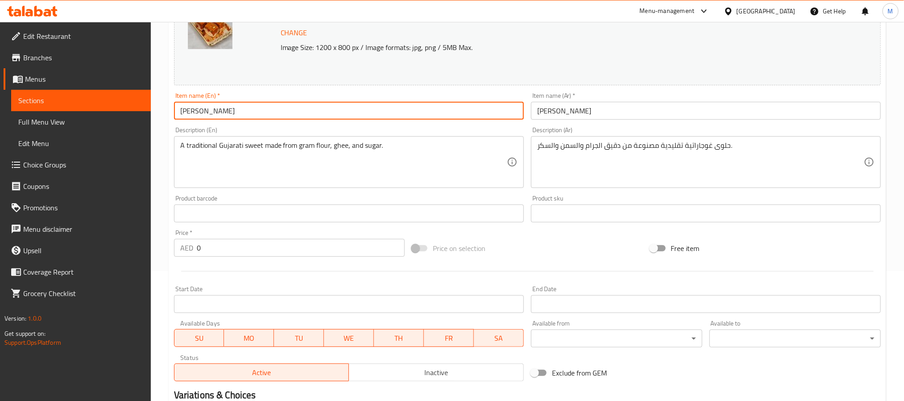
click at [258, 106] on input "Mohan Thal" at bounding box center [349, 111] width 350 height 18
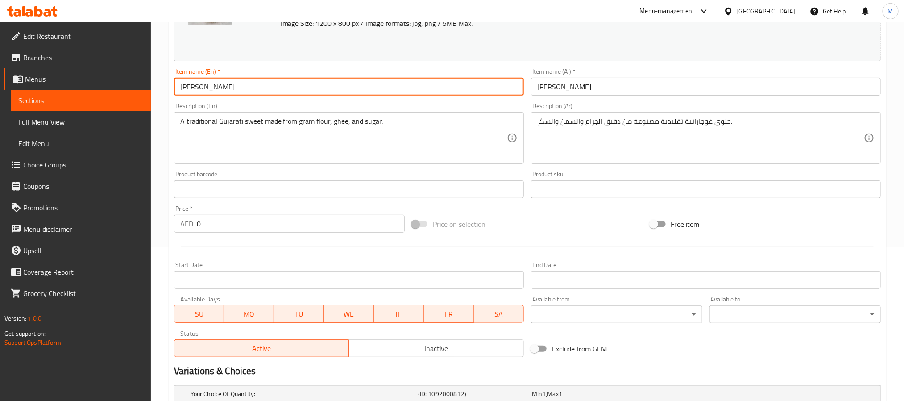
scroll to position [0, 0]
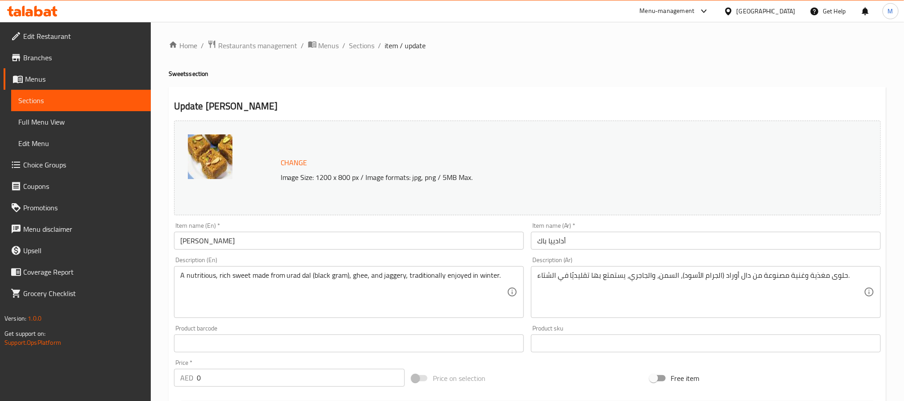
click at [302, 250] on div "Item name (En)   * [PERSON_NAME] Item name (En) *" at bounding box center [348, 236] width 357 height 34
click at [302, 237] on input "[PERSON_NAME]" at bounding box center [349, 241] width 350 height 18
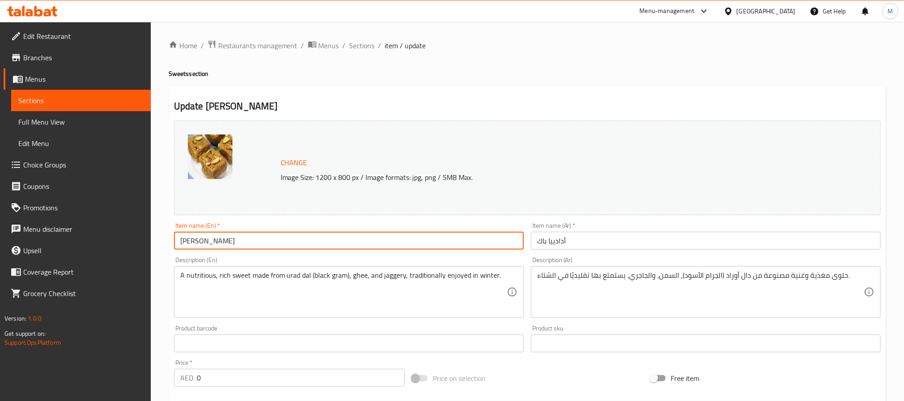
click at [302, 237] on input "[PERSON_NAME]" at bounding box center [349, 241] width 350 height 18
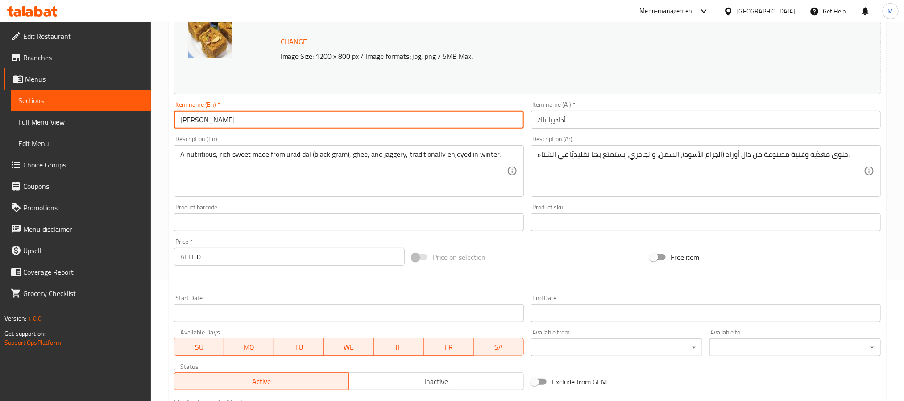
scroll to position [264, 0]
